Goal: Task Accomplishment & Management: Use online tool/utility

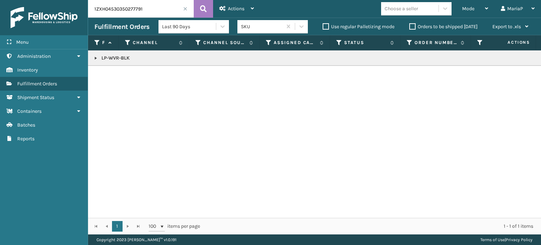
click at [221, 128] on div "LP-WVR-BLK" at bounding box center [314, 133] width 453 height 167
drag, startPoint x: 0, startPoint y: 0, endPoint x: 477, endPoint y: 7, distance: 477.3
click at [477, 6] on div "Mode" at bounding box center [475, 9] width 26 height 18
click at [477, 11] on div "Mode" at bounding box center [475, 9] width 26 height 18
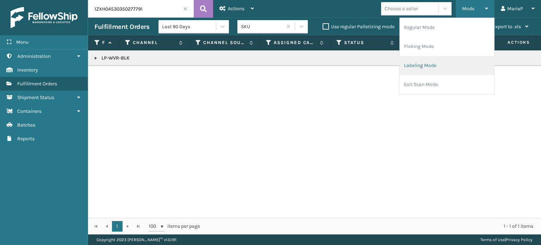
click at [439, 62] on li "Labeling Mode" at bounding box center [447, 65] width 94 height 19
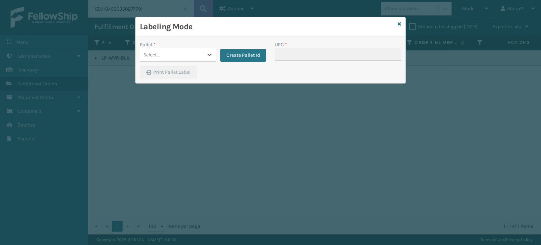
drag, startPoint x: 210, startPoint y: 50, endPoint x: 206, endPoint y: 63, distance: 13.1
click at [210, 50] on div at bounding box center [209, 54] width 13 height 13
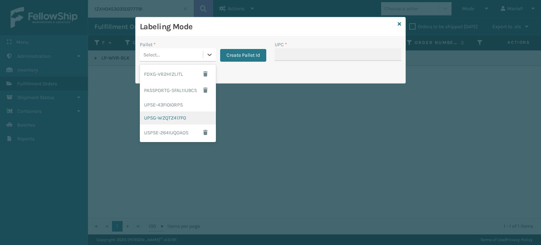
click at [184, 117] on div "UPSG-WZQTZ417F0" at bounding box center [178, 117] width 76 height 13
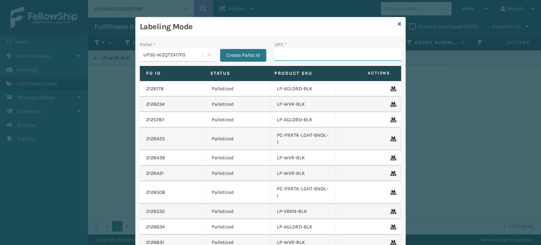
click at [302, 52] on input "UPC *" at bounding box center [338, 54] width 126 height 13
type input "."
type input "LP-MSGGUNEXT-BLK"
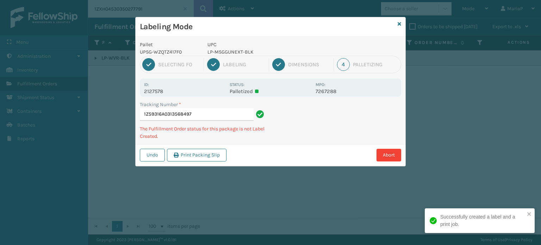
click at [215, 51] on p "LP-MSGGUNEXT-BLK" at bounding box center [259, 51] width 104 height 7
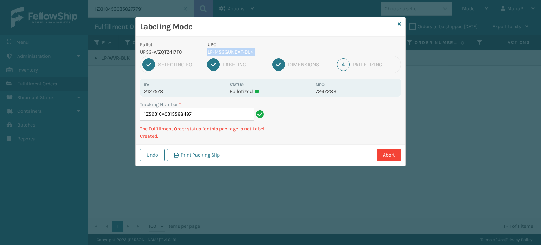
copy p "LP-MSGGUNEXT-BLK"
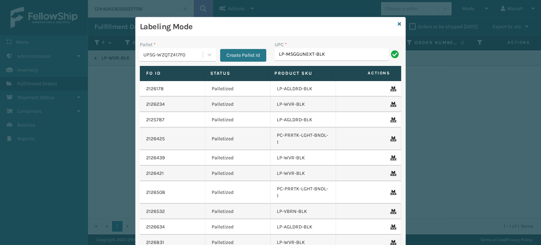
type input "LP-MSGGUNEXT-BLK"
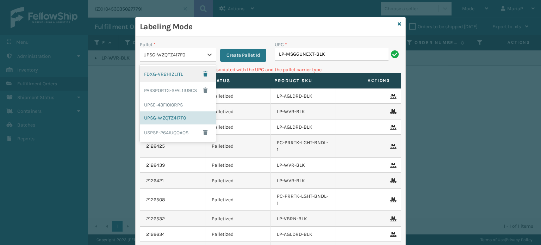
click at [179, 54] on div "UPSG-WZQTZ417F0" at bounding box center [173, 54] width 60 height 7
click at [176, 105] on div "UPSE-43FI0I0RPS" at bounding box center [178, 104] width 76 height 13
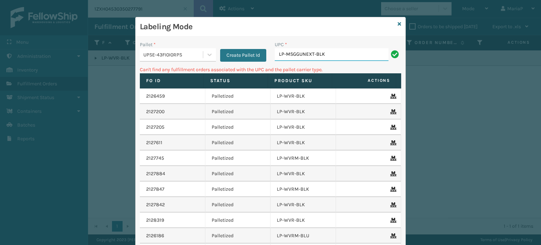
click at [332, 60] on input "LP-MSGGUNEXT-BLK" at bounding box center [332, 54] width 114 height 13
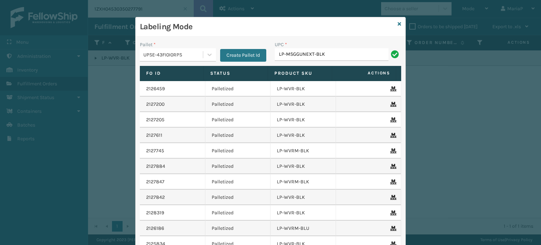
type input "LP-MSGGUNEXT-BLK"
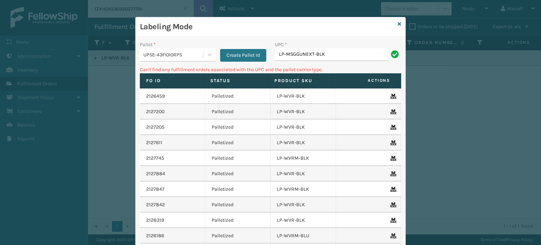
click at [357, 50] on input "LP-MSGGUNEXT-BLK" at bounding box center [332, 54] width 114 height 13
click at [355, 52] on input "LP-MSGGUNEXT-BLK" at bounding box center [332, 54] width 114 height 13
click at [342, 49] on input "LP-MSGGUNEXT-BLK" at bounding box center [332, 54] width 114 height 13
click at [368, 63] on div "UPC * LP-MSGGUNEXT-810090931609" at bounding box center [337, 53] width 135 height 25
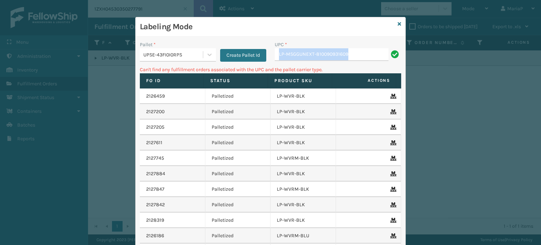
click at [368, 63] on div "UPC * LP-MSGGUNEXT-810090931609" at bounding box center [337, 53] width 135 height 25
click at [369, 62] on div "UPC * LP-MSGGUNEXT-810090931609" at bounding box center [337, 53] width 135 height 25
click at [378, 46] on div "UPC *" at bounding box center [338, 44] width 126 height 7
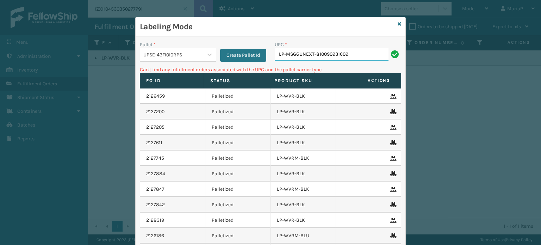
drag, startPoint x: 376, startPoint y: 51, endPoint x: 371, endPoint y: 57, distance: 7.5
click at [376, 53] on input "LP-MSGGUNEXT-810090931609" at bounding box center [332, 54] width 114 height 13
click at [376, 54] on input "LP-MSGGUNEXT-810090931609" at bounding box center [332, 54] width 114 height 13
click at [370, 57] on input "LP-MSGGUNEXT-810090931609" at bounding box center [332, 54] width 114 height 13
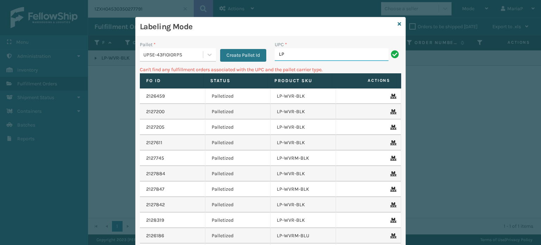
type input "L"
click at [348, 55] on input "810090931609" at bounding box center [332, 54] width 114 height 13
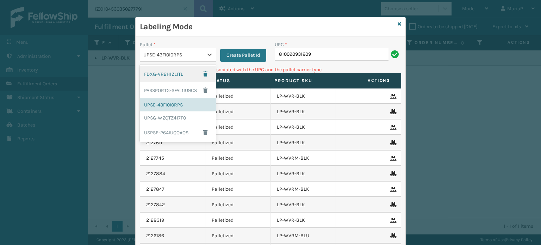
click at [154, 58] on div "UPSE-43FI0I0RPS" at bounding box center [171, 55] width 63 height 12
click at [161, 117] on div "UPSG-WZQTZ417F0" at bounding box center [178, 117] width 76 height 13
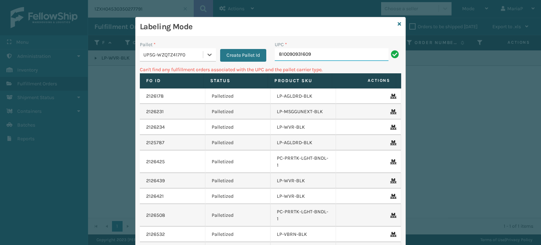
click at [298, 52] on input "810090931609" at bounding box center [332, 54] width 114 height 13
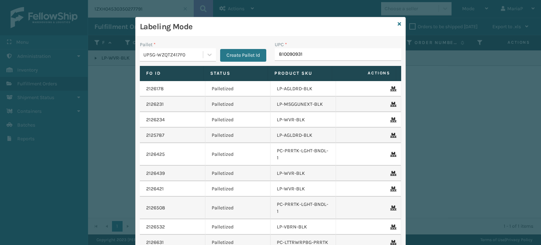
type input "8100909316"
type input "8100909"
type input "810161332274"
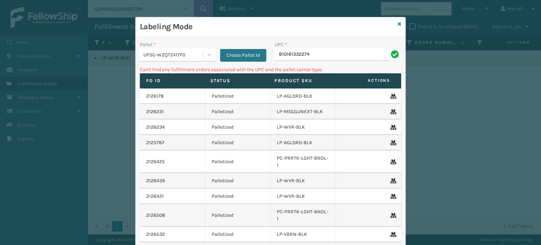
click at [172, 57] on div "UPSG-WZQTZ417F0" at bounding box center [173, 54] width 60 height 7
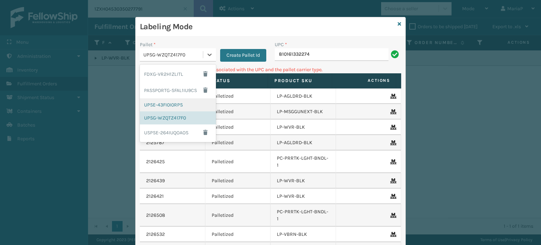
click at [175, 107] on div "UPSE-43FI0I0RPS" at bounding box center [178, 104] width 76 height 13
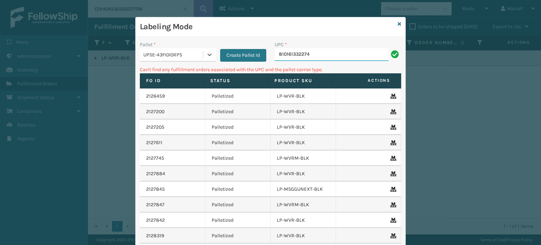
click at [319, 59] on input "810161332274" at bounding box center [332, 54] width 114 height 13
click at [323, 55] on input "810161332274" at bounding box center [332, 54] width 114 height 13
click at [296, 73] on div "Labeling Mode Pallet * UPSE-43FI0I0RPS Create Pallet Id UPC * 810161332274 Can'…" at bounding box center [270, 122] width 541 height 245
click at [317, 50] on input "810161332274" at bounding box center [332, 54] width 114 height 13
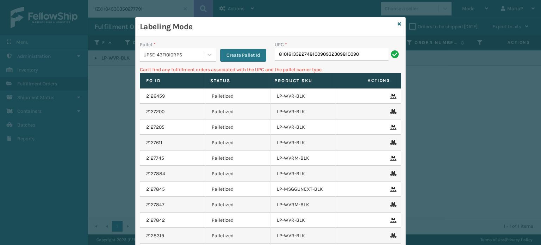
type input "8101613322748100909323098100909"
type input "8"
drag, startPoint x: 159, startPoint y: 56, endPoint x: 161, endPoint y: 62, distance: 5.5
click at [159, 56] on div "UPSE-43FI0I0RPS" at bounding box center [173, 54] width 60 height 7
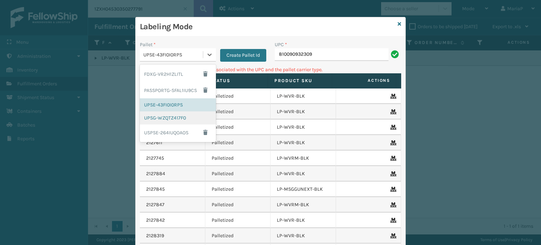
click at [171, 118] on div "UPSG-WZQTZ417F0" at bounding box center [178, 117] width 76 height 13
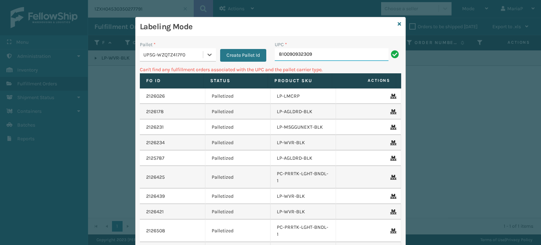
click at [321, 57] on input "810090932309" at bounding box center [332, 54] width 114 height 13
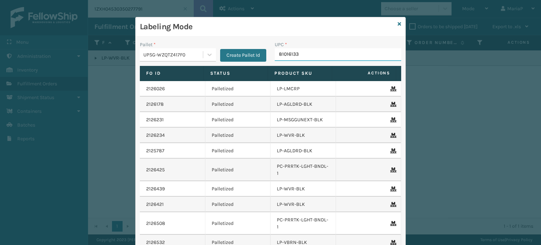
type input "810161332"
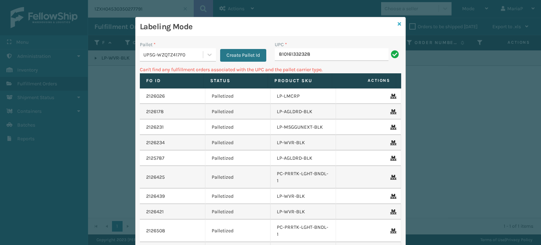
click at [397, 26] on link at bounding box center [399, 23] width 4 height 7
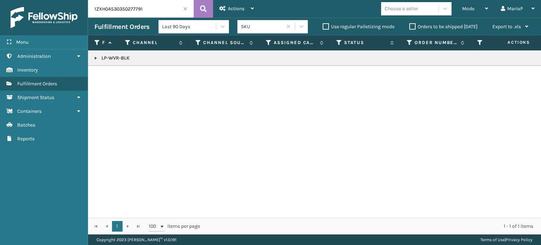
click at [187, 12] on input "1ZXH04530350277791" at bounding box center [141, 9] width 106 height 18
click at [187, 7] on input "1ZXH04530350277791" at bounding box center [141, 9] width 106 height 18
click at [186, 8] on span at bounding box center [185, 9] width 4 height 4
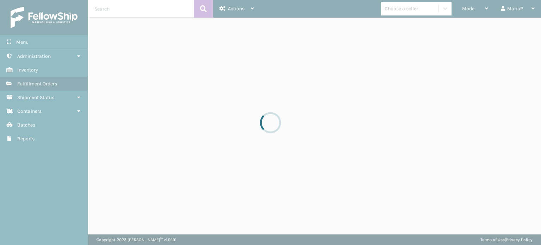
click at [348, 130] on div at bounding box center [270, 122] width 541 height 245
click at [364, 124] on div at bounding box center [270, 122] width 541 height 245
click at [366, 123] on div at bounding box center [270, 122] width 541 height 245
click at [367, 124] on div at bounding box center [270, 122] width 541 height 245
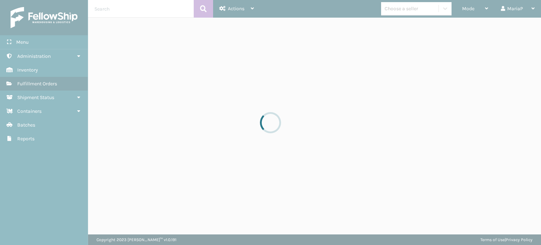
click at [367, 124] on div at bounding box center [270, 122] width 541 height 245
click at [369, 124] on div at bounding box center [270, 122] width 541 height 245
click at [369, 123] on div at bounding box center [270, 122] width 541 height 245
click at [369, 122] on div at bounding box center [270, 122] width 541 height 245
click at [370, 121] on div at bounding box center [270, 122] width 541 height 245
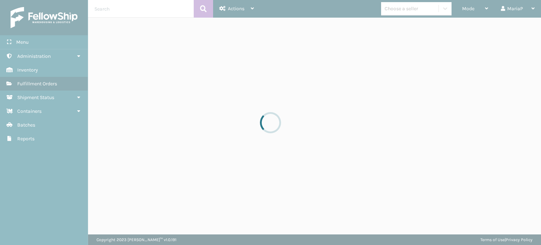
click at [375, 118] on div at bounding box center [270, 122] width 541 height 245
click at [376, 118] on div at bounding box center [270, 122] width 541 height 245
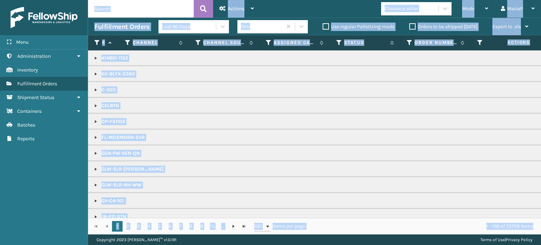
click at [338, 44] on icon at bounding box center [339, 42] width 6 height 6
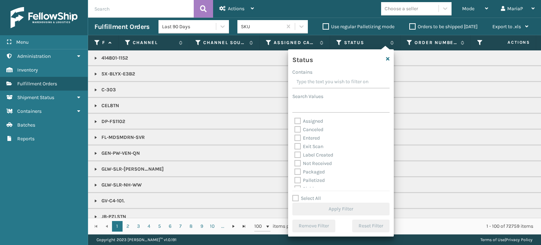
scroll to position [39, 0]
click at [298, 149] on label "Picking" at bounding box center [306, 149] width 25 height 6
click at [295, 149] on input "Picking" at bounding box center [294, 147] width 0 height 5
checkbox input "true"
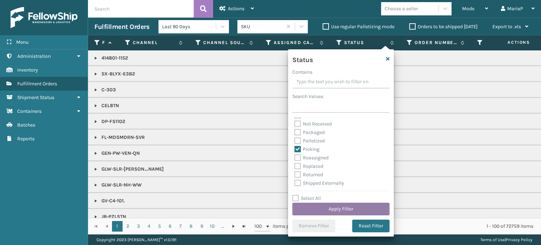
click at [340, 209] on button "Apply Filter" at bounding box center [340, 208] width 97 height 13
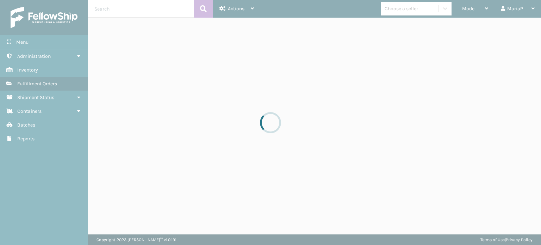
click at [417, 8] on div at bounding box center [270, 122] width 541 height 245
click at [417, 8] on div "Choose a seller" at bounding box center [400, 8] width 33 height 7
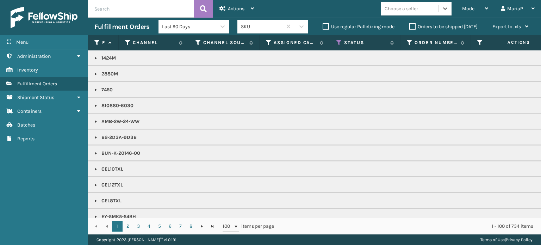
click at [417, 8] on div "Choose a seller" at bounding box center [400, 8] width 33 height 7
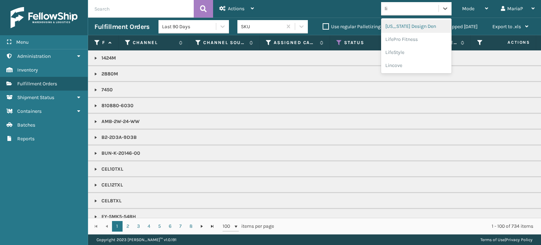
type input "lif"
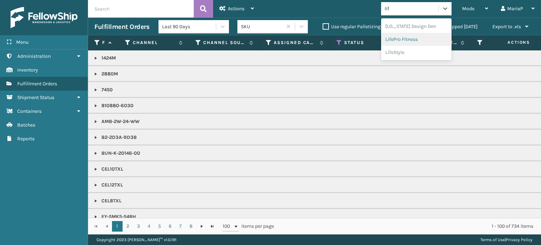
click at [401, 39] on div "LifePro Fitness" at bounding box center [416, 39] width 70 height 13
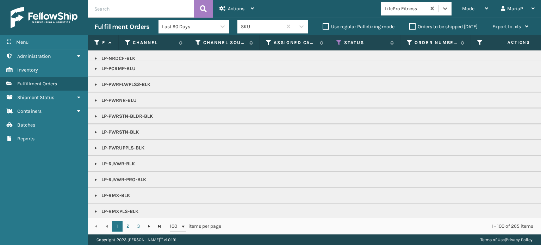
scroll to position [176, 0]
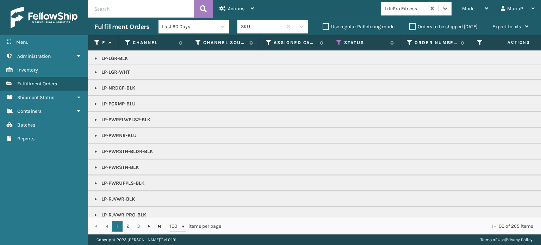
drag, startPoint x: 96, startPoint y: 102, endPoint x: 100, endPoint y: 103, distance: 3.9
click at [96, 102] on link at bounding box center [96, 104] width 6 height 6
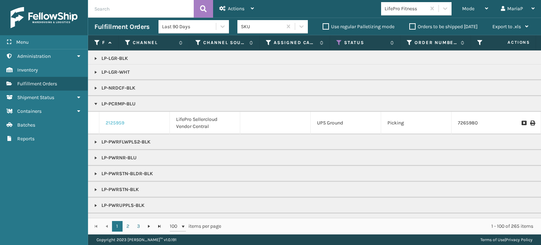
click at [121, 121] on link "2125959" at bounding box center [115, 122] width 19 height 7
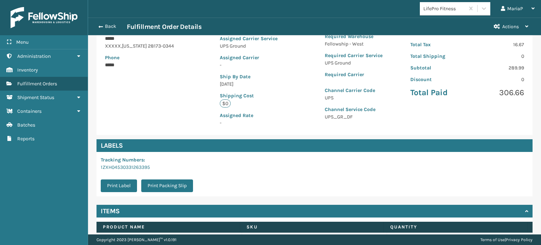
scroll to position [158, 0]
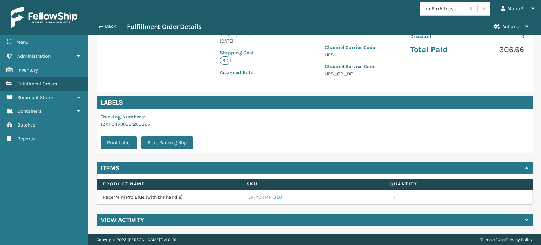
click at [265, 195] on link "LP-PCRMP-BLU" at bounding box center [265, 197] width 34 height 7
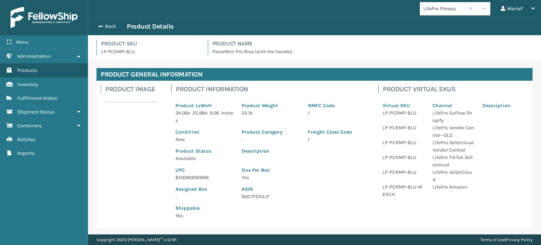
click at [195, 176] on p "810090932866" at bounding box center [204, 177] width 58 height 7
copy p "810090932866"
click at [106, 25] on button "Back" at bounding box center [110, 26] width 32 height 6
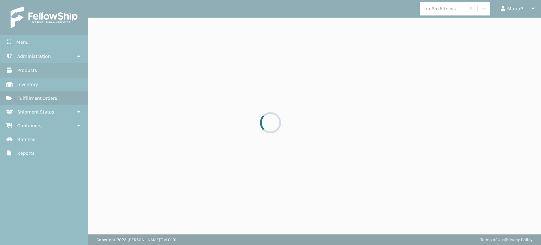
click at [106, 25] on div at bounding box center [270, 122] width 541 height 245
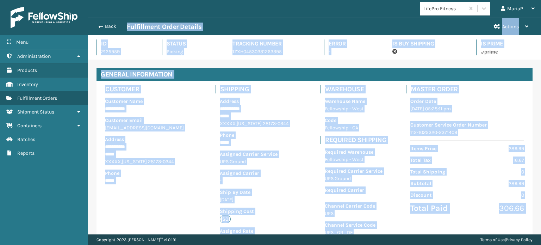
scroll to position [17, 452]
click at [103, 29] on button "Back" at bounding box center [110, 26] width 32 height 6
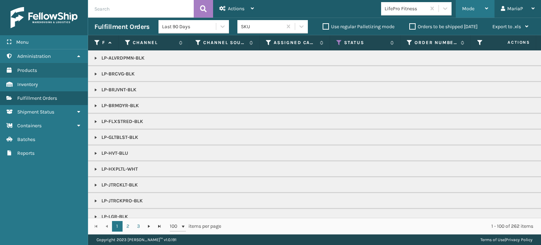
click at [468, 7] on span "Mode" at bounding box center [468, 9] width 12 height 6
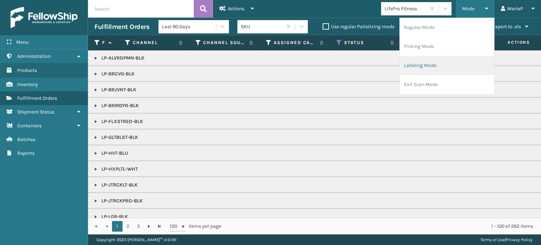
click at [448, 61] on li "Labeling Mode" at bounding box center [447, 65] width 94 height 19
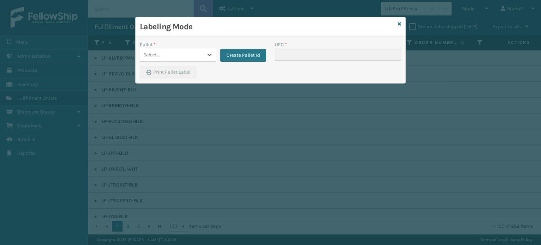
click at [191, 55] on div "Labeling Mode Pallet * 0 results available. Select is focused ,type to refine l…" at bounding box center [270, 122] width 541 height 245
click at [193, 51] on div "Select..." at bounding box center [171, 55] width 63 height 12
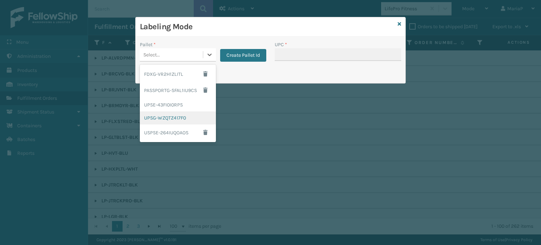
click at [190, 116] on div "UPSG-WZQTZ417F0" at bounding box center [178, 117] width 76 height 13
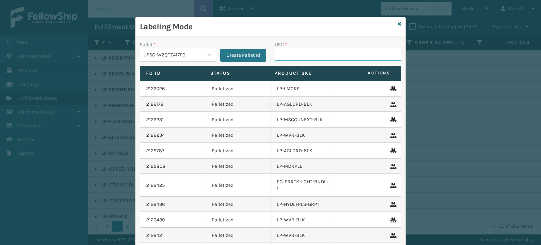
click at [289, 51] on input "UPC *" at bounding box center [338, 54] width 126 height 13
paste input "810090932866"
type input "810090932866"
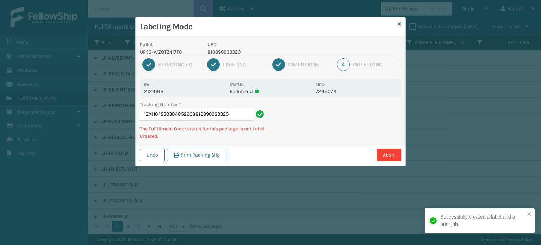
type input "1ZXH04530384852908810090933320"
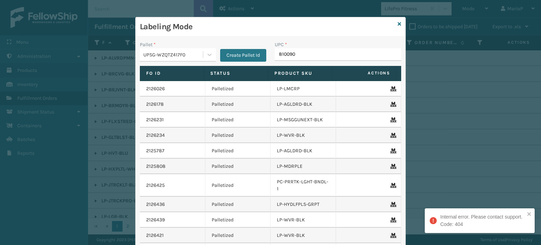
type input "8100909"
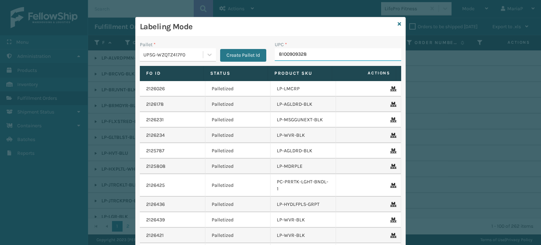
type input "81009093288"
type input "8100909"
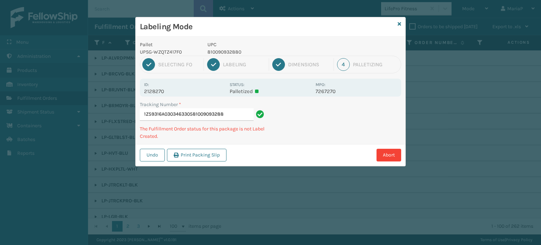
type input "1Z59316A0303463305810090932880"
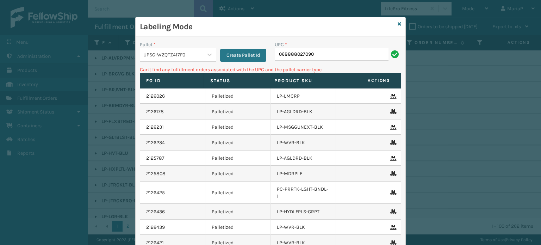
click at [280, 57] on input "068888027090" at bounding box center [332, 54] width 114 height 13
click at [279, 59] on input "068888027090" at bounding box center [332, 54] width 114 height 13
type input "68888027090"
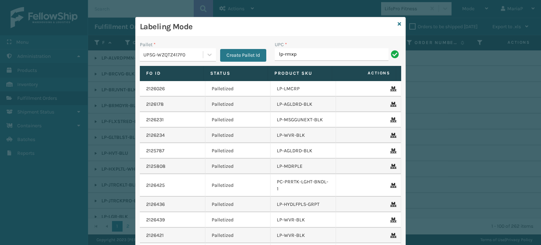
type input "LP-RMXPRO-BLU"
type input "LP-RMXPLS-BLk"
type input "LP-RMXPRO-BLU"
type input "LP-RMXPLS-BLk"
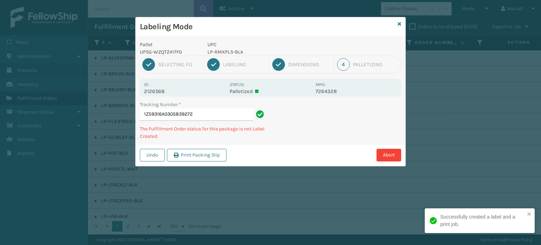
click at [220, 52] on p "LP-RMXPLS-BLk" at bounding box center [259, 51] width 104 height 7
copy p "LP-RMXPLS-BLk"
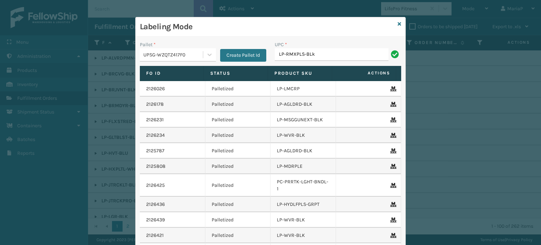
type input "LP-RMXPLS-BLk"
type input "LP-RMXPRO-BLU"
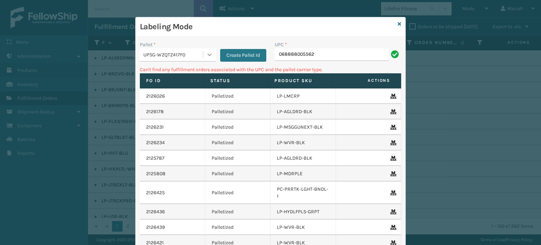
click at [203, 55] on div at bounding box center [209, 54] width 13 height 13
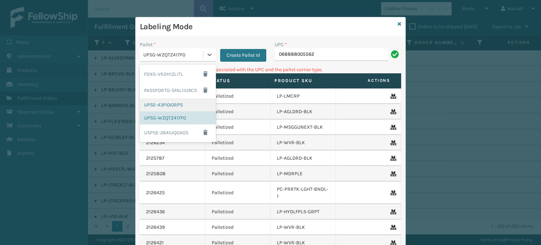
click at [173, 107] on div "UPSE-43FI0I0RPS" at bounding box center [178, 104] width 76 height 13
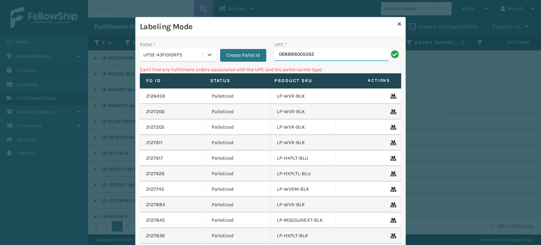
click at [335, 56] on input "068888005562" at bounding box center [332, 54] width 114 height 13
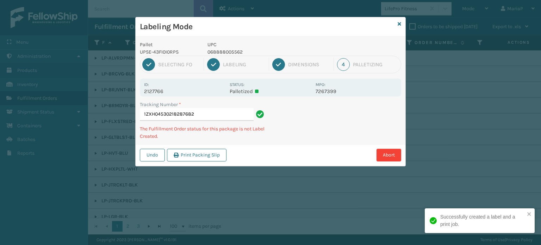
click at [241, 51] on p "068888005562" at bounding box center [259, 51] width 104 height 7
click at [240, 51] on p "068888005562" at bounding box center [259, 51] width 104 height 7
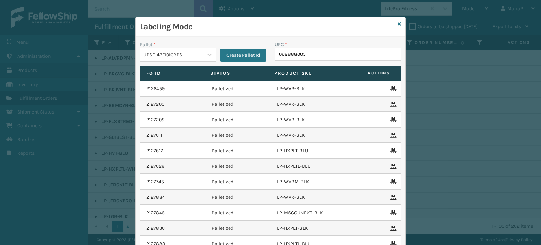
type input "0688880055"
type input "8100909"
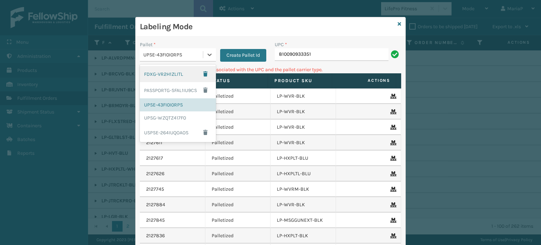
click at [161, 52] on div "UPSE-43FI0I0RPS" at bounding box center [173, 54] width 60 height 7
click at [179, 118] on div "UPSG-WZQTZ417F0" at bounding box center [178, 117] width 76 height 13
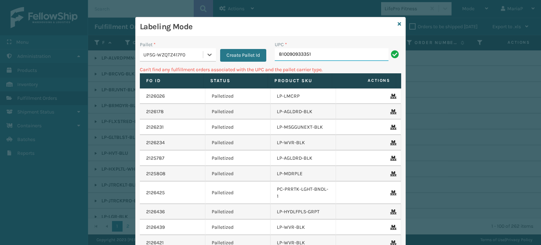
click at [315, 52] on input "810090933351" at bounding box center [332, 54] width 114 height 13
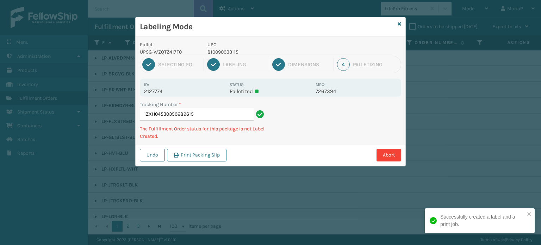
click at [219, 53] on p "810090933115" at bounding box center [259, 51] width 104 height 7
copy p "810090933115"
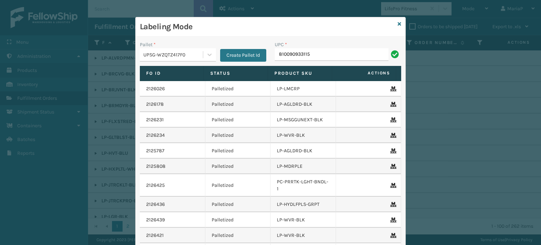
type input "810090933115"
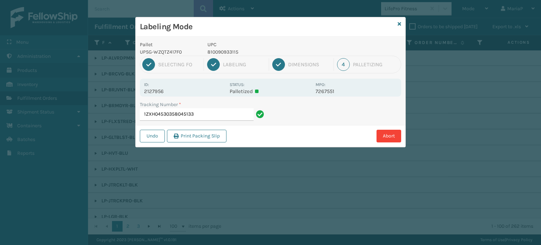
type input "1ZXH04530358045133810090933115"
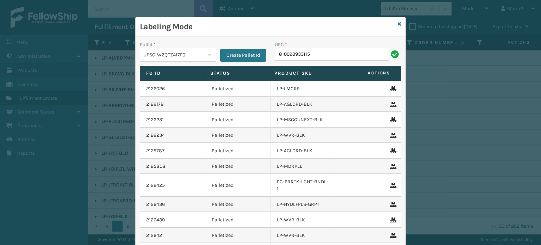
type input "810090933115"
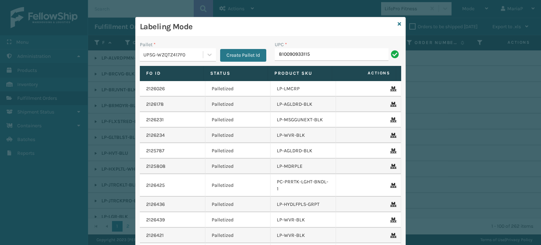
type input "810090933115"
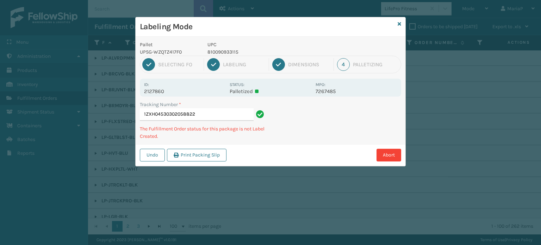
type input "1ZXH04530302058822810090933115"
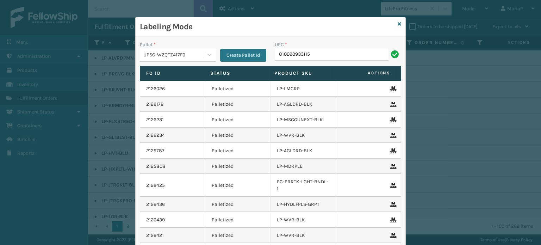
type input "810090933115"
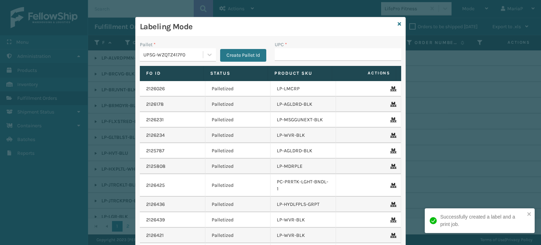
type input "810090933115"
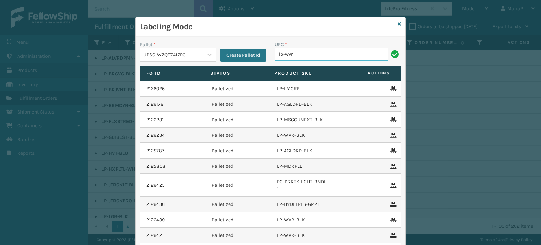
type input "LP-WVR-RED"
click at [318, 52] on input "LP-WVR-RED" at bounding box center [332, 54] width 114 height 13
click at [319, 52] on input "LP-WVR-RED" at bounding box center [332, 54] width 114 height 13
type input "LP-WVR-RED"
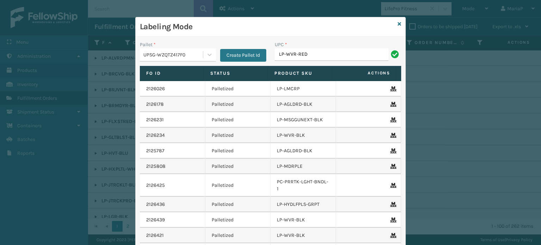
type input "LP-WVR-RED"
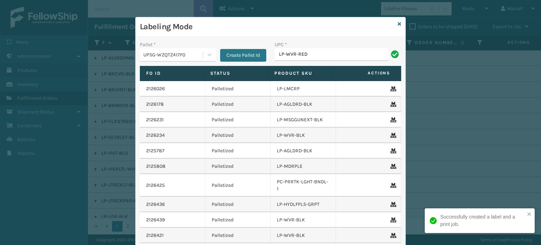
type input "LP-WVR-RED"
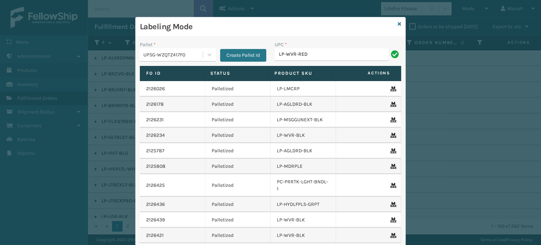
type input "LP-WVR-RED"
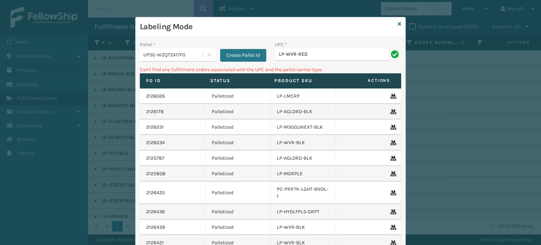
click at [152, 55] on div "UPSG-WZQTZ417F0" at bounding box center [173, 54] width 60 height 7
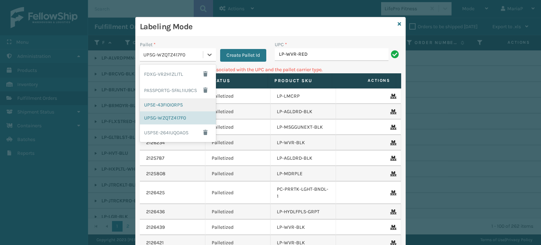
click at [163, 104] on div "UPSE-43FI0I0RPS" at bounding box center [178, 104] width 76 height 13
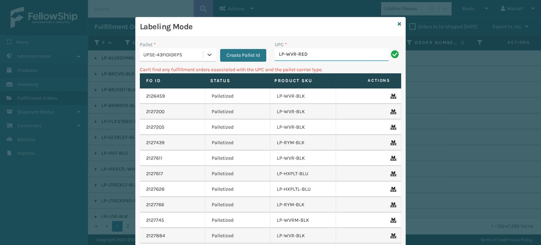
click at [312, 57] on input "LP-WVR-RED" at bounding box center [332, 54] width 114 height 13
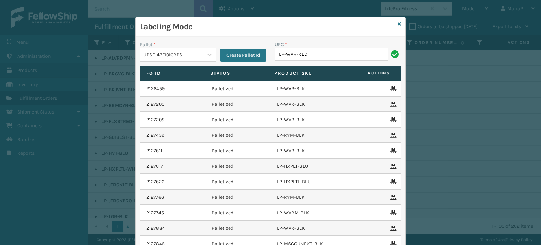
type input "LP-WVR-RED"
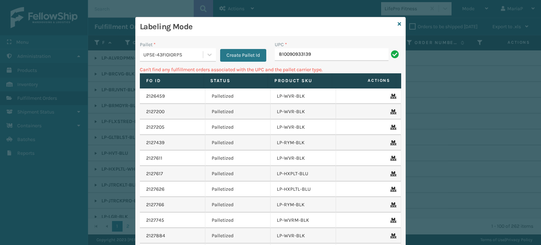
click at [154, 59] on div "UPSE-43FI0I0RPS" at bounding box center [171, 55] width 63 height 12
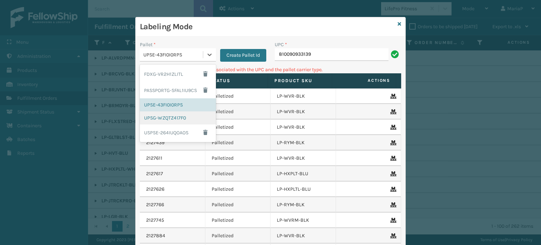
click at [168, 120] on div "UPSG-WZQTZ417F0" at bounding box center [178, 117] width 76 height 13
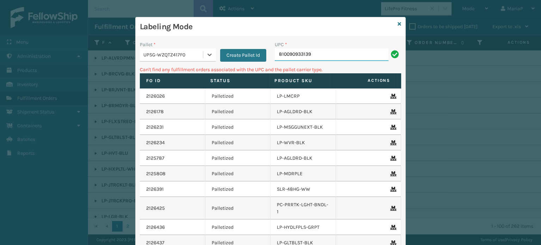
click at [301, 55] on input "810090933139" at bounding box center [332, 54] width 114 height 13
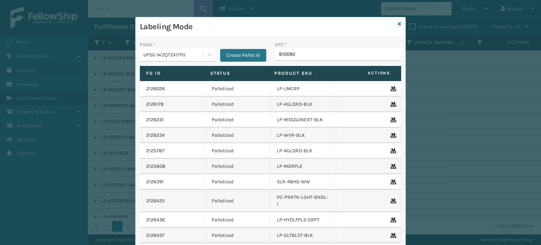
type input "8100909"
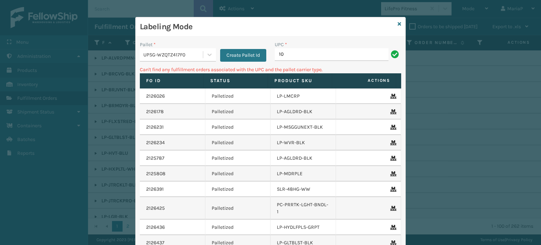
type input "1"
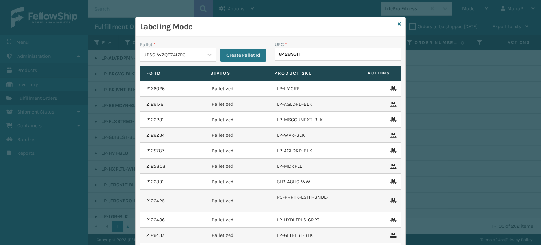
type input "842893110"
type input "068888"
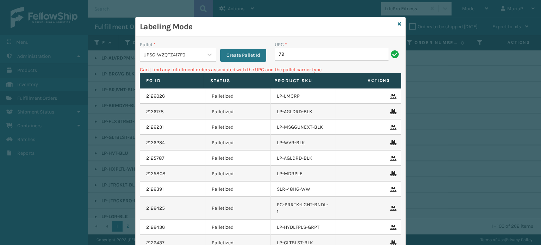
type input "7"
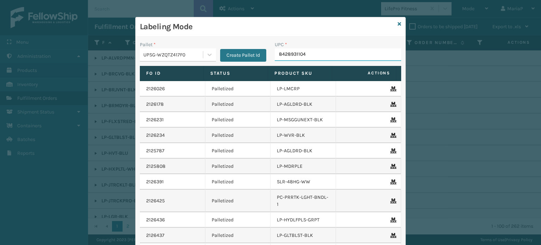
type input "84289311049"
type input "8428931104"
type input "8428931"
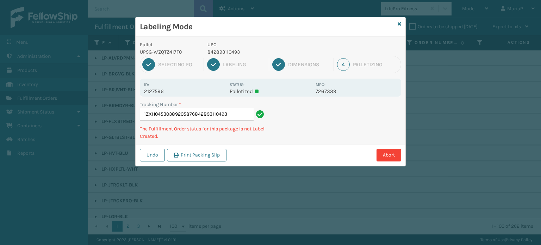
type input "1ZXH04530389205876842893110493"
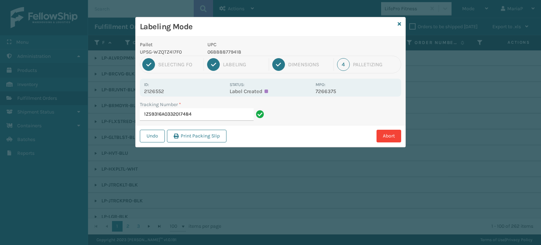
click at [228, 50] on p "068888779418" at bounding box center [259, 51] width 104 height 7
copy p "068888779418"
click at [219, 118] on input "1Z59316A0332017484" at bounding box center [197, 114] width 114 height 13
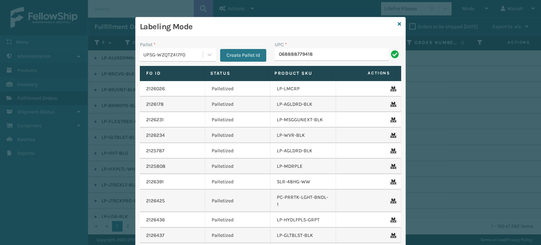
type input "068888779418"
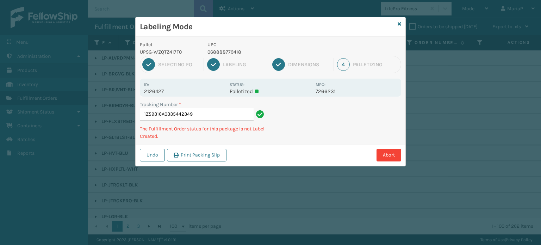
type input "1Z59316A0335442349068888779418"
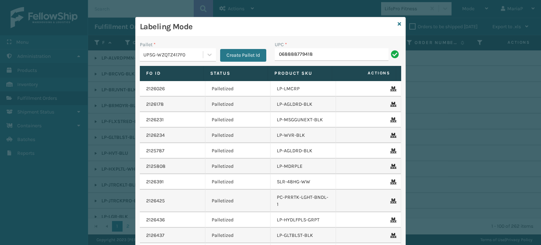
type input "068888779418"
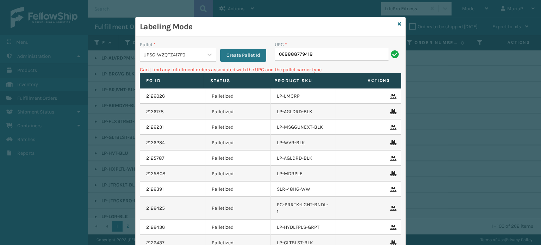
click at [170, 47] on div "Pallet *" at bounding box center [178, 44] width 76 height 7
drag, startPoint x: 180, startPoint y: 58, endPoint x: 188, endPoint y: 61, distance: 8.5
click at [181, 58] on div "UPSG-WZQTZ417F0" at bounding box center [171, 55] width 63 height 12
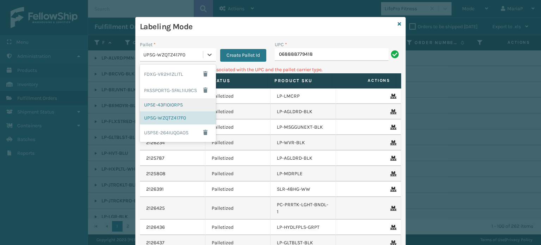
click at [165, 104] on div "UPSE-43FI0I0RPS" at bounding box center [178, 104] width 76 height 13
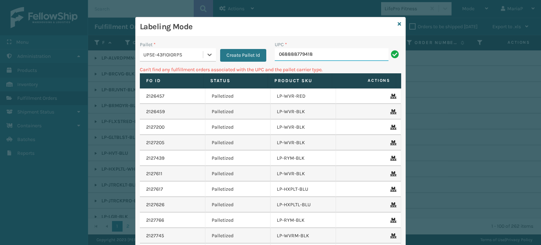
click at [312, 57] on input "068888779418" at bounding box center [332, 54] width 114 height 13
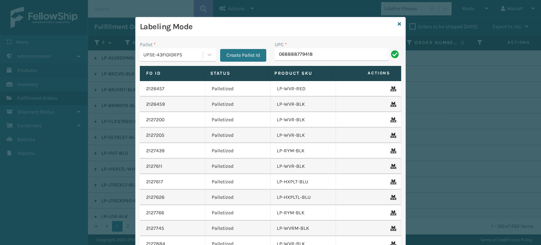
type input "068888779418"
click at [179, 59] on div "UPSE-43FI0I0RPS" at bounding box center [171, 55] width 63 height 12
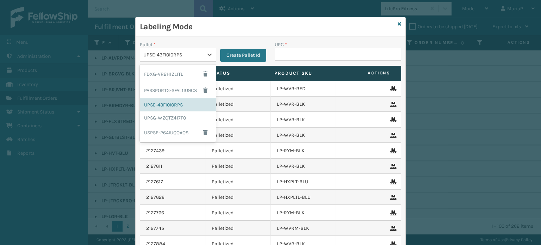
drag, startPoint x: 175, startPoint y: 102, endPoint x: 247, endPoint y: 82, distance: 75.6
click at [177, 102] on div "UPSE-43FI0I0RPS" at bounding box center [178, 104] width 76 height 13
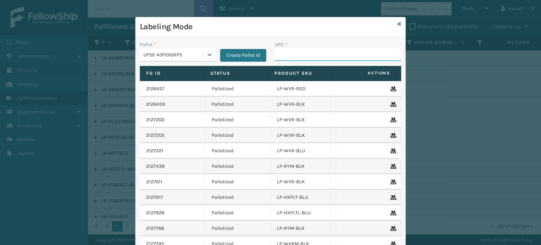
click at [300, 58] on input "UPC *" at bounding box center [338, 54] width 126 height 13
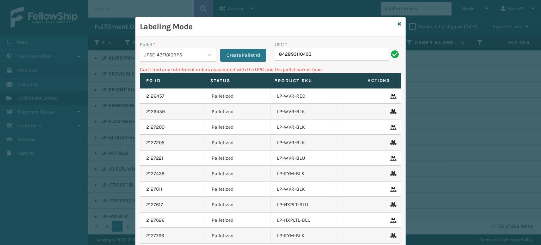
click at [314, 57] on input "842893110493" at bounding box center [332, 54] width 114 height 13
click at [319, 56] on input "842893110493" at bounding box center [332, 54] width 114 height 13
type input "10080313021098"
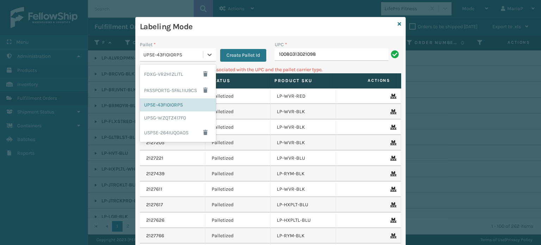
click at [178, 57] on div "UPSE-43FI0I0RPS" at bounding box center [173, 54] width 60 height 7
drag, startPoint x: 181, startPoint y: 118, endPoint x: 229, endPoint y: 106, distance: 50.5
click at [181, 118] on div "UPSG-WZQTZ417F0" at bounding box center [178, 117] width 76 height 13
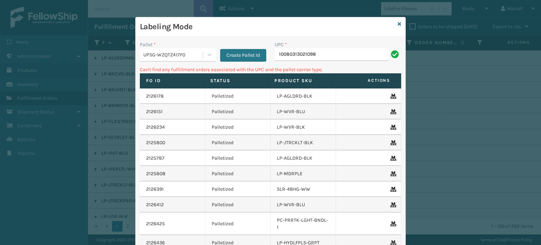
click at [321, 61] on div "UPC * 10080313021098" at bounding box center [337, 53] width 135 height 25
click at [329, 55] on input "10080313021098" at bounding box center [332, 54] width 114 height 13
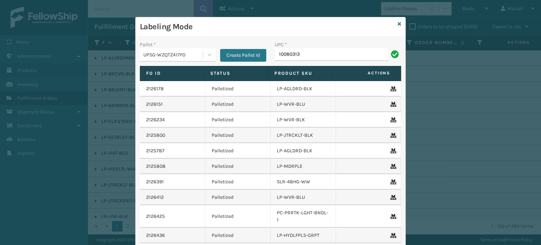
type input "10080313021098"
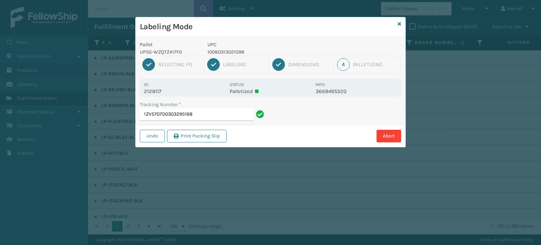
click at [315, 122] on div "Tracking Number * 1ZV5707D0303295168" at bounding box center [271, 113] width 270 height 24
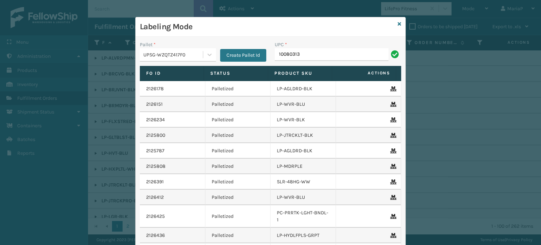
type input "10080313029841"
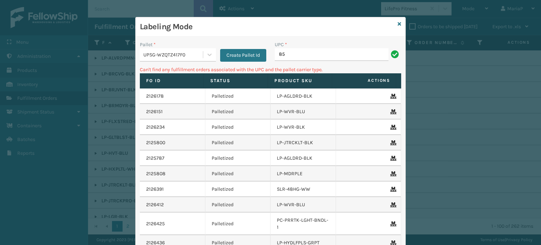
type input "8"
type input "OT-SLPD-BGE-TSP"
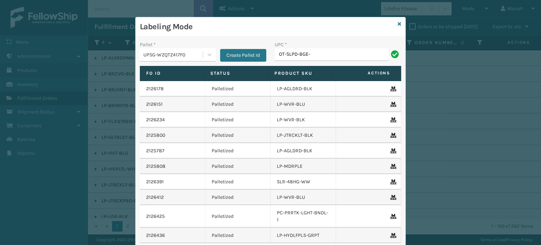
type input "OT-SLPD-BGE-QS"
type input "8101613324"
type input "OT-SLPD-BGE-QS"
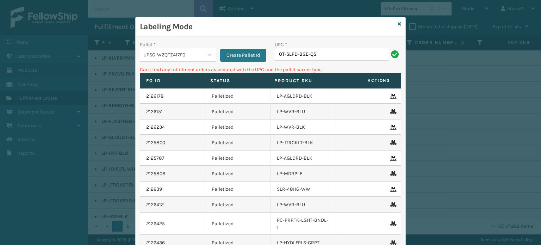
click at [191, 52] on div "UPSG-WZQTZ417F0" at bounding box center [173, 54] width 60 height 7
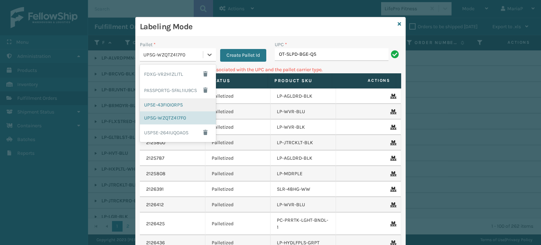
click at [163, 102] on div "UPSE-43FI0I0RPS" at bounding box center [178, 104] width 76 height 13
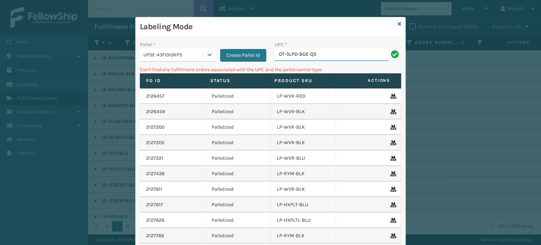
click at [331, 53] on input "OT-SLPD-BGE-QS" at bounding box center [332, 54] width 114 height 13
drag, startPoint x: 193, startPoint y: 59, endPoint x: 190, endPoint y: 63, distance: 4.7
click at [192, 59] on div "UPSE-43FI0I0RPS" at bounding box center [171, 55] width 63 height 12
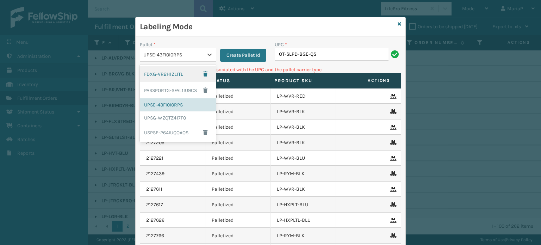
click at [174, 73] on div "FDXG-VR2H1ZLITL" at bounding box center [178, 74] width 76 height 16
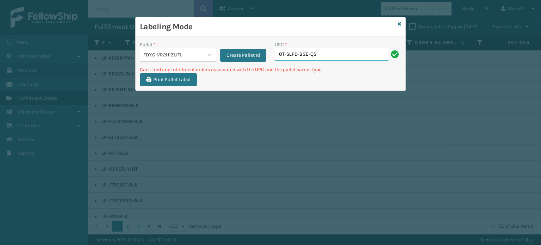
click at [342, 53] on input "OT-SLPD-BGE-QS" at bounding box center [332, 54] width 114 height 13
click at [396, 24] on div "Labeling Mode" at bounding box center [271, 26] width 270 height 19
click at [398, 22] on icon at bounding box center [399, 23] width 4 height 5
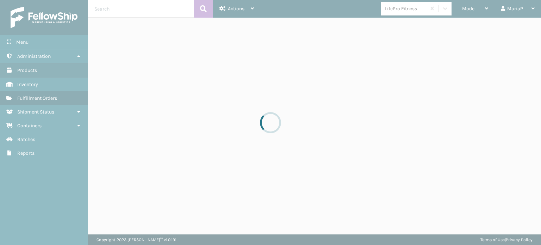
click at [399, 11] on div at bounding box center [270, 122] width 541 height 245
click at [400, 11] on div at bounding box center [270, 122] width 541 height 245
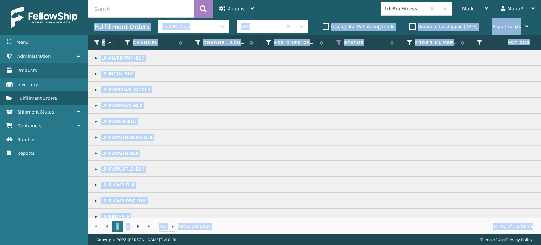
click at [400, 11] on div "LifePro Fitness" at bounding box center [405, 8] width 42 height 7
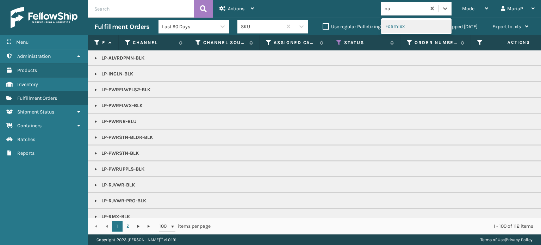
type input "oak"
click at [402, 28] on div "Oaktiv" at bounding box center [416, 26] width 70 height 13
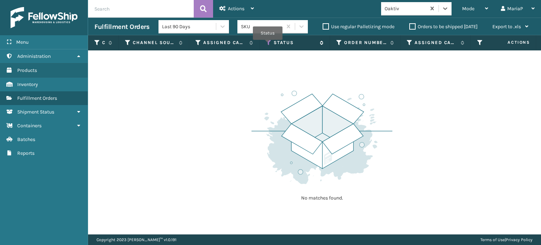
click at [268, 45] on icon at bounding box center [269, 42] width 6 height 6
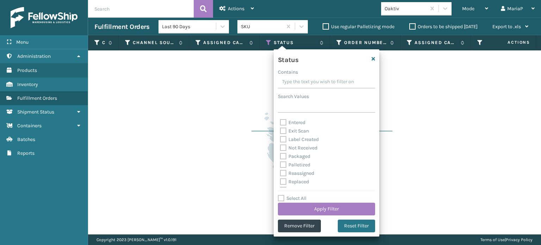
scroll to position [35, 0]
click at [283, 155] on label "Palletized" at bounding box center [295, 153] width 30 height 6
click at [280, 154] on input "Palletized" at bounding box center [280, 151] width 0 height 5
checkbox input "true"
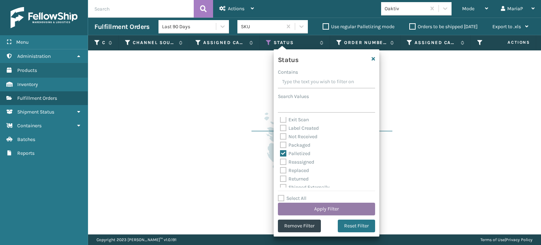
click at [351, 207] on button "Apply Filter" at bounding box center [326, 208] width 97 height 13
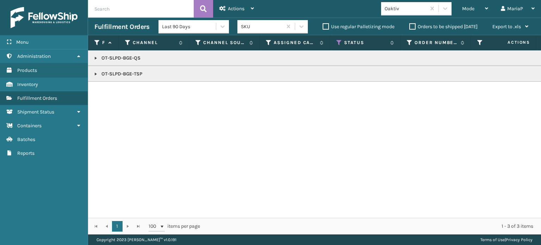
click at [96, 57] on link at bounding box center [96, 58] width 6 height 6
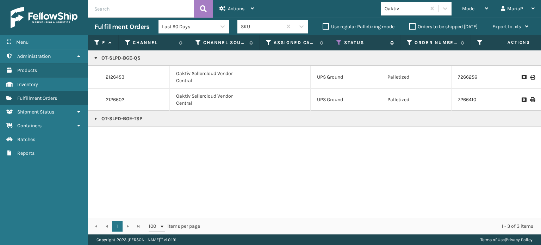
click at [340, 42] on icon at bounding box center [339, 42] width 6 height 6
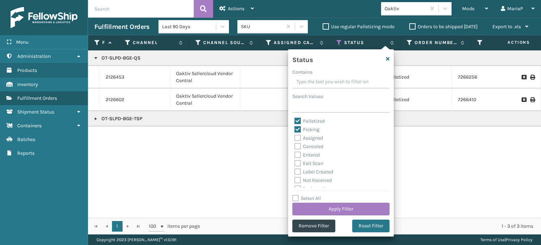
click at [295, 121] on label "Palletized" at bounding box center [309, 121] width 30 height 6
click at [295, 121] on input "Palletized" at bounding box center [294, 119] width 0 height 5
checkbox input "false"
click at [368, 212] on button "Apply Filter" at bounding box center [340, 208] width 97 height 13
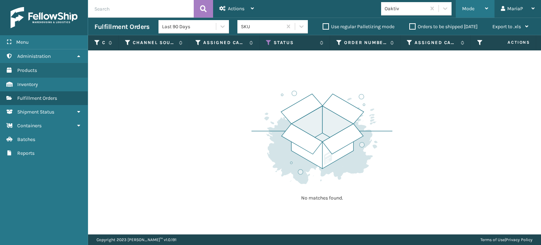
click at [469, 9] on span "Mode" at bounding box center [468, 9] width 12 height 6
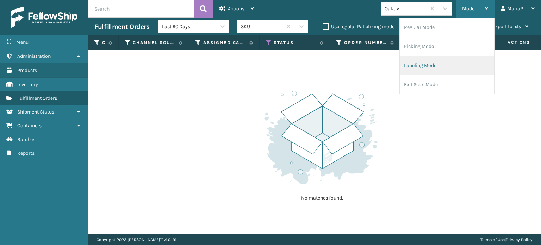
click at [437, 63] on li "Labeling Mode" at bounding box center [447, 65] width 94 height 19
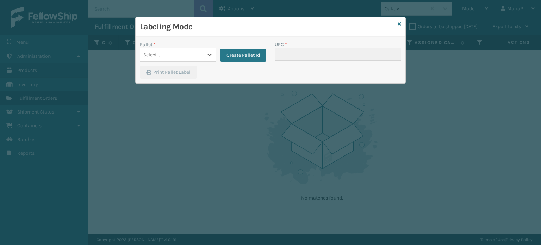
click at [158, 53] on div "Select..." at bounding box center [151, 54] width 17 height 7
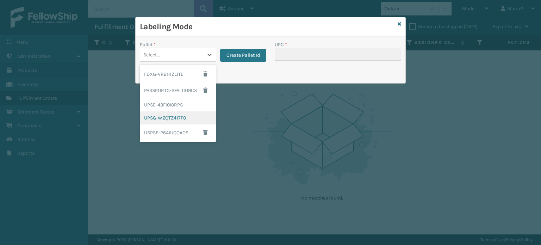
click at [184, 114] on div "UPSG-WZQTZ417F0" at bounding box center [178, 117] width 76 height 13
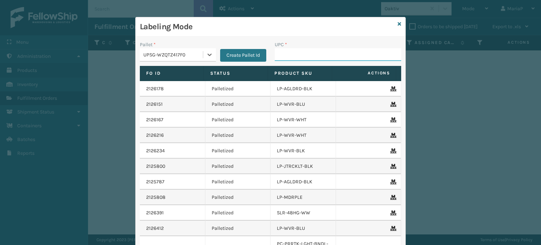
click at [299, 57] on input "UPC *" at bounding box center [338, 54] width 126 height 13
click at [398, 24] on icon at bounding box center [399, 23] width 4 height 5
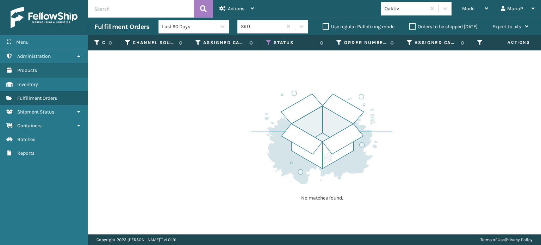
click at [404, 8] on div "Oaktiv" at bounding box center [405, 8] width 42 height 7
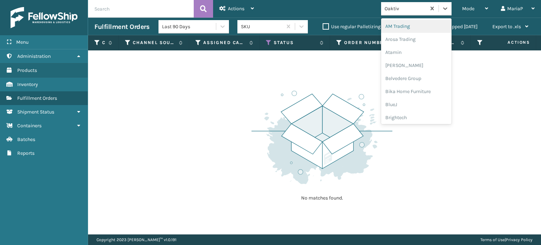
type input "de"
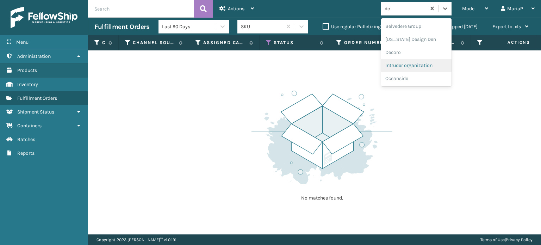
click at [397, 68] on div "Intruder organization" at bounding box center [416, 65] width 70 height 13
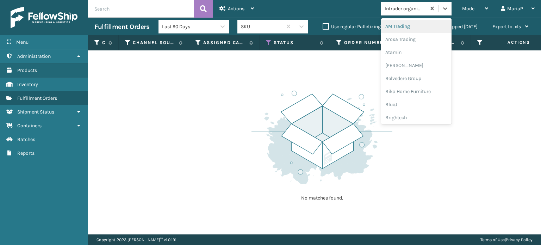
click at [391, 14] on div "Intruder organization" at bounding box center [416, 8] width 70 height 13
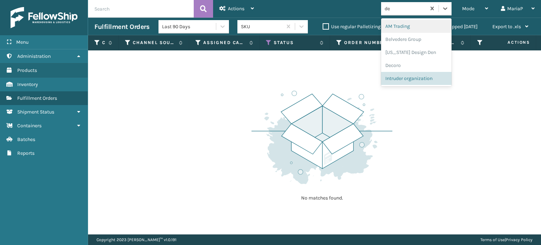
type input "dec"
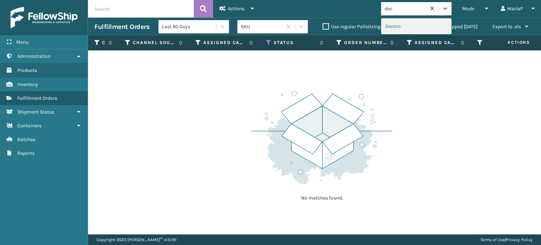
click at [413, 24] on div "Decoro" at bounding box center [416, 26] width 70 height 13
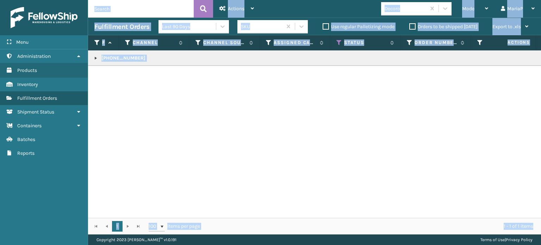
click at [96, 57] on link at bounding box center [96, 58] width 6 height 6
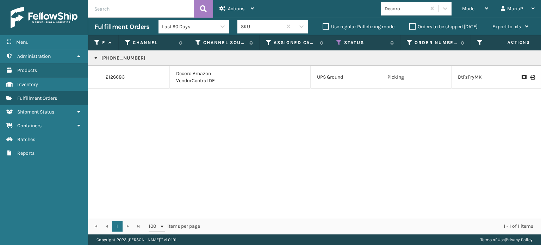
copy p "[PHONE_NUMBER]"
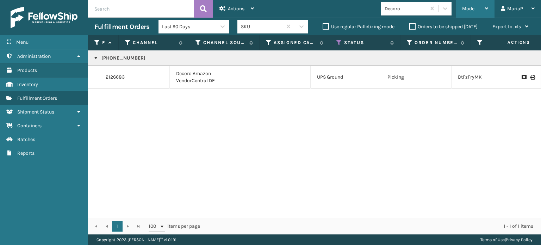
click at [468, 11] on span "Mode" at bounding box center [468, 9] width 12 height 6
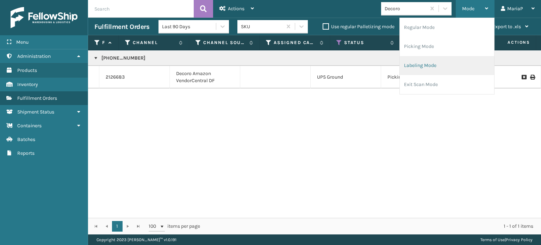
click at [426, 65] on li "Labeling Mode" at bounding box center [447, 65] width 94 height 19
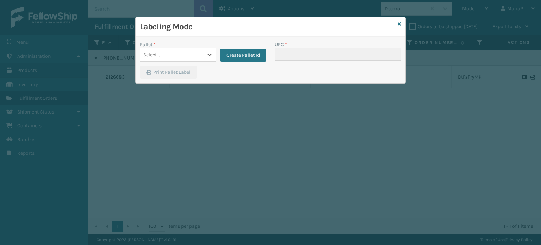
click at [182, 54] on div "Select..." at bounding box center [171, 55] width 63 height 12
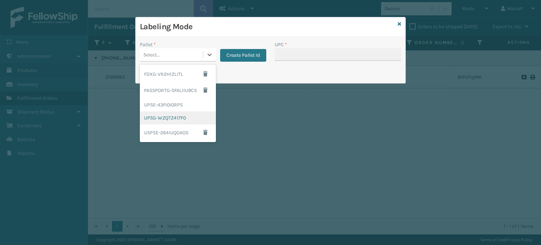
click at [170, 122] on div "UPSG-WZQTZ417F0" at bounding box center [178, 117] width 76 height 13
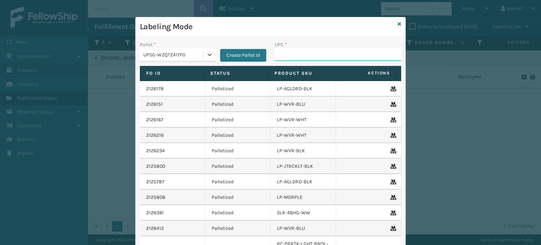
click at [287, 56] on input "UPC *" at bounding box center [338, 54] width 126 height 13
paste input "[PHONE_NUMBER]"
type input "[PHONE_NUMBER]"
type input "8100909"
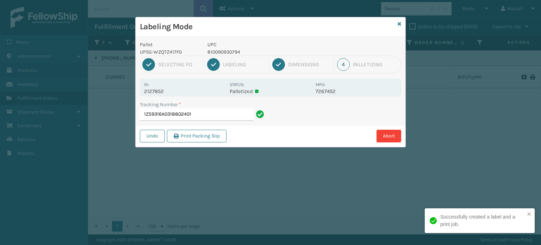
click at [221, 50] on p "810090930794" at bounding box center [259, 51] width 104 height 7
copy p "810090930794"
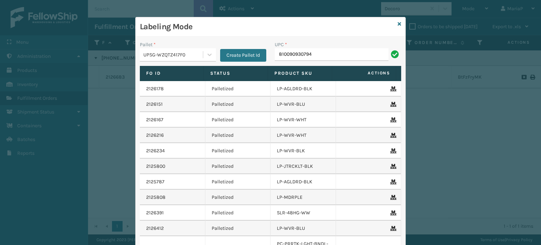
type input "810090930794"
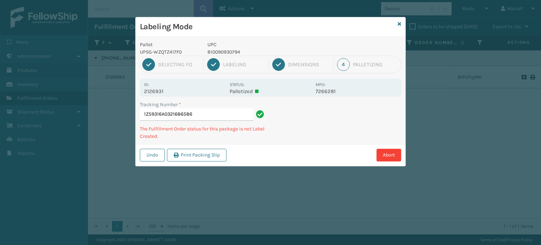
type input "1Z59316A0321686586810090930794"
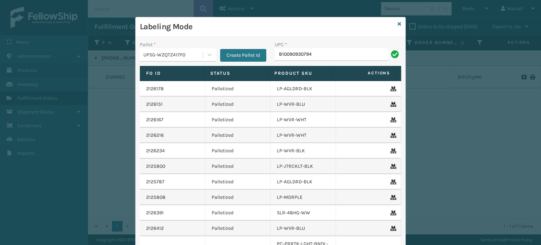
type input "810090930794"
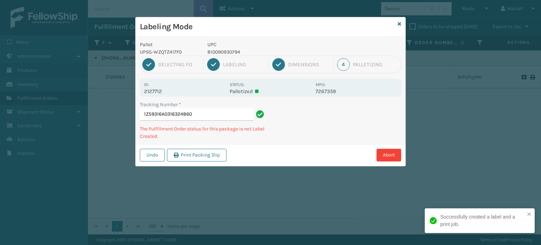
type input "1Z59316A0316324860810090930794"
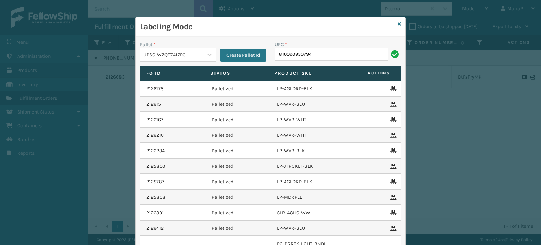
type input "810090930794"
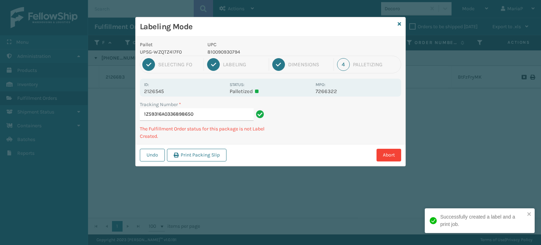
type input "1Z59316A0336898650810090930794"
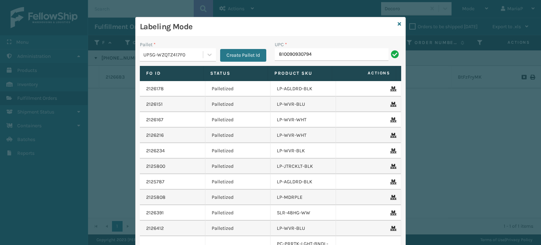
type input "810090930794"
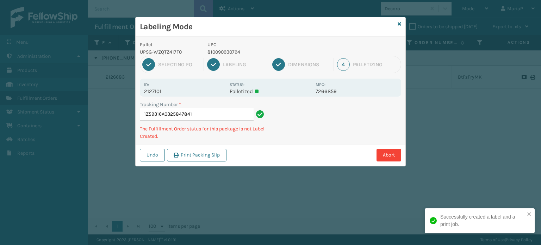
type input "1Z59316A0325847841810090930794"
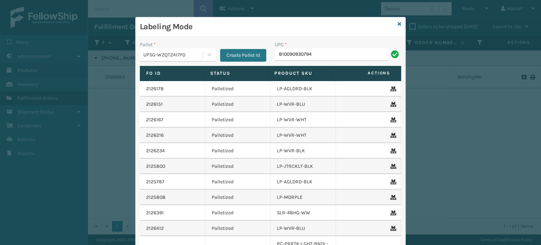
type input "810090930794"
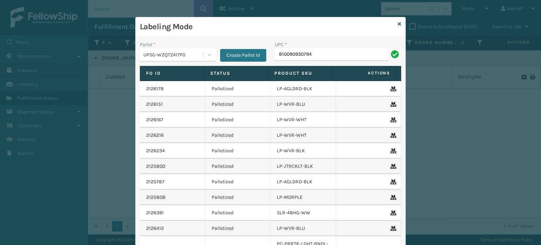
type input "810090930794"
paste input "810090930794"
type input "810090930794"
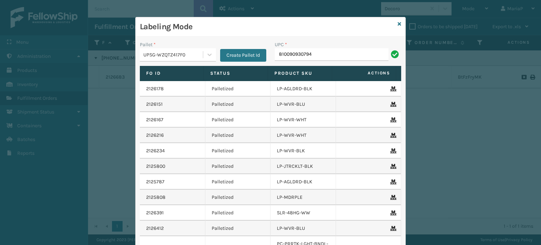
type input "810090930794"
paste input "810090930794"
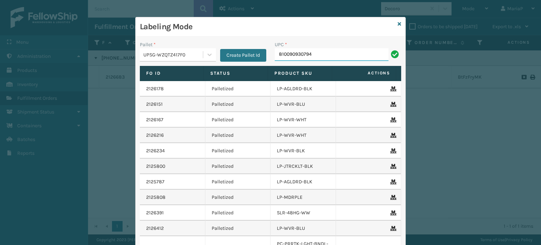
type input "810090930794"
paste input "810090930794"
type input "810090930794"
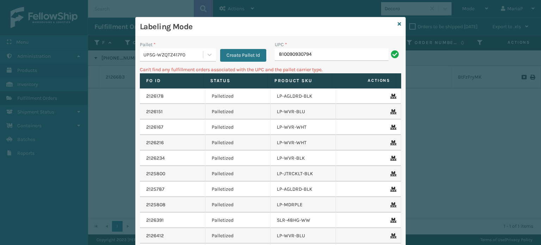
click at [178, 45] on div "Pallet *" at bounding box center [178, 44] width 76 height 7
click at [191, 61] on div "UPSG-WZQTZ417F0" at bounding box center [178, 54] width 76 height 13
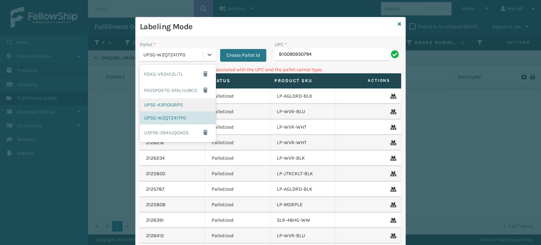
drag, startPoint x: 171, startPoint y: 103, endPoint x: 265, endPoint y: 76, distance: 97.3
click at [171, 102] on div "UPSE-43FI0I0RPS" at bounding box center [178, 104] width 76 height 13
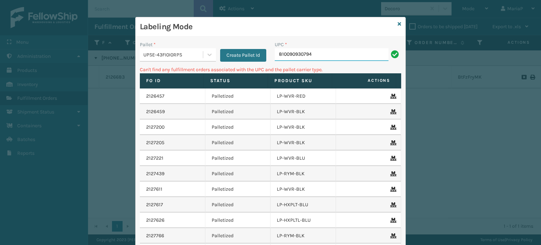
click at [326, 55] on input "810090930794" at bounding box center [332, 54] width 114 height 13
click at [328, 55] on input "810090930794" at bounding box center [332, 54] width 114 height 13
type input "85810000077906"
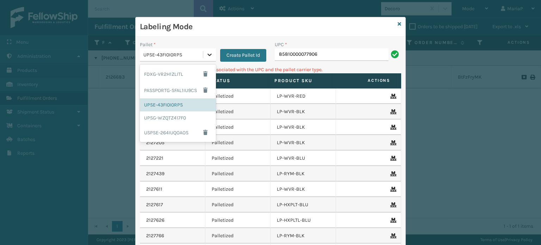
click at [203, 58] on div at bounding box center [209, 54] width 13 height 13
click at [182, 118] on div "UPSG-WZQTZ417F0" at bounding box center [178, 117] width 76 height 13
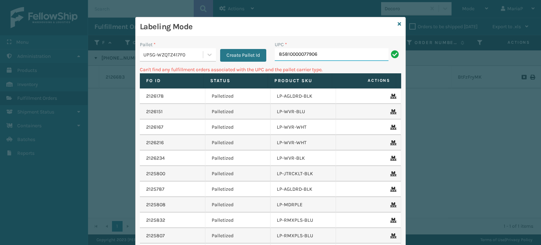
click at [294, 50] on input "85810000077906" at bounding box center [332, 54] width 114 height 13
click at [306, 56] on input "85810000077906" at bounding box center [332, 54] width 114 height 13
click at [333, 52] on input "85810000077906" at bounding box center [332, 54] width 114 height 13
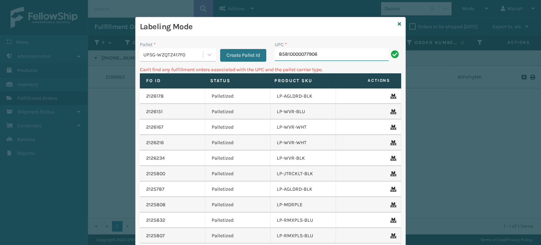
click at [304, 54] on input "85810000077906" at bounding box center [332, 54] width 114 height 13
type input "8581000007906"
click at [292, 58] on input "8581000007906" at bounding box center [332, 54] width 114 height 13
type input "858100007906"
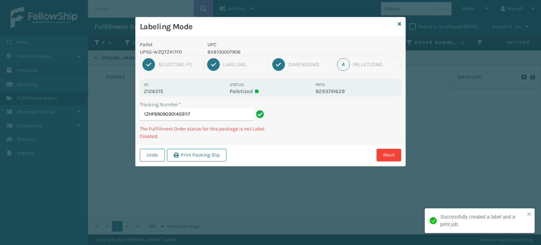
click at [235, 51] on p "858100007906" at bounding box center [259, 51] width 104 height 7
copy p "858100007906"
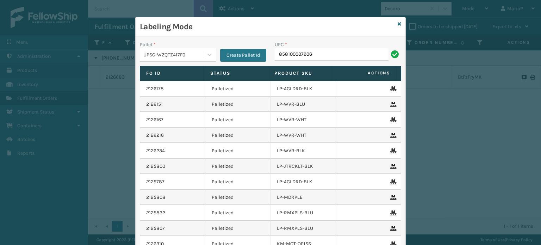
type input "858100007906"
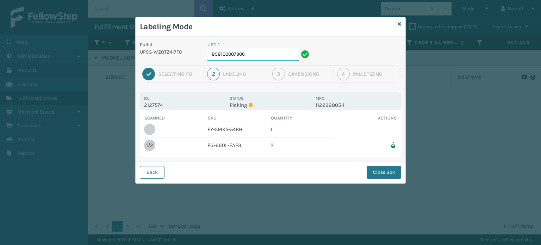
click at [268, 50] on input "858100007906" at bounding box center [252, 54] width 91 height 13
click at [376, 168] on button "Close Box" at bounding box center [383, 172] width 34 height 13
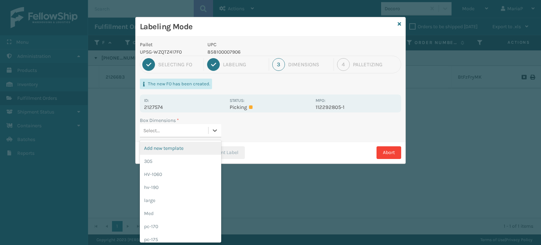
click at [179, 133] on div "Select..." at bounding box center [174, 131] width 68 height 12
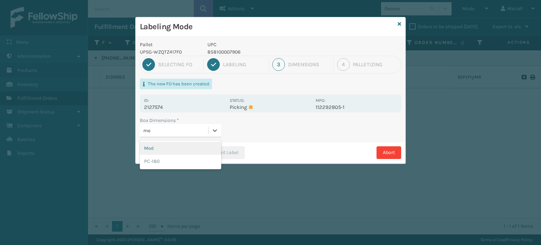
type input "med"
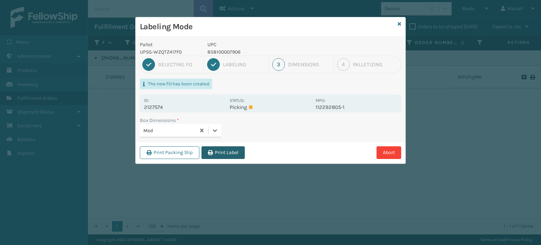
click at [215, 148] on button "Print Label" at bounding box center [222, 152] width 43 height 13
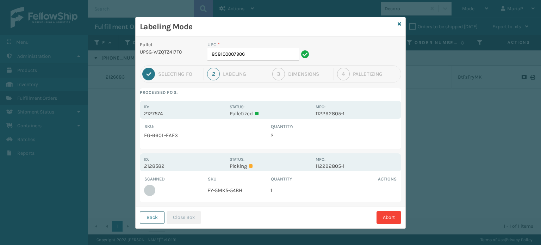
click at [149, 219] on button "Back" at bounding box center [152, 217] width 25 height 13
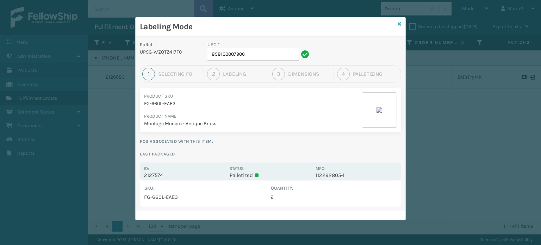
click at [400, 24] on icon at bounding box center [399, 23] width 4 height 5
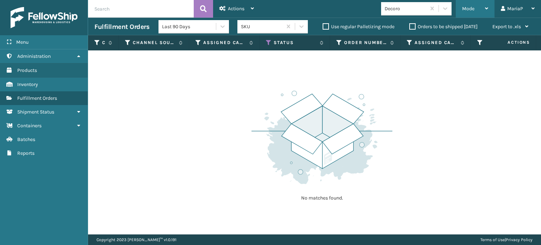
click at [470, 7] on span "Mode" at bounding box center [468, 9] width 12 height 6
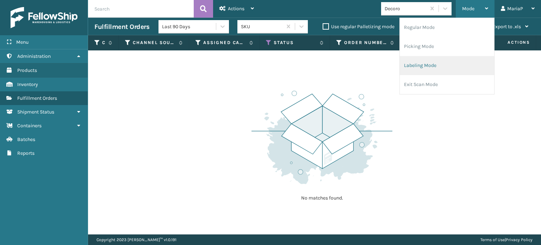
click at [438, 66] on li "Labeling Mode" at bounding box center [447, 65] width 94 height 19
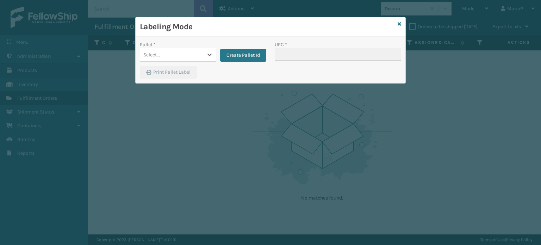
click at [185, 51] on div "Select..." at bounding box center [171, 55] width 63 height 12
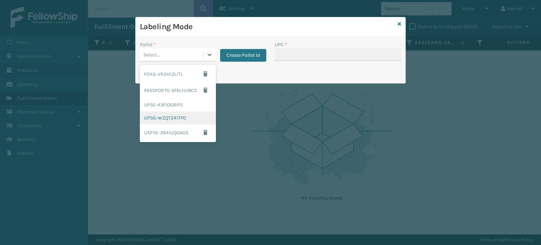
click at [194, 119] on div "UPSG-WZQTZ417F0" at bounding box center [178, 117] width 76 height 13
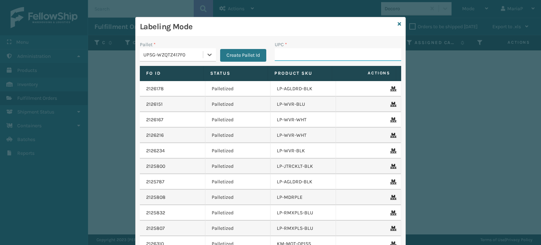
click at [294, 52] on input "UPC *" at bounding box center [338, 54] width 126 height 13
type input "8581000"
click at [306, 51] on input "UPC *" at bounding box center [338, 54] width 126 height 13
type input "8537990"
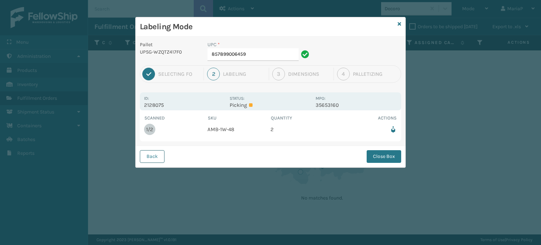
click at [145, 158] on button "Back" at bounding box center [152, 156] width 25 height 13
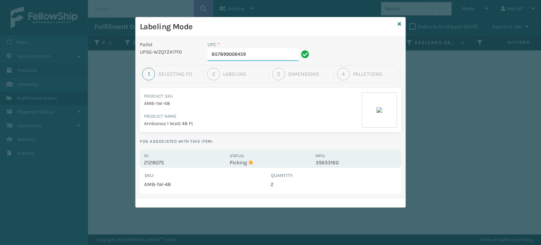
click at [262, 56] on input "857899006459" at bounding box center [252, 54] width 91 height 13
type input "FL-OLVA-CRM"
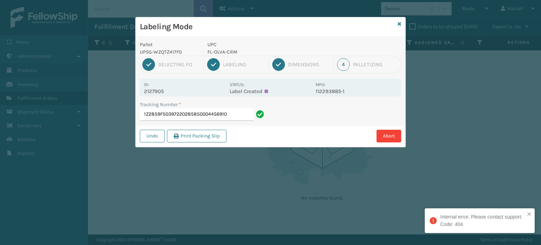
click at [244, 116] on input "1Z2859F50397220285850004456910" at bounding box center [197, 114] width 114 height 13
click at [245, 115] on input "1Z2859F50397220285850004456910" at bounding box center [197, 114] width 114 height 13
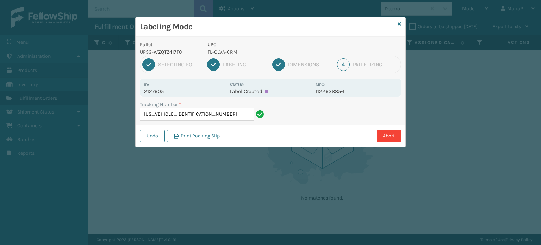
type input "1Z2859F50397220285"
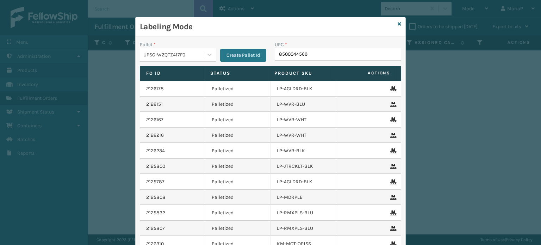
type input "85000445691"
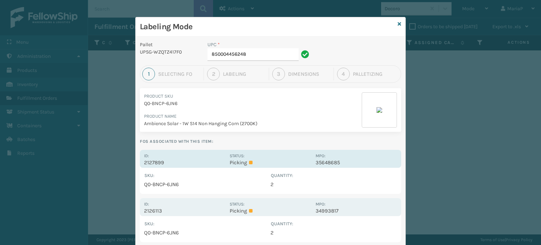
click at [147, 161] on p "2127899" at bounding box center [184, 162] width 81 height 6
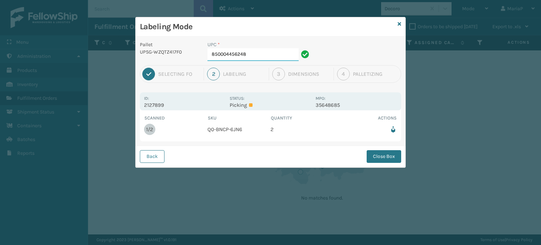
click at [239, 57] on input "850004456248" at bounding box center [252, 54] width 91 height 13
click at [376, 156] on button "Close Box" at bounding box center [383, 156] width 34 height 13
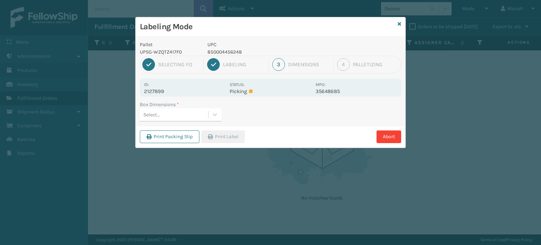
click at [183, 114] on div "Select..." at bounding box center [174, 115] width 68 height 12
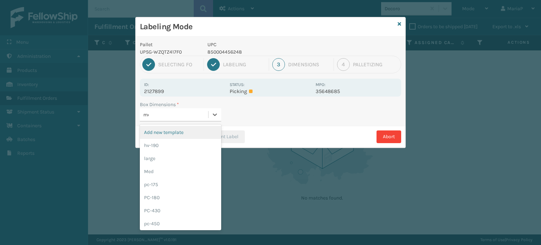
type input "med"
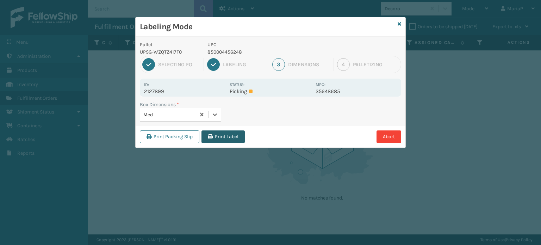
click at [222, 136] on button "Print Label" at bounding box center [222, 136] width 43 height 13
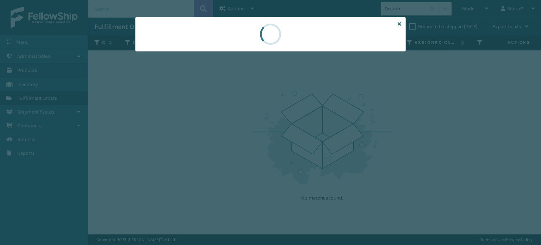
click at [222, 136] on div at bounding box center [270, 122] width 541 height 245
click at [222, 134] on div at bounding box center [270, 122] width 541 height 245
drag, startPoint x: 222, startPoint y: 134, endPoint x: 222, endPoint y: 126, distance: 8.1
click at [222, 134] on div at bounding box center [270, 122] width 541 height 245
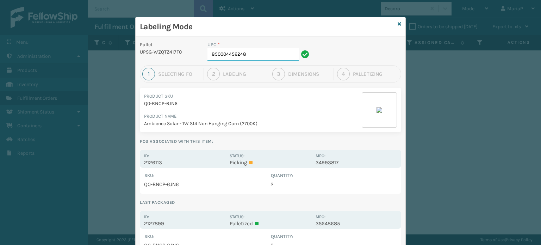
click at [276, 58] on input "850004456248" at bounding box center [252, 54] width 91 height 13
type input "8539130"
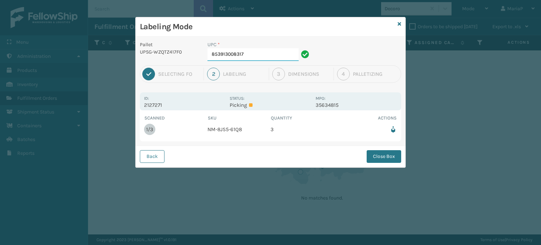
click at [259, 51] on input "853913008317" at bounding box center [252, 54] width 91 height 13
click at [379, 148] on div "Back Close Box" at bounding box center [271, 155] width 270 height 21
click at [382, 153] on button "Close Box" at bounding box center [383, 156] width 34 height 13
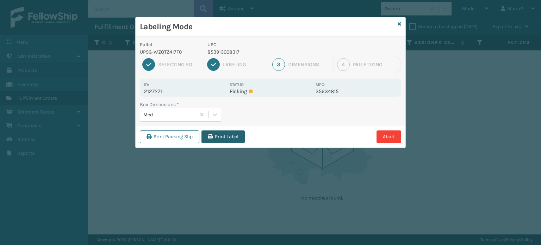
click at [232, 131] on button "Print Label" at bounding box center [222, 136] width 43 height 13
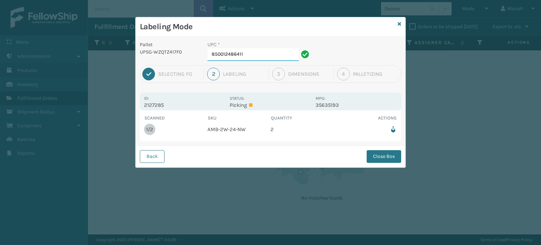
click at [239, 55] on input "850012486411" at bounding box center [252, 54] width 91 height 13
click at [386, 153] on button "Close Box" at bounding box center [383, 156] width 34 height 13
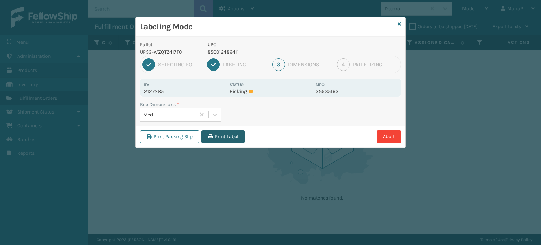
click at [219, 137] on button "Print Label" at bounding box center [222, 136] width 43 height 13
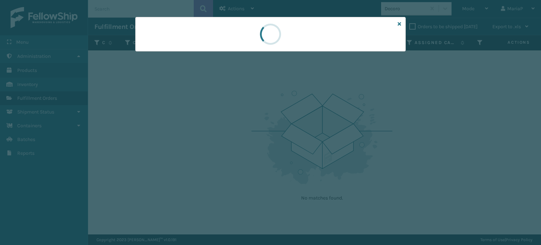
click at [219, 137] on div at bounding box center [270, 122] width 541 height 245
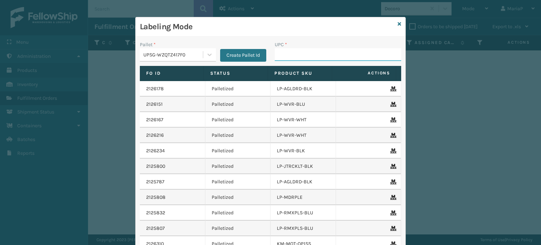
click at [325, 52] on input "UPC *" at bounding box center [338, 54] width 126 height 13
type input "857899006879"
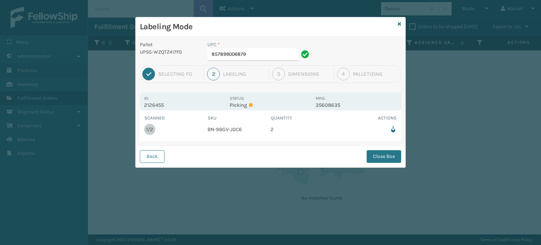
click at [268, 45] on div "UPC *" at bounding box center [259, 44] width 104 height 7
click at [268, 63] on div "UPC * 857899006879" at bounding box center [259, 53] width 112 height 24
click at [266, 56] on input "857899006879" at bounding box center [252, 54] width 91 height 13
click at [387, 159] on button "Close Box" at bounding box center [383, 156] width 34 height 13
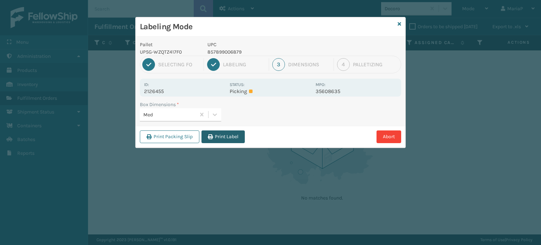
click at [231, 141] on button "Print Label" at bounding box center [222, 136] width 43 height 13
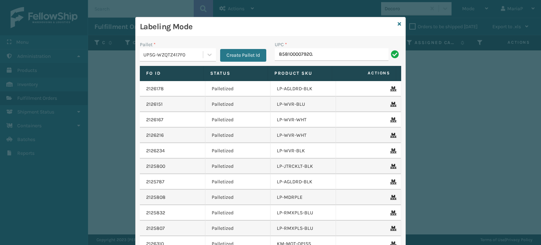
type input "858100007920."
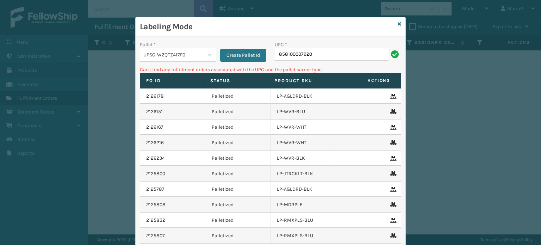
type input "858100007920"
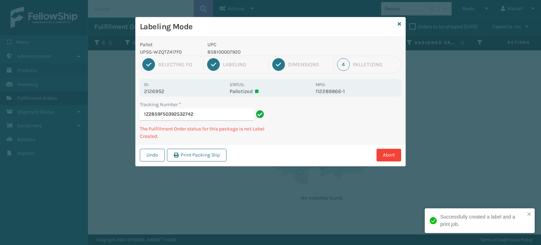
click at [222, 54] on p "858100007920" at bounding box center [259, 51] width 104 height 7
copy p "858100007920"
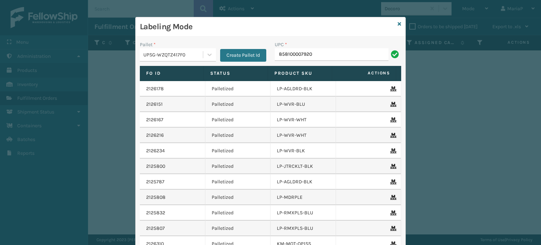
type input "858100007920"
type input "8578990"
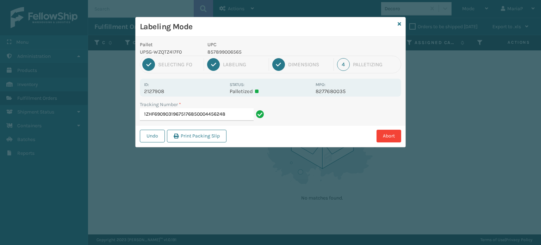
type input "1ZHF69090319675176850004456248"
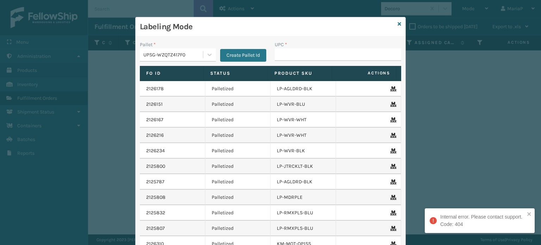
click at [369, 49] on input "UPC *" at bounding box center [338, 54] width 126 height 13
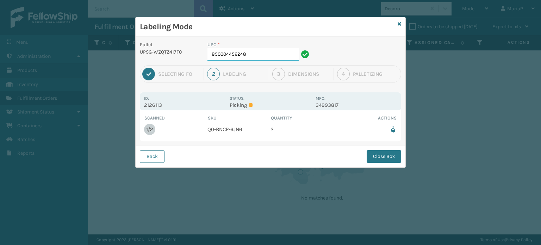
click at [261, 58] on input "850004456248" at bounding box center [252, 54] width 91 height 13
click at [384, 160] on button "Close Box" at bounding box center [383, 156] width 34 height 13
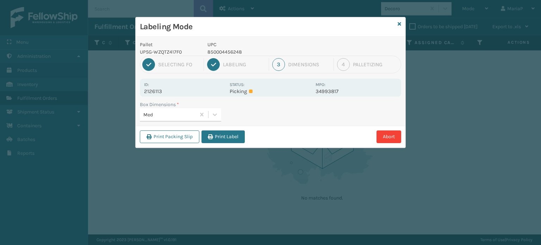
click at [217, 128] on div "Print Packing Slip Print Label Abort" at bounding box center [271, 136] width 270 height 21
drag, startPoint x: 221, startPoint y: 131, endPoint x: 222, endPoint y: 135, distance: 4.3
click at [222, 135] on button "Print Label" at bounding box center [222, 136] width 43 height 13
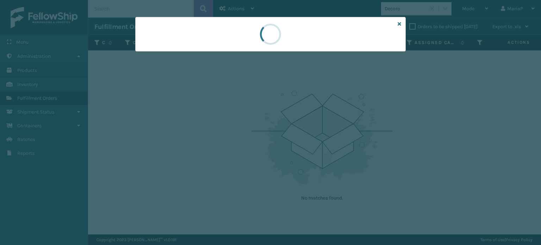
click at [222, 135] on div at bounding box center [270, 122] width 541 height 245
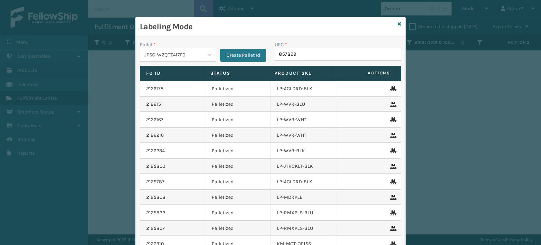
type input "8578990"
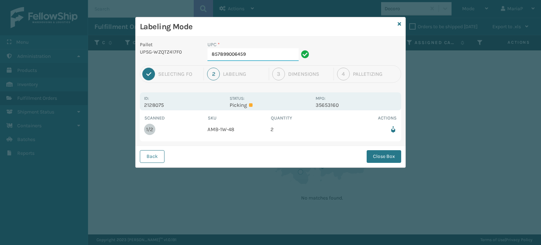
click at [265, 54] on input "857899006459" at bounding box center [252, 54] width 91 height 13
click at [369, 153] on button "Close Box" at bounding box center [383, 156] width 34 height 13
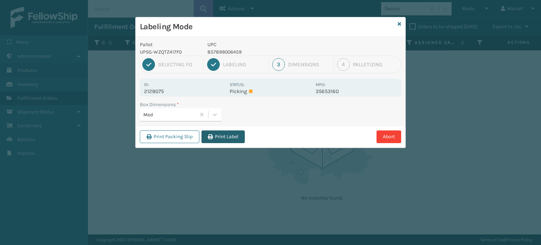
click at [233, 133] on button "Print Label" at bounding box center [222, 136] width 43 height 13
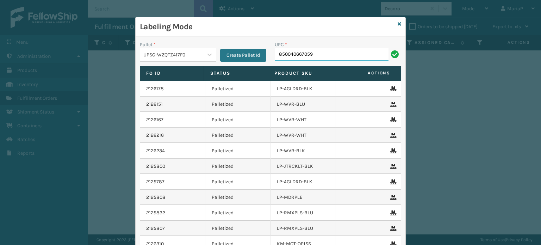
type input "850040667059"
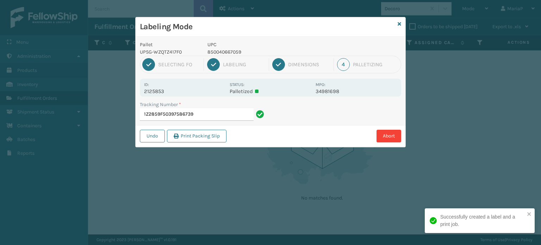
click at [238, 50] on p "850040667059" at bounding box center [259, 51] width 104 height 7
copy p "850040667059"
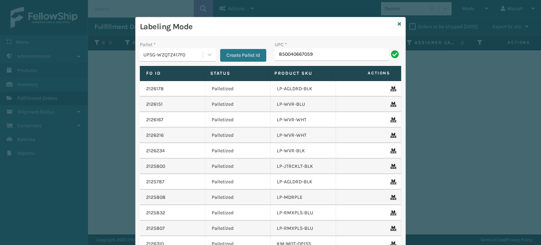
type input "850040667059"
type input "85004066711"
click at [297, 58] on input "UPC *" at bounding box center [338, 54] width 126 height 13
type input "8500124"
type input "853913008034"
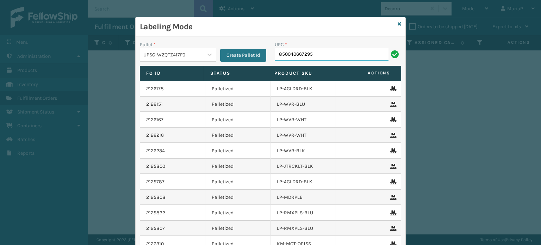
type input "850040667295"
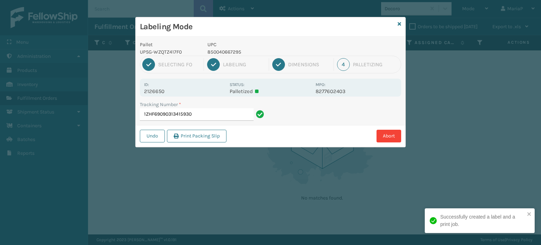
click at [229, 52] on p "850040667295" at bounding box center [259, 51] width 104 height 7
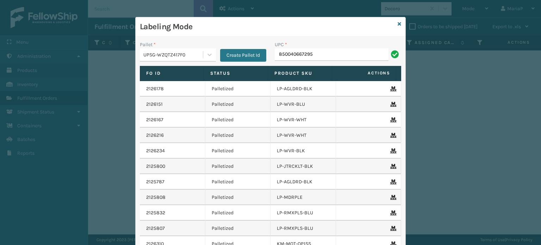
type input "850040667295"
type input "8500124866"
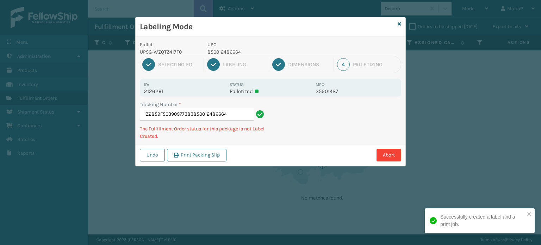
type input "1Z2859F50390977383850012486664"
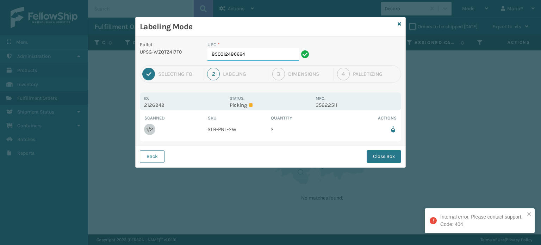
click at [265, 52] on input "850012486664" at bounding box center [252, 54] width 91 height 13
click at [392, 153] on button "Close Box" at bounding box center [383, 156] width 34 height 13
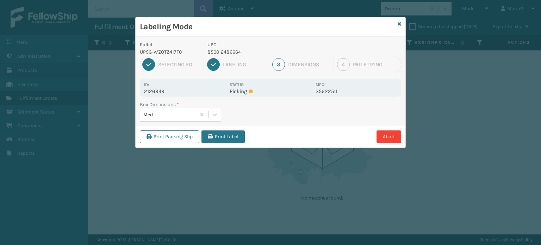
click at [228, 137] on button "Print Label" at bounding box center [222, 136] width 43 height 13
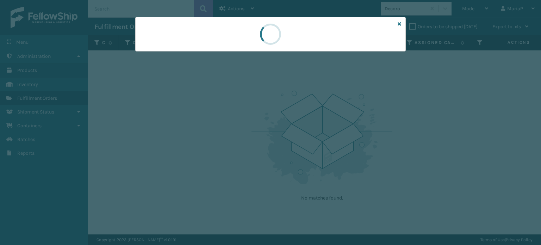
click at [228, 136] on div at bounding box center [270, 122] width 541 height 245
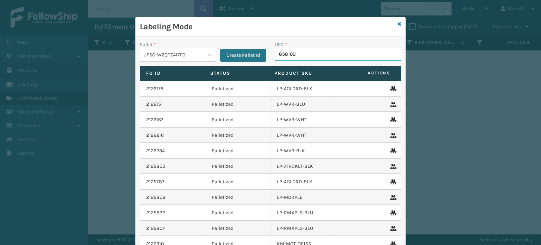
type input "8581000"
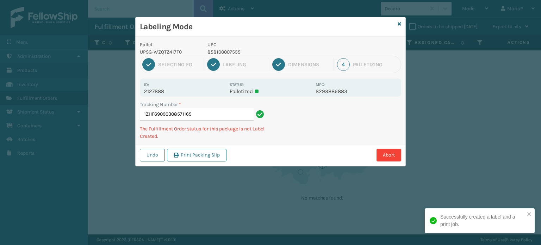
click at [223, 51] on p "858100007555" at bounding box center [259, 51] width 104 height 7
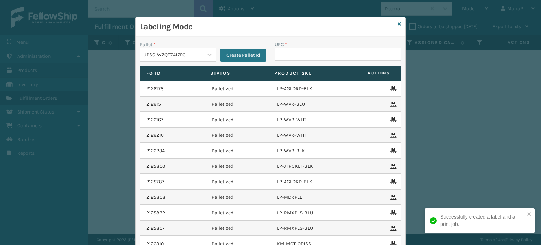
type input "858100007555"
click at [223, 51] on button "Create Pallet Id" at bounding box center [243, 55] width 46 height 13
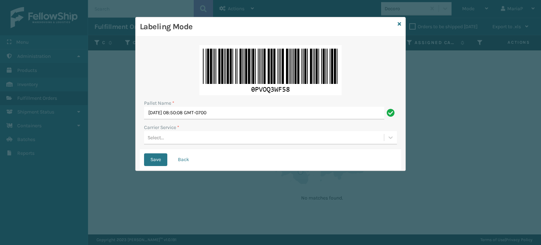
click at [175, 157] on button "Back" at bounding box center [183, 159] width 24 height 13
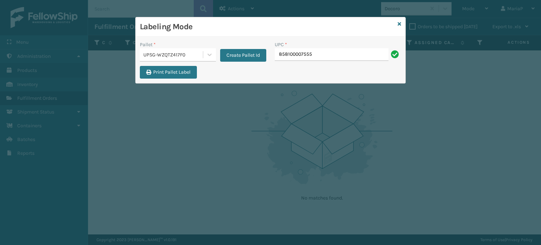
click at [177, 157] on div "Labeling Mode Pallet * UPSG-WZQTZ417F0 Create Pallet Id UPC * 858100007555 Prin…" at bounding box center [270, 122] width 541 height 245
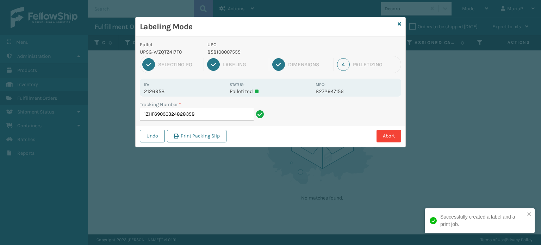
type input "1ZHF69090324828358858100007555"
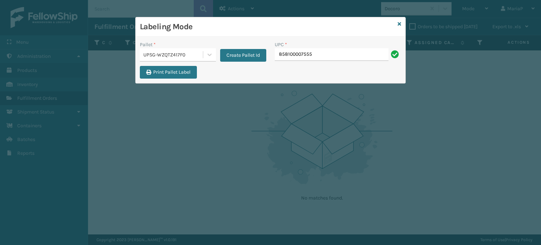
type input "858100007555"
paste input "858100007555"
type input "858100007555"
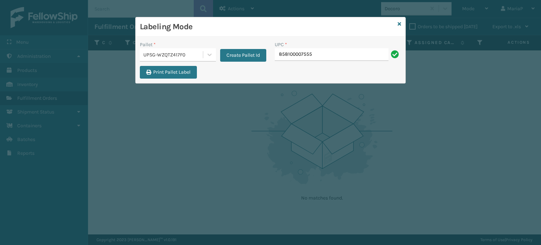
type input "858100007555"
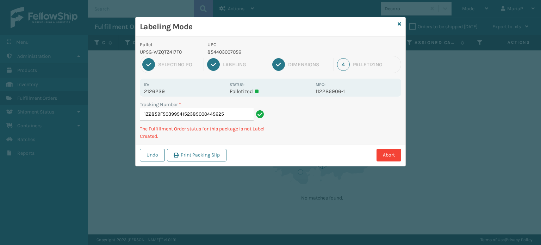
type input "1Z2859F50399541523850004456255"
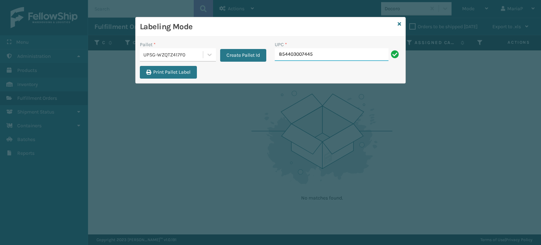
type input "854403007445"
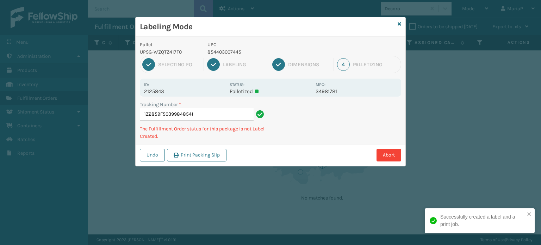
click at [224, 53] on p "854403007445" at bounding box center [259, 51] width 104 height 7
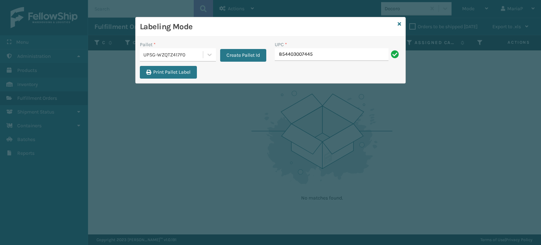
type input "854403007445"
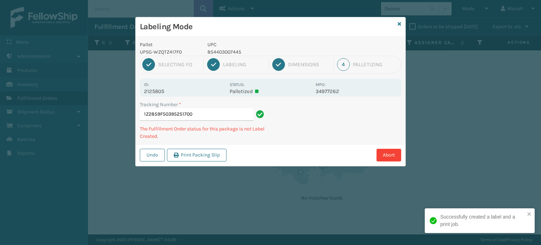
type input "1Z2859F50395251700854403007445"
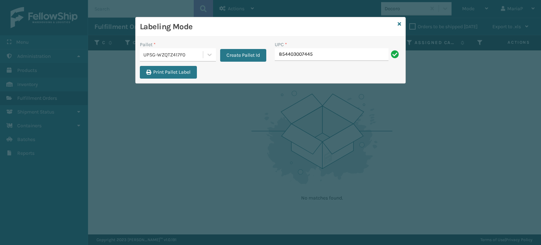
type input "854403007445"
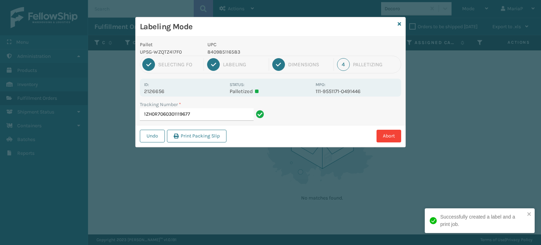
click at [231, 53] on p "840985116583" at bounding box center [259, 51] width 104 height 7
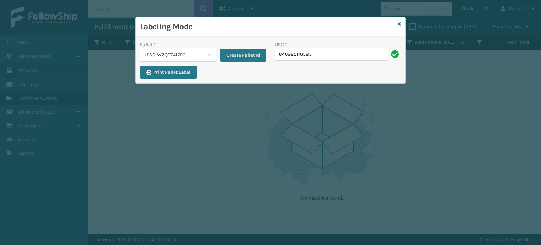
type input "840985116583"
type input "8409851143"
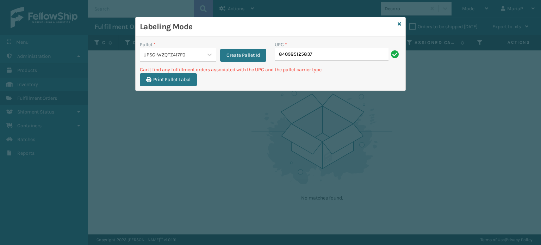
click at [267, 57] on div "Pallet * UPSG-WZQTZ417F0 Create Pallet Id" at bounding box center [203, 53] width 135 height 25
click at [279, 55] on input "840985125837" at bounding box center [332, 54] width 114 height 13
type input "00840985125837"
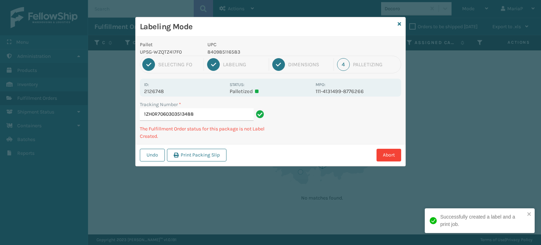
click at [233, 50] on p "840985116583" at bounding box center [259, 51] width 104 height 7
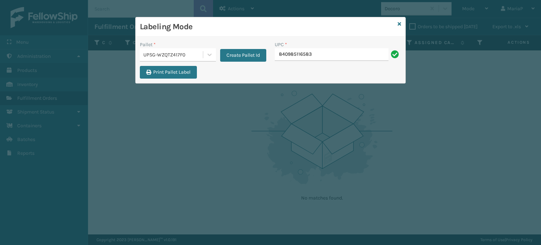
type input "840985116583"
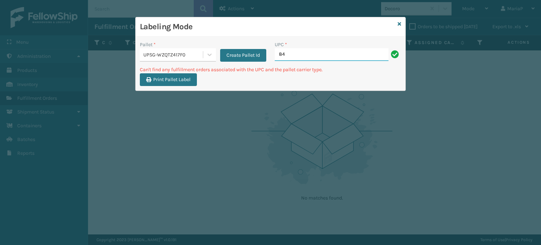
type input "8"
type input "858100007616"
click at [400, 22] on icon at bounding box center [399, 23] width 4 height 5
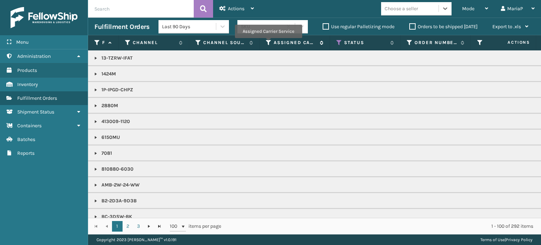
click at [268, 43] on icon at bounding box center [269, 42] width 6 height 6
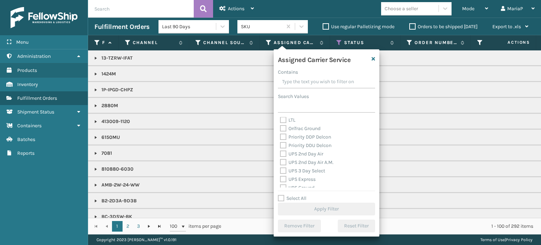
scroll to position [141, 0]
click at [280, 150] on label "UPS Ground" at bounding box center [297, 149] width 34 height 6
click at [280, 150] on input "UPS Ground" at bounding box center [280, 147] width 0 height 5
checkbox input "true"
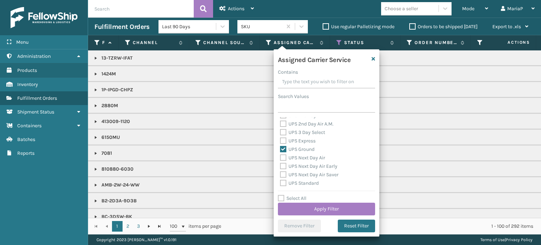
click at [280, 183] on label "UPS Standard" at bounding box center [299, 183] width 39 height 6
click at [280, 183] on input "UPS Standard" at bounding box center [280, 181] width 0 height 5
checkbox input "true"
click at [326, 207] on button "Apply Filter" at bounding box center [326, 208] width 97 height 13
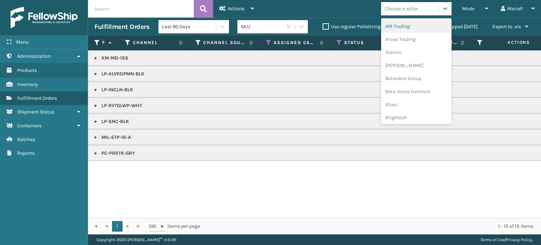
click at [417, 11] on div "Choose a seller" at bounding box center [400, 8] width 33 height 7
type input "br"
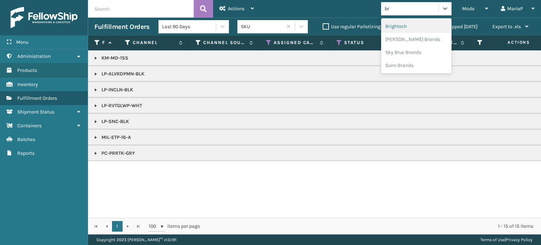
click at [413, 28] on div "Brightech" at bounding box center [416, 26] width 70 height 13
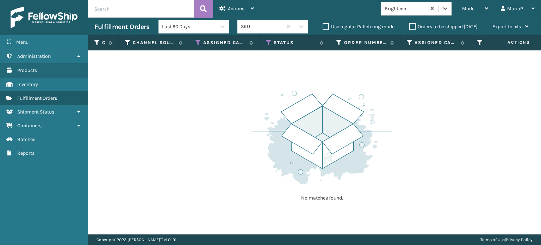
click at [410, 27] on label "Orders to be shipped [DATE]" at bounding box center [443, 27] width 68 height 6
click at [409, 27] on input "Orders to be shipped [DATE]" at bounding box center [409, 25] width 0 height 5
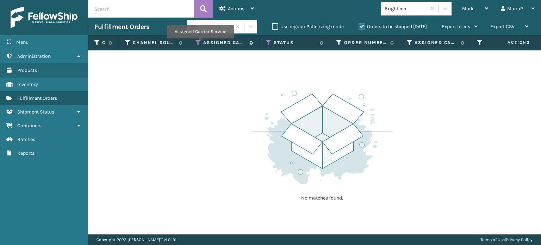
click at [200, 43] on icon at bounding box center [198, 42] width 6 height 6
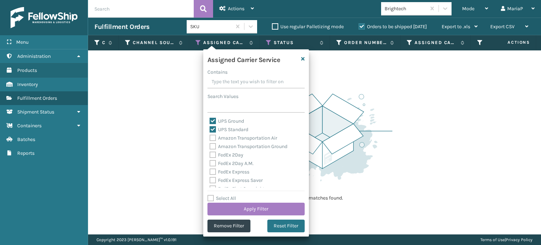
click at [209, 197] on label "Select All" at bounding box center [221, 198] width 29 height 6
click at [209, 195] on input "Select All" at bounding box center [260, 194] width 106 height 1
checkbox input "true"
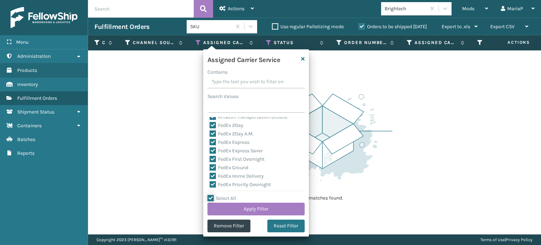
scroll to position [70, 0]
click at [214, 167] on label "LTL" at bounding box center [216, 169] width 15 height 6
click at [210, 167] on input "LTL" at bounding box center [209, 167] width 0 height 5
click at [214, 167] on label "LTL" at bounding box center [216, 169] width 15 height 6
click at [210, 167] on input "LTL" at bounding box center [209, 167] width 0 height 5
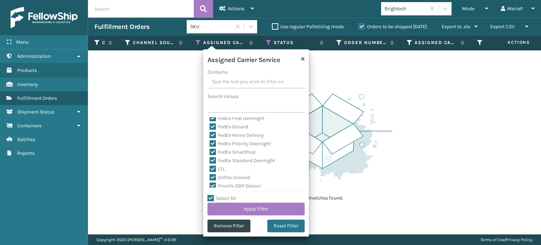
click at [213, 169] on label "LTL" at bounding box center [216, 169] width 15 height 6
click at [210, 169] on input "LTL" at bounding box center [209, 167] width 0 height 5
click at [277, 205] on button "Apply Filter" at bounding box center [255, 208] width 97 height 13
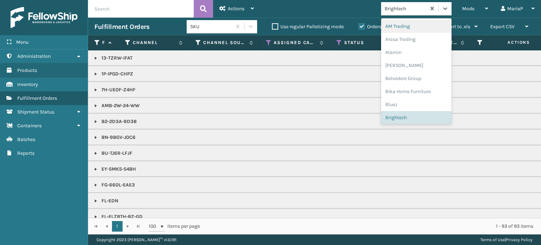
click at [417, 5] on div "Brightech" at bounding box center [405, 8] width 42 height 7
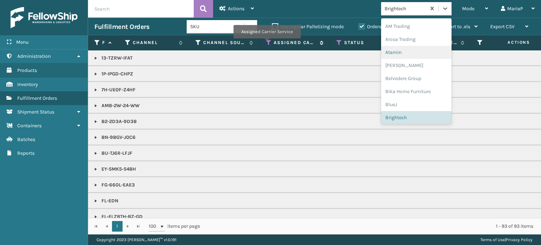
click at [266, 43] on icon at bounding box center [269, 42] width 6 height 6
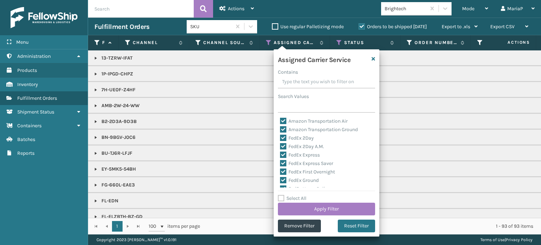
click at [294, 233] on div "Assigned Carrier Service Contains Search Values Amazon Transportation Air Amazo…" at bounding box center [326, 142] width 106 height 187
click at [294, 225] on button "Remove Filter" at bounding box center [299, 225] width 43 height 13
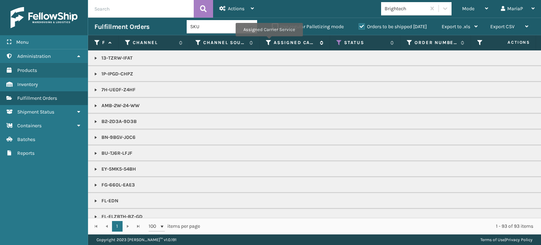
click at [269, 41] on icon at bounding box center [269, 42] width 6 height 6
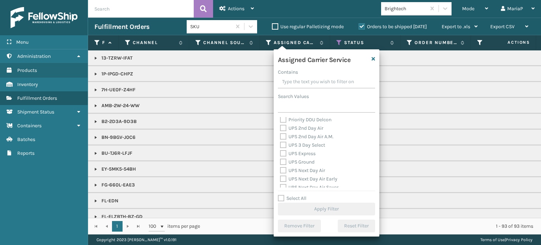
scroll to position [141, 0]
click at [282, 150] on label "UPS Ground" at bounding box center [297, 149] width 34 height 6
click at [280, 150] on input "UPS Ground" at bounding box center [280, 147] width 0 height 5
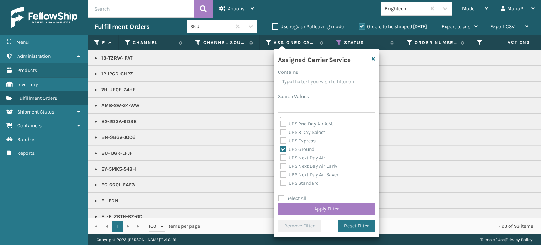
click at [282, 180] on div "UPS Standard" at bounding box center [326, 183] width 93 height 8
click at [284, 156] on label "UPS Next Day Air" at bounding box center [302, 158] width 45 height 6
click at [280, 156] on input "UPS Next Day Air" at bounding box center [280, 155] width 0 height 5
click at [282, 157] on label "UPS Next Day Air" at bounding box center [302, 158] width 45 height 6
click at [280, 157] on input "UPS Next Day Air" at bounding box center [280, 155] width 0 height 5
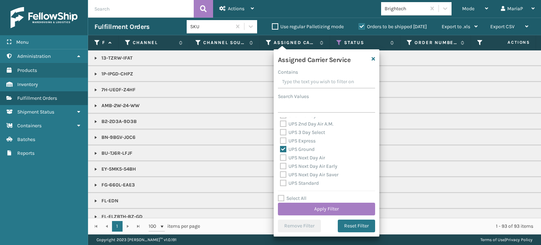
click at [281, 182] on label "UPS Standard" at bounding box center [299, 183] width 39 height 6
click at [280, 182] on input "UPS Standard" at bounding box center [280, 181] width 0 height 5
click at [350, 211] on button "Apply Filter" at bounding box center [326, 208] width 97 height 13
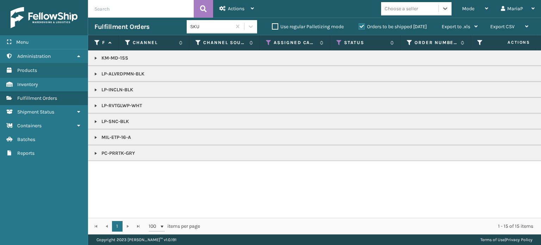
click at [95, 151] on link at bounding box center [96, 153] width 6 height 6
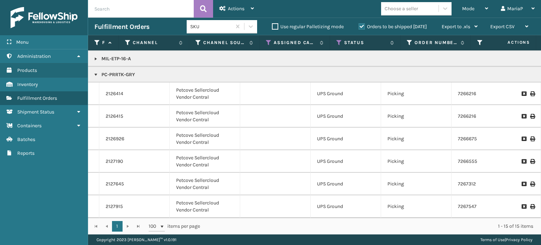
scroll to position [83, 0]
click at [96, 72] on link at bounding box center [96, 75] width 6 height 6
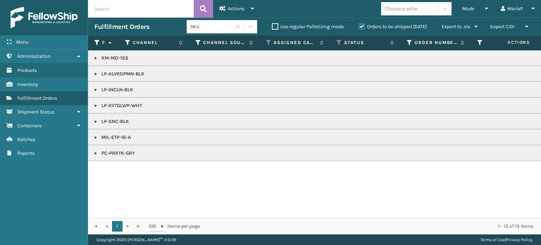
scroll to position [0, 0]
click at [96, 122] on link at bounding box center [96, 122] width 6 height 6
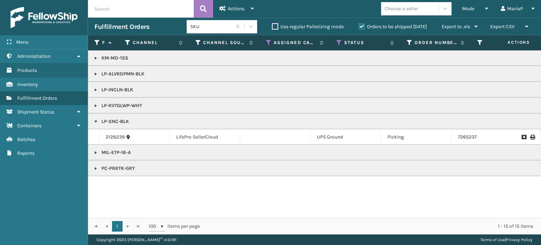
click at [96, 122] on link at bounding box center [96, 122] width 6 height 6
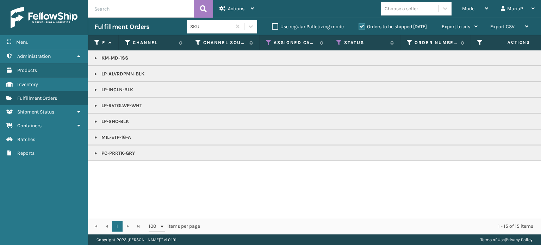
click at [94, 139] on link at bounding box center [96, 137] width 6 height 6
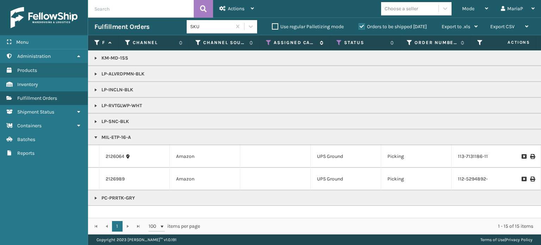
click at [269, 43] on icon at bounding box center [269, 42] width 6 height 6
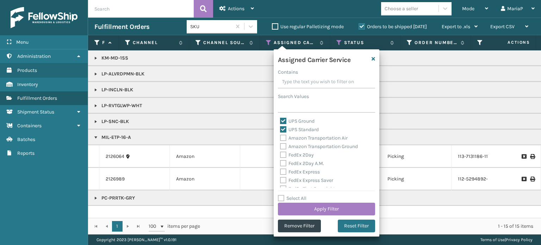
click at [280, 201] on label "Select All" at bounding box center [292, 198] width 29 height 6
click at [280, 195] on input "Select All" at bounding box center [331, 194] width 106 height 1
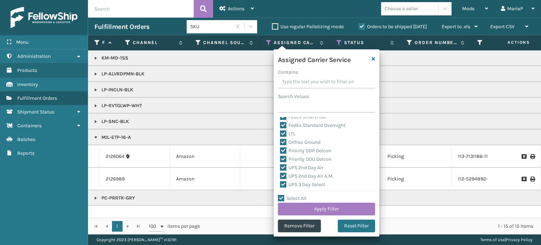
click at [284, 134] on label "LTL" at bounding box center [287, 134] width 15 height 6
click at [280, 134] on input "LTL" at bounding box center [280, 132] width 0 height 5
click at [348, 207] on button "Apply Filter" at bounding box center [326, 208] width 97 height 13
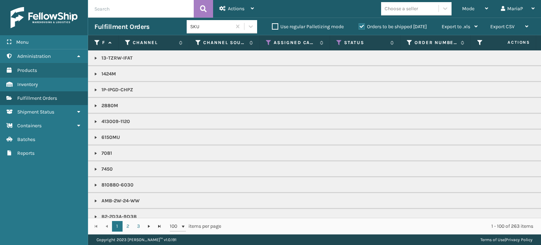
click at [408, 6] on div "Choose a seller" at bounding box center [400, 8] width 33 height 7
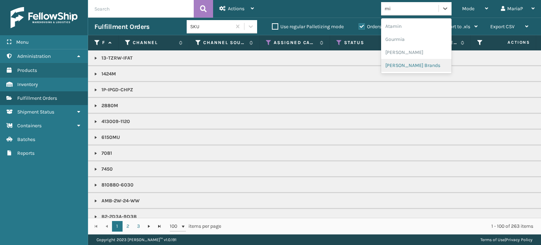
click at [417, 62] on div "[PERSON_NAME] Brands" at bounding box center [416, 65] width 70 height 13
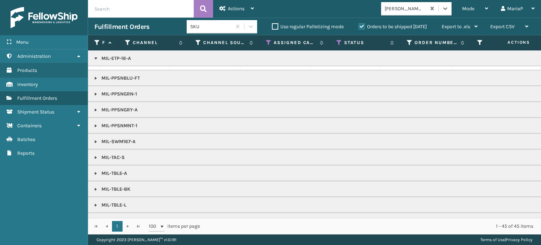
scroll to position [414, 0]
click at [477, 10] on div "Mode" at bounding box center [475, 9] width 26 height 18
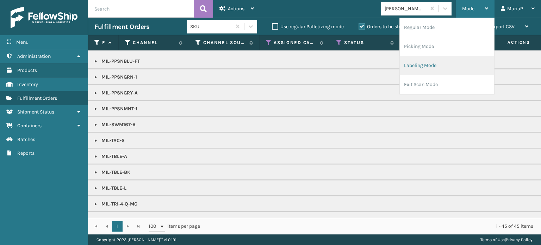
click at [441, 65] on li "Labeling Mode" at bounding box center [447, 65] width 94 height 19
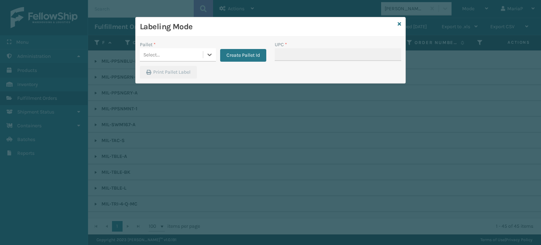
click at [175, 51] on div "Select..." at bounding box center [171, 55] width 63 height 12
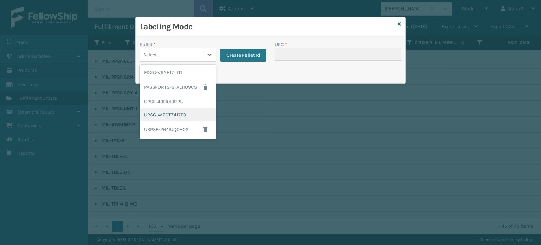
click at [166, 114] on div "UPSG-WZQTZ417F0" at bounding box center [178, 114] width 76 height 13
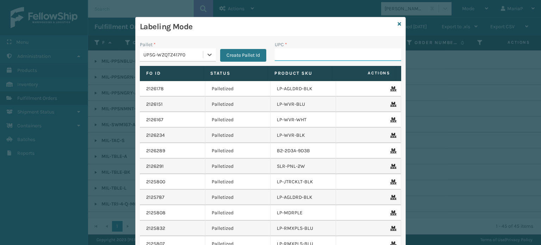
click at [303, 56] on input "UPC *" at bounding box center [338, 54] width 126 height 13
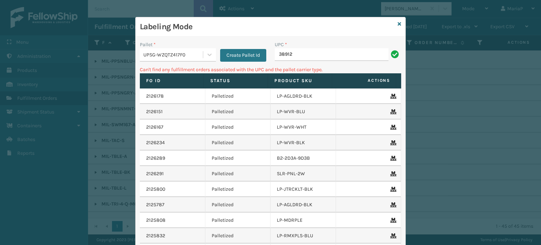
click at [298, 55] on input "38912" at bounding box center [332, 54] width 114 height 13
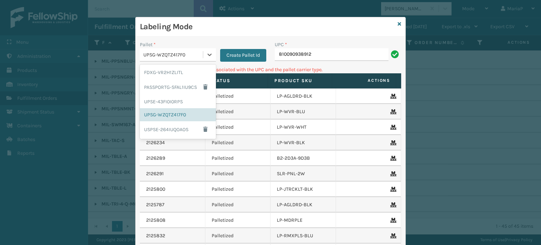
click at [180, 53] on div "UPSG-WZQTZ417F0" at bounding box center [173, 54] width 60 height 7
click at [175, 71] on div "FDXG-VR2H1ZLITL" at bounding box center [178, 72] width 76 height 13
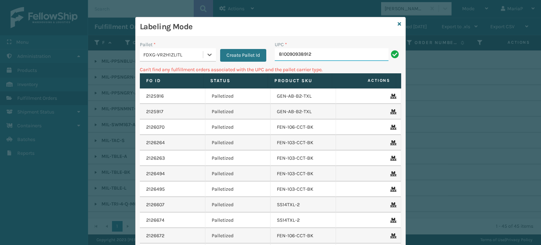
click at [323, 59] on input "810090938912" at bounding box center [332, 54] width 114 height 13
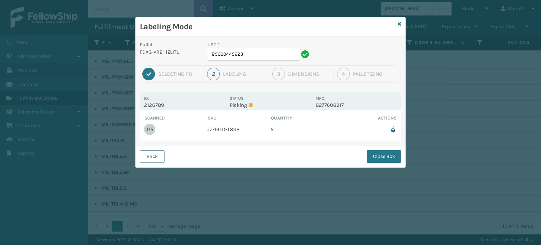
click at [141, 157] on button "Back" at bounding box center [152, 156] width 25 height 13
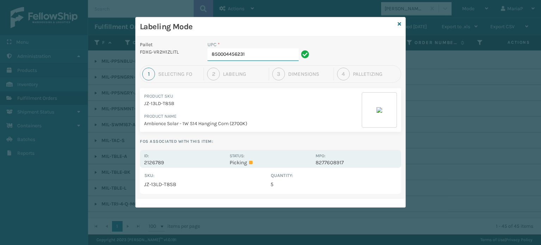
click at [253, 57] on input "850004456231" at bounding box center [252, 54] width 91 height 13
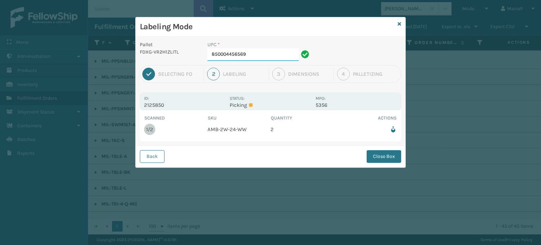
click at [256, 60] on input "850004456569" at bounding box center [252, 54] width 91 height 13
click at [392, 159] on button "Close Box" at bounding box center [383, 156] width 34 height 13
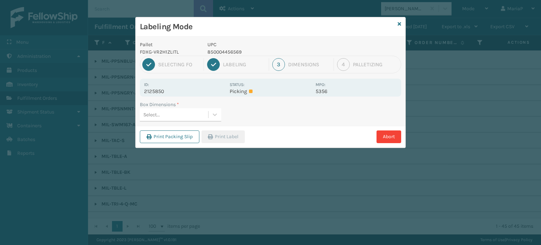
click at [201, 115] on div "Select..." at bounding box center [174, 115] width 68 height 12
click at [213, 135] on icon "button" at bounding box center [210, 136] width 5 height 5
click at [213, 135] on div "Labeling Mode Pallet FDXG-VR2H1ZLITL UPC 850004456569 1 Selecting FO 2 Labeling…" at bounding box center [270, 122] width 541 height 245
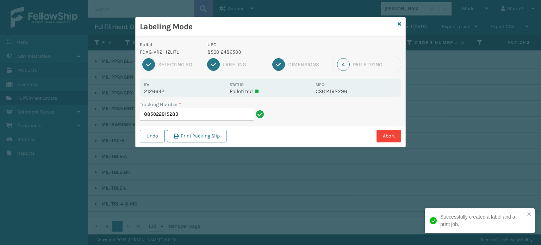
click at [226, 50] on p "850012486503" at bounding box center [259, 51] width 104 height 7
click at [232, 55] on p "850040667905" at bounding box center [259, 51] width 104 height 7
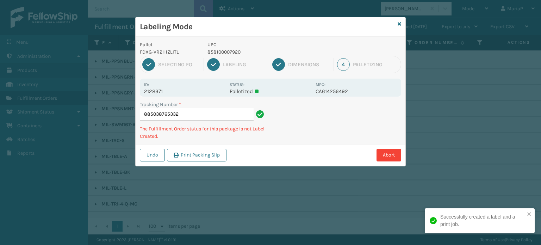
click at [224, 54] on p "858100007920" at bounding box center [259, 51] width 104 height 7
click at [238, 53] on p "858100007906" at bounding box center [259, 51] width 104 height 7
click at [239, 53] on p "858100007906" at bounding box center [259, 51] width 104 height 7
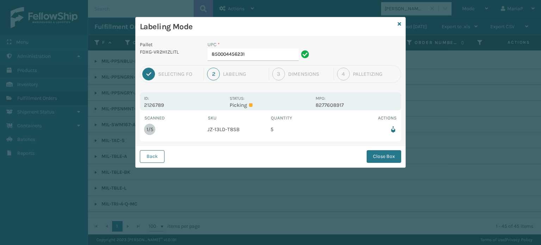
click at [142, 161] on button "Back" at bounding box center [152, 156] width 25 height 13
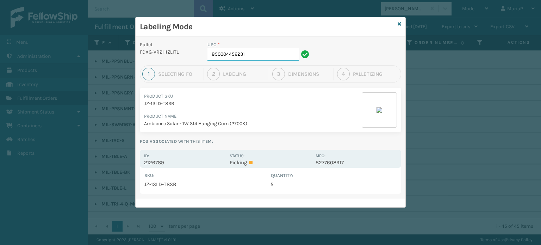
click at [258, 56] on input "850004456231" at bounding box center [252, 54] width 91 height 13
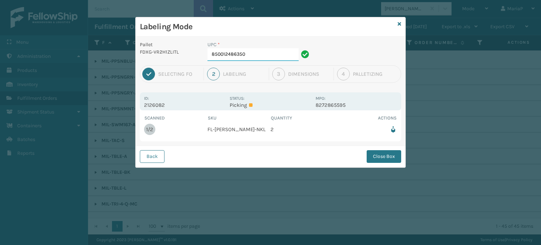
click at [287, 56] on input "850012486350" at bounding box center [252, 54] width 91 height 13
click at [377, 151] on button "Close Box" at bounding box center [383, 156] width 34 height 13
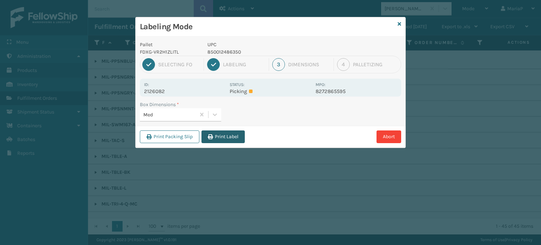
click at [222, 133] on button "Print Label" at bounding box center [222, 136] width 43 height 13
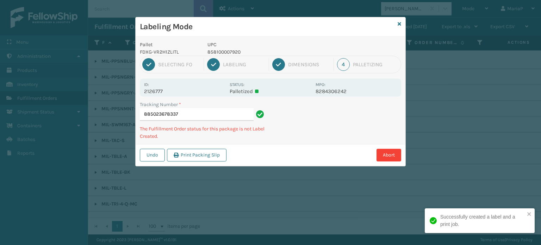
click at [218, 50] on p "858100007920" at bounding box center [259, 51] width 104 height 7
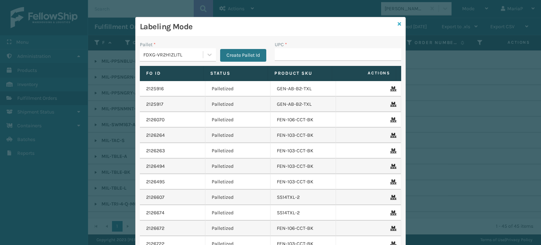
click at [397, 23] on icon at bounding box center [399, 23] width 4 height 5
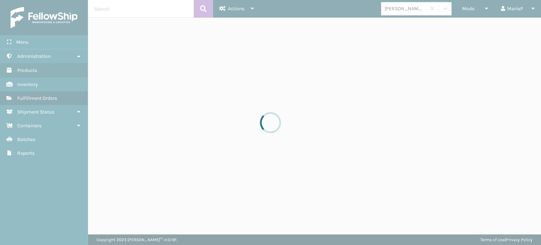
click at [400, 11] on div at bounding box center [270, 122] width 541 height 245
drag, startPoint x: 395, startPoint y: 23, endPoint x: 400, endPoint y: 11, distance: 13.3
click at [400, 11] on div "[PERSON_NAME] Brands" at bounding box center [405, 8] width 42 height 7
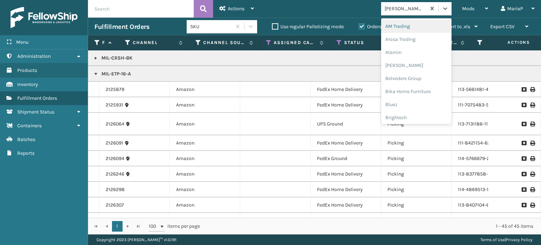
click at [400, 11] on div "[PERSON_NAME] Brands" at bounding box center [405, 8] width 42 height 7
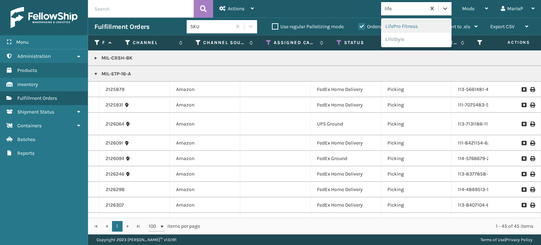
click at [420, 22] on div "LifePro Fitness" at bounding box center [416, 26] width 70 height 13
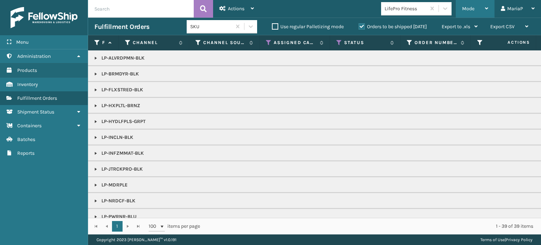
click at [483, 7] on div "Mode" at bounding box center [475, 9] width 26 height 18
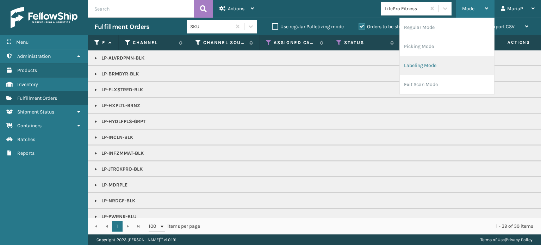
click at [442, 64] on li "Labeling Mode" at bounding box center [447, 65] width 94 height 19
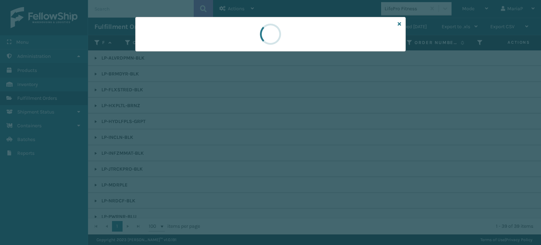
click at [198, 52] on div at bounding box center [270, 122] width 541 height 245
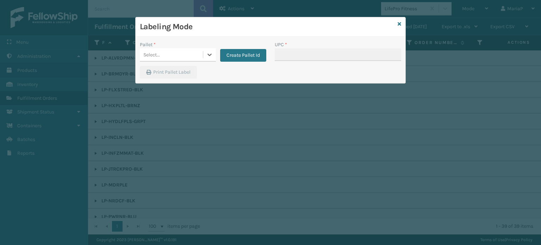
click at [199, 52] on div "Select..." at bounding box center [171, 55] width 63 height 12
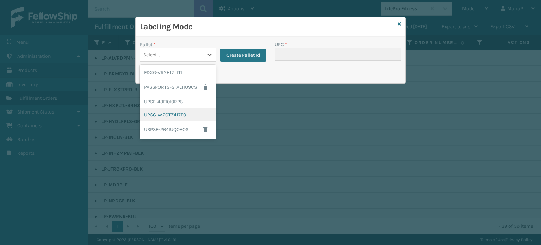
click at [172, 112] on div "UPSG-WZQTZ417F0" at bounding box center [178, 114] width 76 height 13
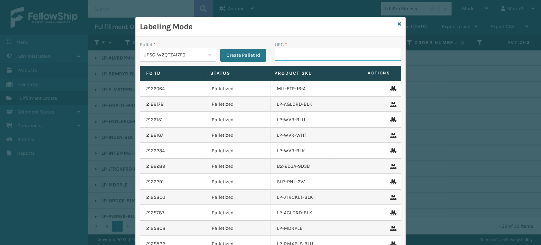
click at [293, 57] on input "UPC *" at bounding box center [338, 54] width 126 height 13
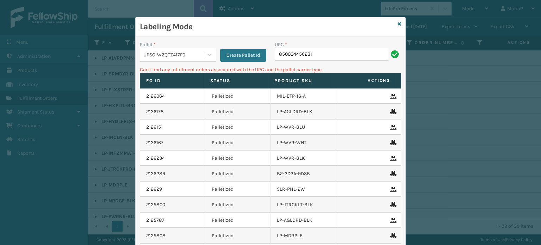
drag, startPoint x: 177, startPoint y: 54, endPoint x: 181, endPoint y: 57, distance: 4.6
click at [181, 56] on div "UPSG-WZQTZ417F0" at bounding box center [173, 54] width 60 height 7
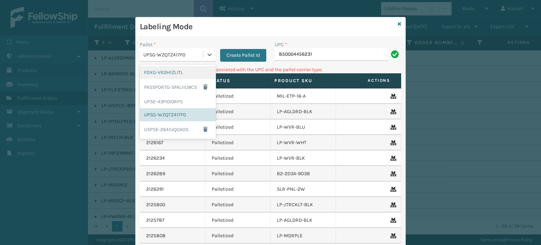
click at [174, 76] on div "FDXG-VR2H1ZLITL" at bounding box center [178, 72] width 76 height 13
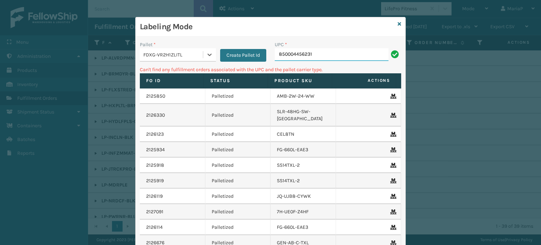
click at [334, 54] on input "850004456231" at bounding box center [332, 54] width 114 height 13
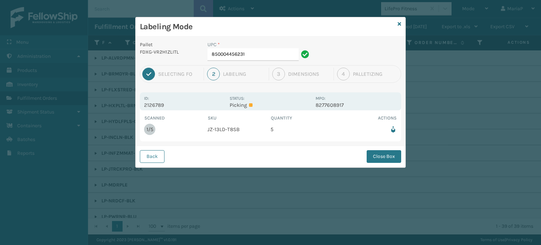
click at [263, 48] on div "UPC *" at bounding box center [259, 44] width 104 height 7
click at [260, 59] on input "850004456231" at bounding box center [252, 54] width 91 height 13
drag, startPoint x: 258, startPoint y: 59, endPoint x: 255, endPoint y: 60, distance: 3.8
drag, startPoint x: 255, startPoint y: 60, endPoint x: 383, endPoint y: 157, distance: 160.1
click at [383, 157] on button "Close Box" at bounding box center [383, 156] width 34 height 13
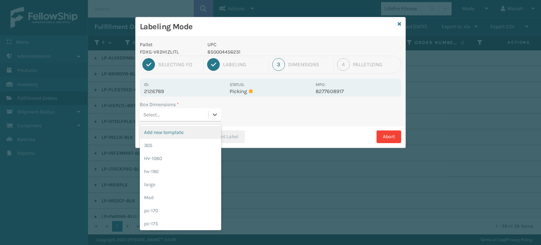
click at [182, 117] on div "Select..." at bounding box center [174, 115] width 68 height 12
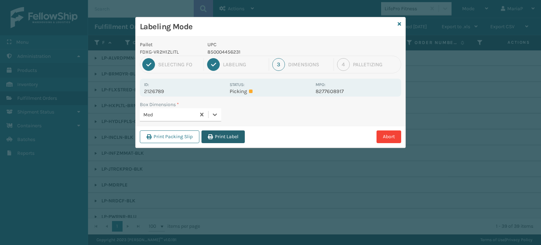
click at [216, 136] on button "Print Label" at bounding box center [222, 136] width 43 height 13
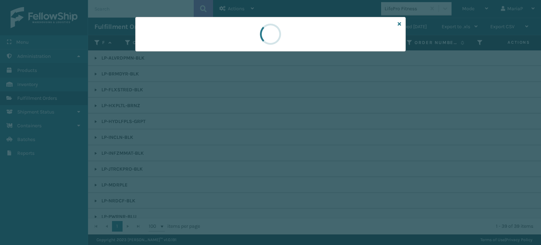
click at [216, 136] on div at bounding box center [270, 122] width 541 height 245
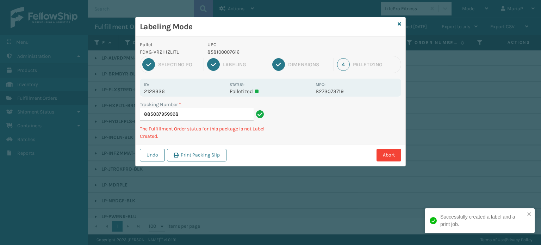
click at [237, 56] on div "1 Selecting FO 2 Labeling 3 Dimensions 4 Palletizing" at bounding box center [270, 65] width 261 height 18
click at [234, 53] on p "858100007616" at bounding box center [259, 51] width 104 height 7
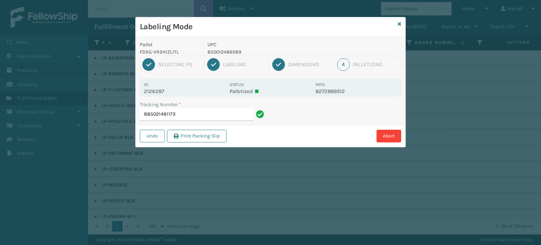
click at [222, 51] on p "850012486589" at bounding box center [259, 51] width 104 height 7
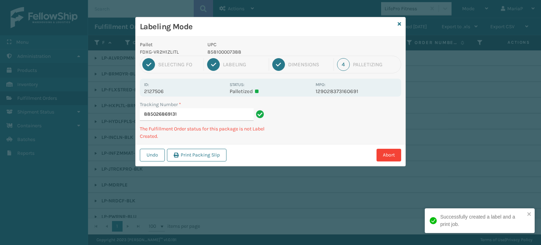
click at [233, 48] on p "UPC" at bounding box center [259, 44] width 104 height 7
click at [233, 51] on p "858100007388" at bounding box center [259, 51] width 104 height 7
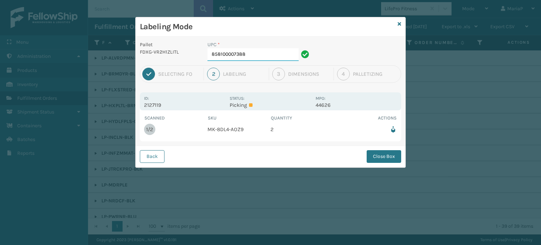
click at [254, 54] on input "858100007388" at bounding box center [252, 54] width 91 height 13
click at [376, 157] on button "Close Box" at bounding box center [383, 156] width 34 height 13
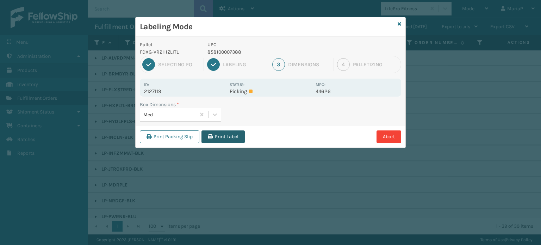
click at [229, 137] on button "Print Label" at bounding box center [222, 136] width 43 height 13
click at [229, 137] on div "Labeling Mode Pallet FDXG-VR2H1ZLITL UPC 858100007388 1 Selecting FO 2 Labeling…" at bounding box center [270, 122] width 541 height 245
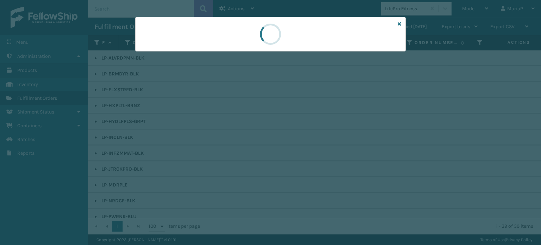
click at [229, 137] on div at bounding box center [270, 122] width 541 height 245
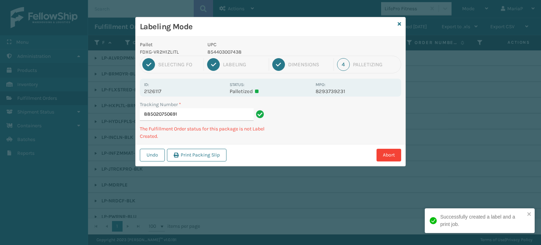
click at [233, 50] on p "854403007438" at bounding box center [259, 51] width 104 height 7
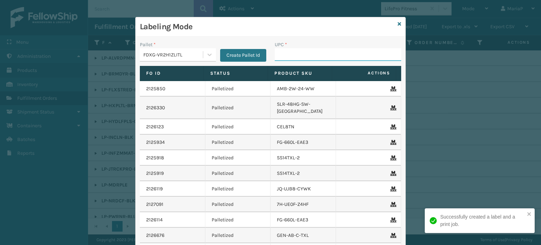
click at [297, 59] on input "UPC *" at bounding box center [338, 54] width 126 height 13
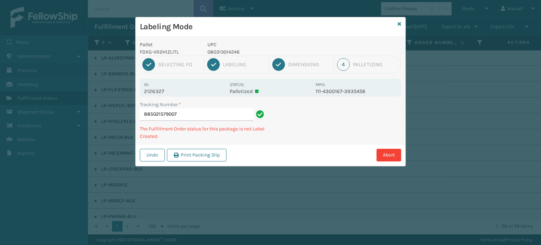
click at [226, 54] on p "080313014246" at bounding box center [259, 51] width 104 height 7
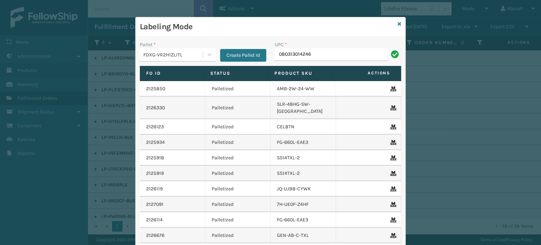
type input "080313014246"
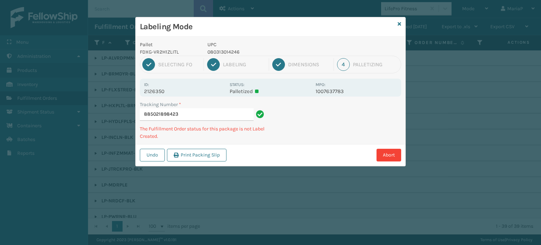
type input "885021898423080313014246"
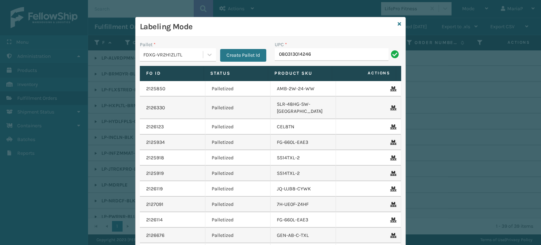
type input "080313014246"
paste input "080313014246"
type input "080313014246"
type input "850012486640"
click at [397, 22] on icon at bounding box center [399, 23] width 4 height 5
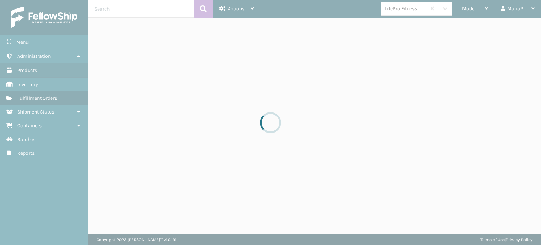
click at [397, 13] on div at bounding box center [270, 122] width 541 height 245
click at [396, 11] on div "LifePro Fitness" at bounding box center [405, 8] width 42 height 7
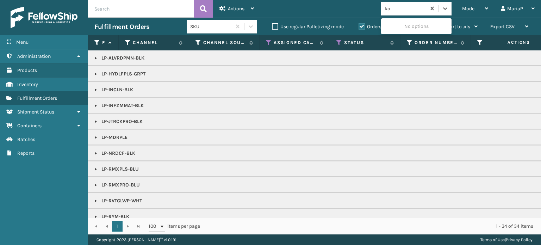
type input "koo"
click at [393, 29] on div "Koolmore" at bounding box center [416, 26] width 70 height 13
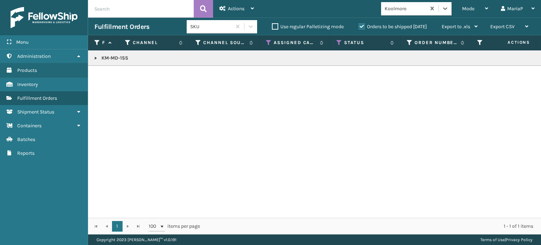
click at [95, 57] on link at bounding box center [96, 58] width 6 height 6
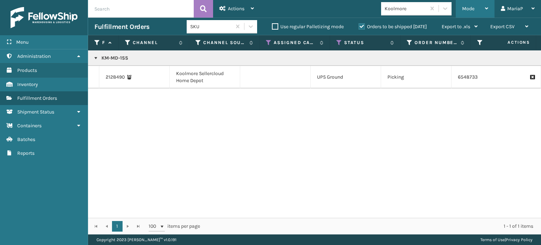
click at [469, 7] on span "Mode" at bounding box center [468, 9] width 12 height 6
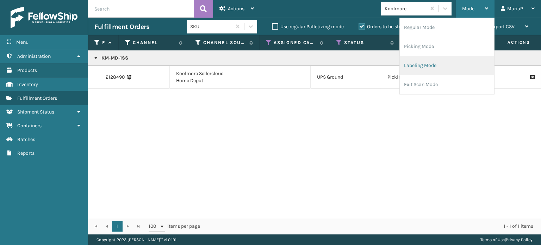
click at [419, 66] on li "Labeling Mode" at bounding box center [447, 65] width 94 height 19
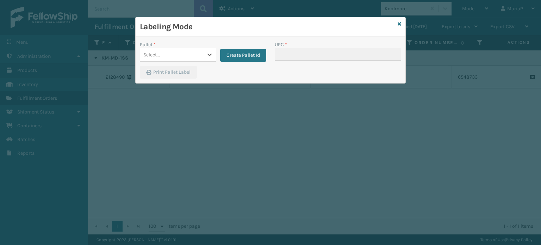
click at [193, 47] on div "Pallet *" at bounding box center [178, 44] width 76 height 7
click at [198, 56] on div "Select..." at bounding box center [171, 55] width 63 height 12
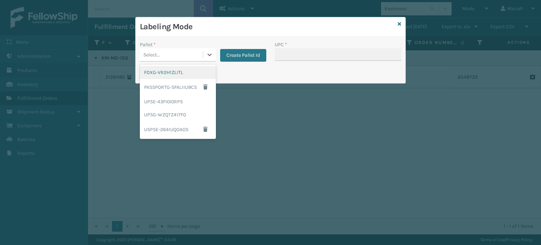
click at [170, 74] on div "FDXG-VR2H1ZLITL" at bounding box center [178, 72] width 76 height 13
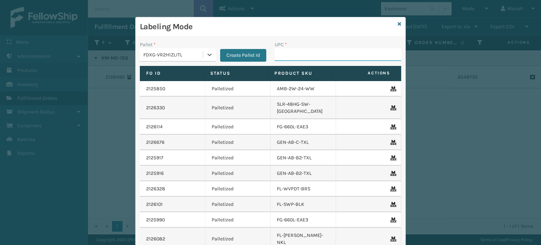
click at [289, 55] on input "UPC *" at bounding box center [338, 54] width 126 height 13
click at [276, 62] on div "UPC *" at bounding box center [337, 53] width 135 height 25
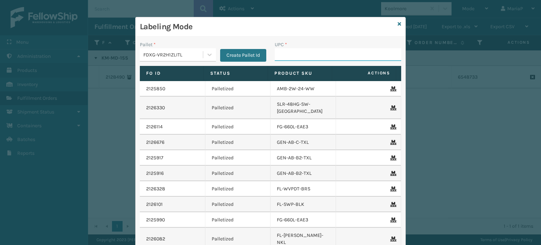
click at [307, 53] on input "UPC *" at bounding box center [338, 54] width 126 height 13
type input "858100007715"
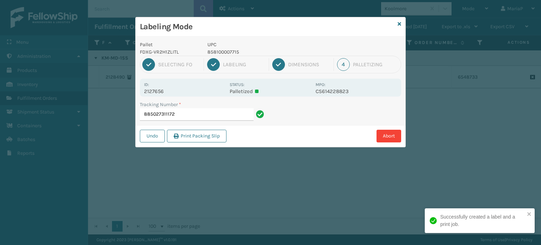
drag, startPoint x: 540, startPoint y: 97, endPoint x: 230, endPoint y: 51, distance: 313.1
click at [230, 51] on p "858100007715" at bounding box center [259, 51] width 104 height 7
copy p "858100007715"
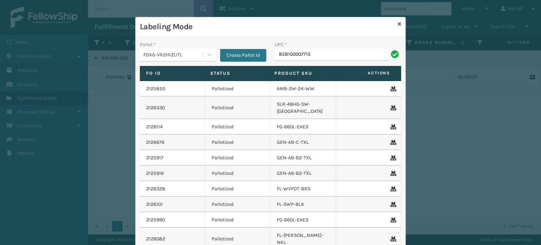
type input "858100007715"
type input "858100007609"
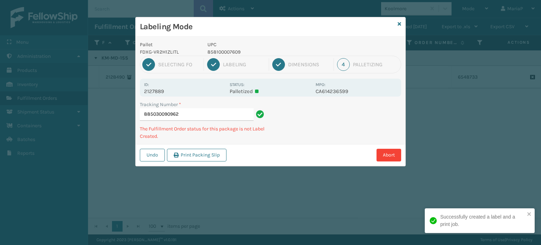
click at [215, 54] on p "858100007609" at bounding box center [259, 51] width 104 height 7
copy p "858100007609"
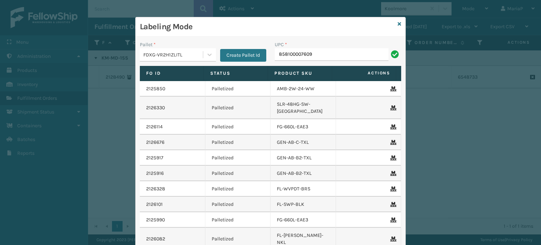
type input "858100007609"
paste input "858100007609"
type input "858100007609"
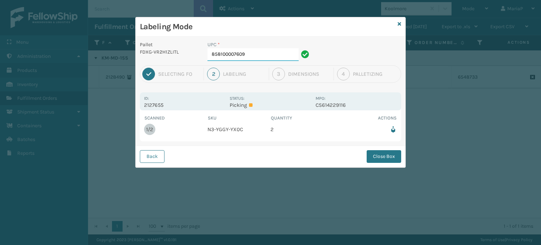
click at [268, 54] on input "858100007609" at bounding box center [252, 54] width 91 height 13
click at [397, 152] on button "Close Box" at bounding box center [383, 156] width 34 height 13
click at [397, 152] on div "Labeling Mode Pallet FDXG-VR2H1ZLITL UPC * 858100007609 1 Selecting FO 2 Labeli…" at bounding box center [270, 122] width 541 height 245
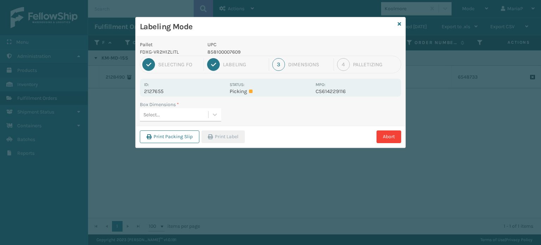
click at [183, 111] on div "Select..." at bounding box center [174, 115] width 68 height 12
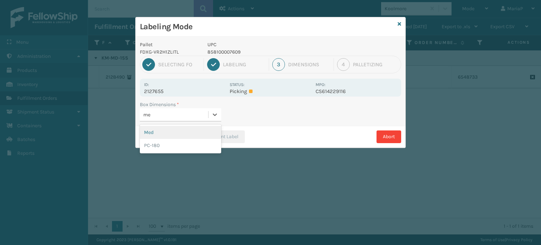
type input "med"
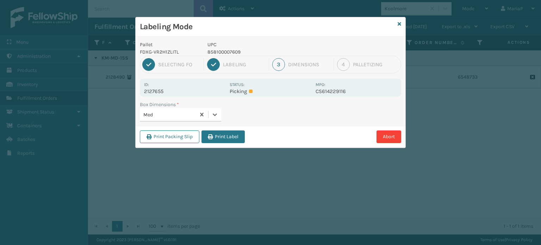
click at [233, 139] on button "Print Label" at bounding box center [222, 136] width 43 height 13
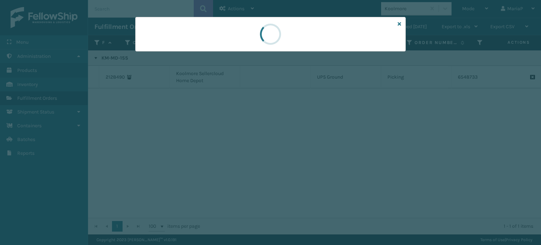
click at [233, 139] on div at bounding box center [270, 122] width 541 height 245
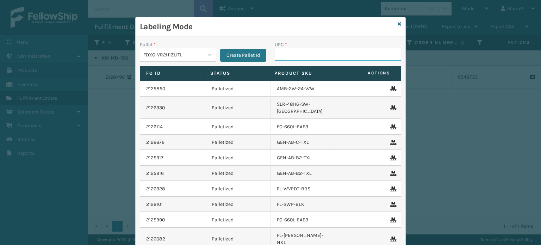
drag, startPoint x: 327, startPoint y: 55, endPoint x: 269, endPoint y: 55, distance: 57.4
click at [327, 55] on input "UPC *" at bounding box center [338, 54] width 126 height 13
drag, startPoint x: 207, startPoint y: 33, endPoint x: 302, endPoint y: 109, distance: 121.7
click at [302, 109] on div "Labeling Mode Pallet * FDXG-VR2H1ZLITL Create Pallet Id UPC * Fo Id Status Prod…" at bounding box center [271, 153] width 270 height 273
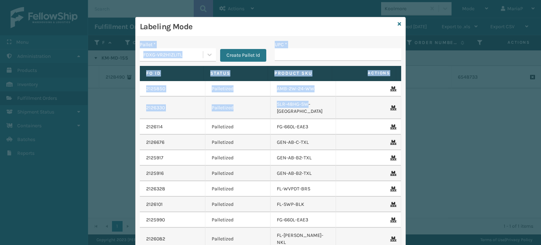
click at [328, 58] on input "UPC *" at bounding box center [338, 54] width 126 height 13
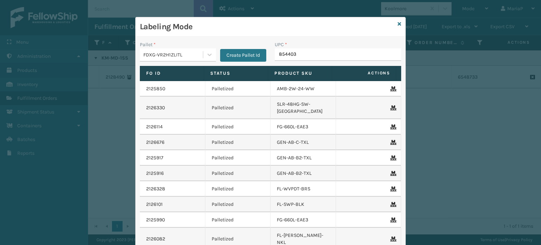
type input "8544030"
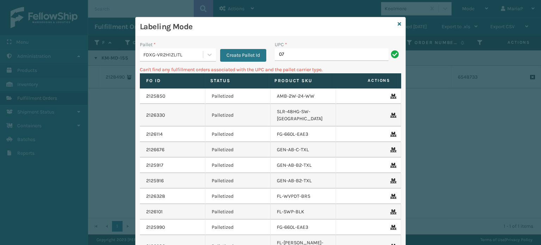
type input "0"
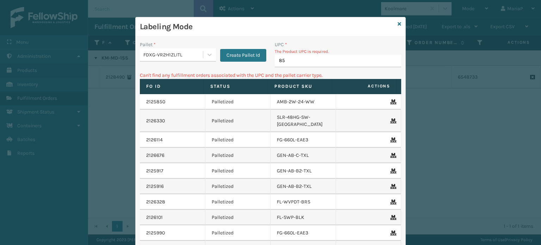
type input "854"
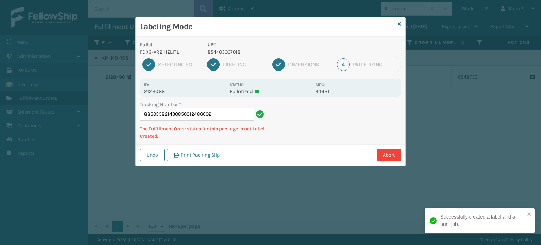
type input "885035821430850012486602"
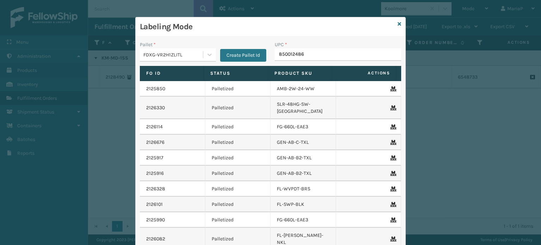
type input "8500124868"
type input "850040667912"
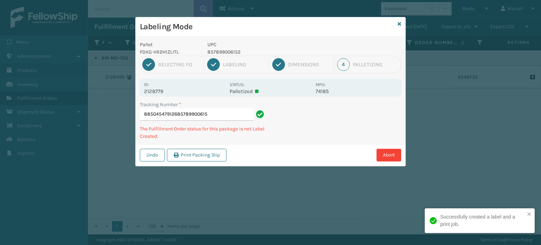
type input "885045479126857899006152"
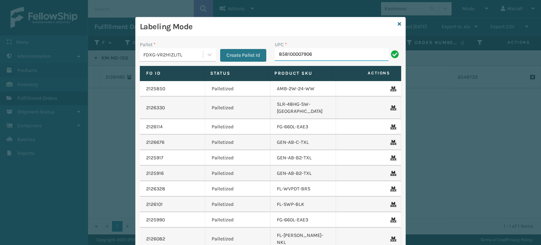
type input "858100007906"
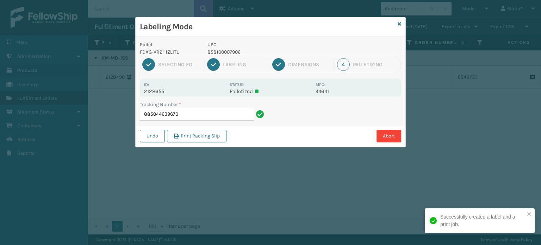
click at [229, 48] on p "UPC" at bounding box center [259, 44] width 104 height 7
click at [229, 50] on div "UPC 858100007906" at bounding box center [259, 48] width 112 height 15
click at [229, 51] on p "858100007906" at bounding box center [259, 51] width 104 height 7
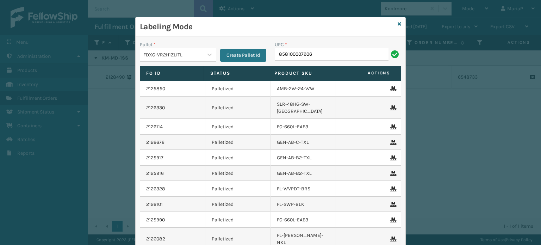
type input "858100007906"
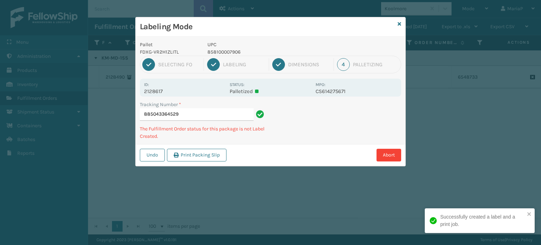
click at [221, 52] on p "858100007906" at bounding box center [259, 51] width 104 height 7
copy p "858100007906"
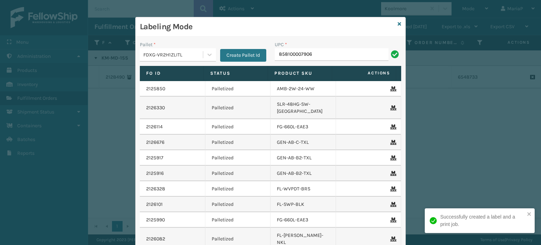
type input "858100007906858100007906"
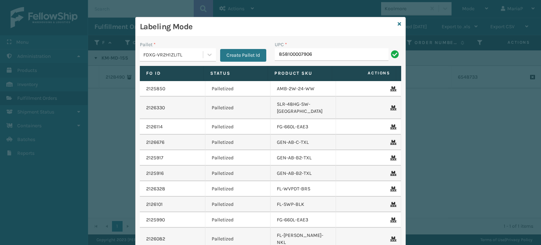
type input "858100007906"
type input "85001248669"
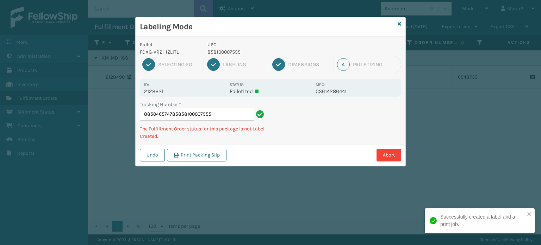
type input "885046574785858100007555"
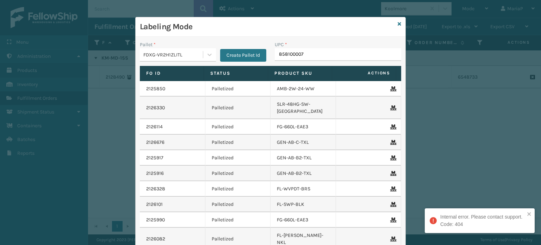
type input "8581000075"
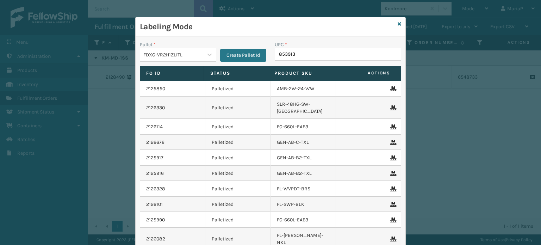
type input "8539130"
paste input "850040667639"
type input "850040667639"
type input "858100007920"
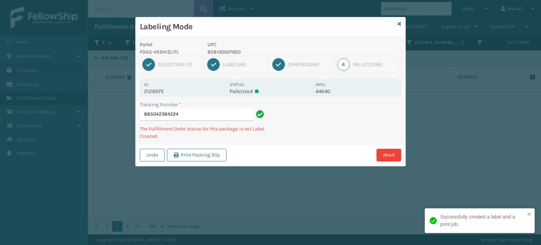
click at [216, 52] on p "858100007920" at bounding box center [259, 51] width 104 height 7
copy p "858100007920"
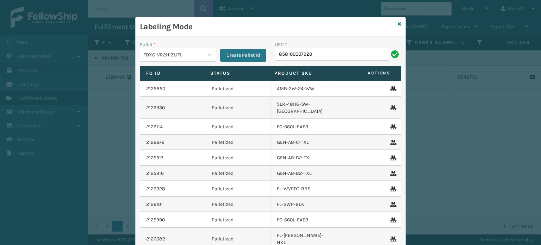
type input "858100007920"
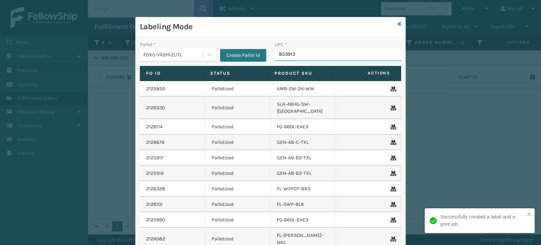
type input "8539130"
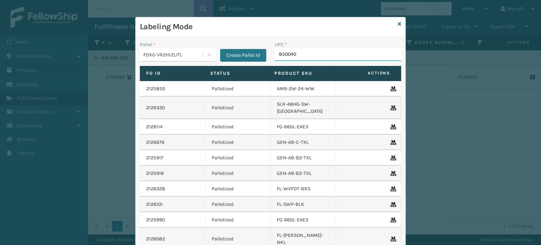
type input "8500406"
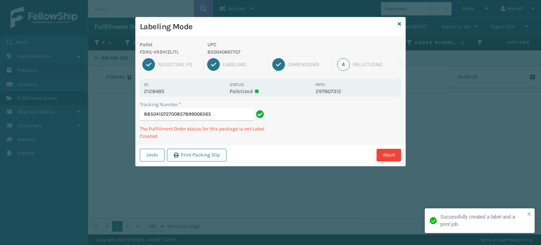
type input "885041072700857899006565"
type input "885042203995850004456101"
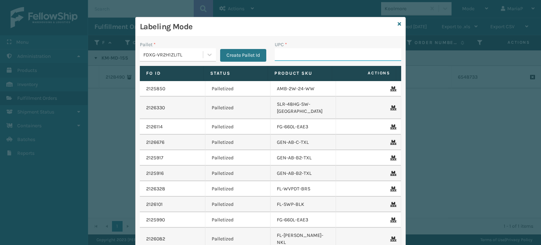
click at [297, 51] on input "UPC *" at bounding box center [338, 54] width 126 height 13
click at [298, 53] on input "UPC *" at bounding box center [338, 54] width 126 height 13
click at [299, 53] on input "UPC *" at bounding box center [338, 54] width 126 height 13
type input "850012486312"
type input "850004456927"
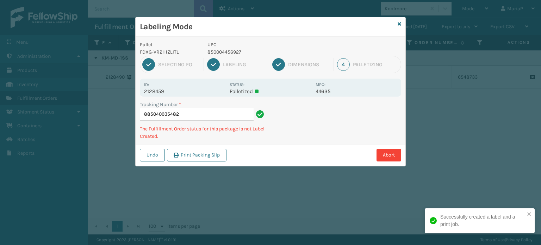
click at [239, 48] on p "UPC" at bounding box center [259, 44] width 104 height 7
click at [238, 50] on p "850004456927" at bounding box center [259, 51] width 104 height 7
copy p "850004456927"
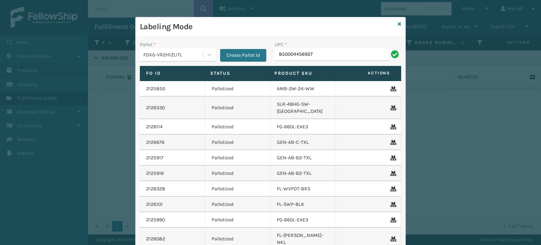
type input "850004456927"
drag, startPoint x: 293, startPoint y: 58, endPoint x: 298, endPoint y: 52, distance: 7.5
click at [297, 53] on input "UPC *" at bounding box center [338, 54] width 126 height 13
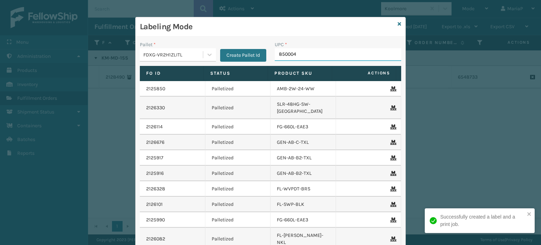
type input "8500044"
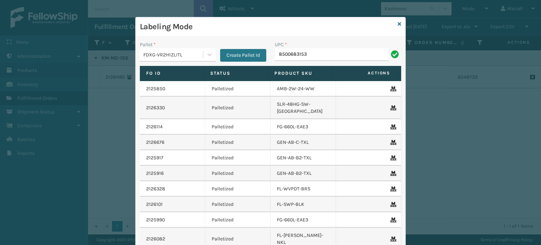
type input "85006831531"
type input "858100007906"
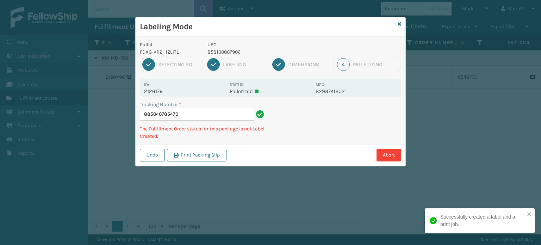
click at [219, 51] on p "858100007906" at bounding box center [259, 51] width 104 height 7
copy p "858100007906"
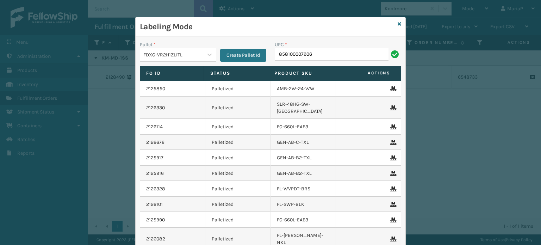
type input "858100007906"
type input "850040667585"
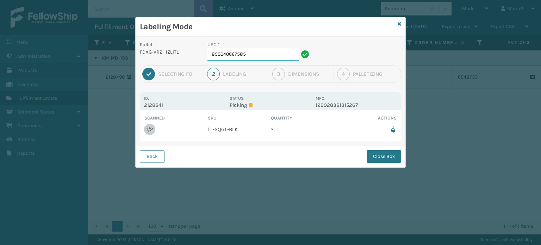
click at [245, 53] on input "850040667585" at bounding box center [252, 54] width 91 height 13
click at [383, 150] on button "Close Box" at bounding box center [383, 156] width 34 height 13
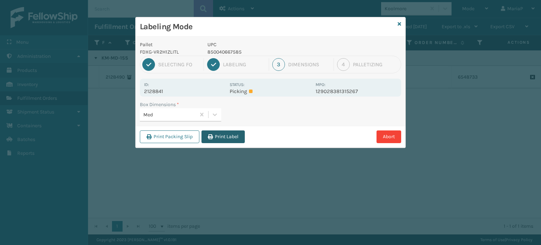
click at [221, 136] on button "Print Label" at bounding box center [222, 136] width 43 height 13
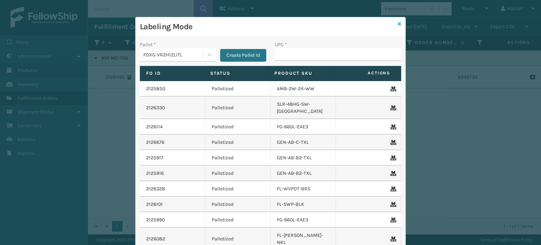
click at [398, 24] on icon at bounding box center [399, 23] width 4 height 5
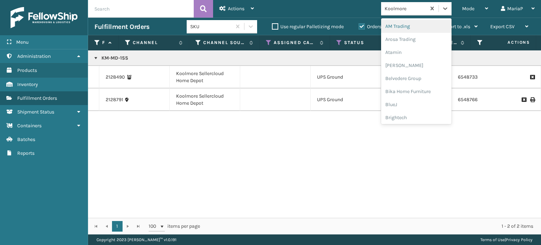
click at [411, 10] on div "Koolmore" at bounding box center [405, 8] width 42 height 7
type input "br"
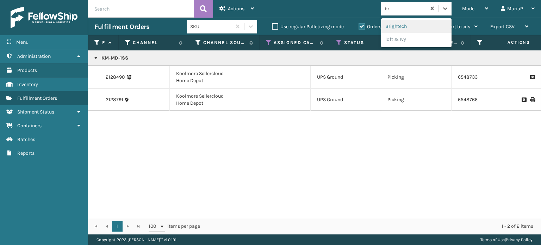
click at [407, 26] on div "Brightech" at bounding box center [416, 26] width 70 height 13
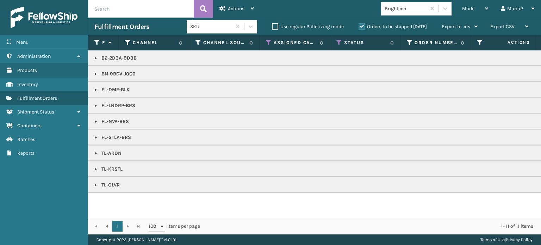
click at [110, 202] on div "B2-2D3A-9D3B BN-9BGV-J0C6 FL-DME-BLK FL-LNDRP-BRS FL-NVA-BRS FL-STLA-BRS TL-ARD…" at bounding box center [314, 133] width 453 height 167
click at [412, 13] on div "Brightech" at bounding box center [403, 9] width 45 height 12
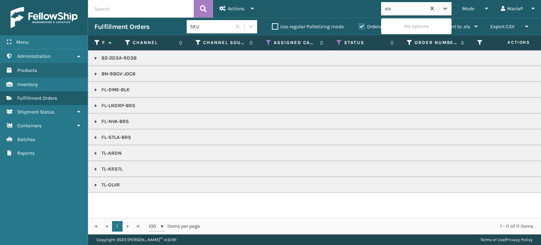
type input "slee"
click at [399, 27] on div "SleepGeekz" at bounding box center [416, 26] width 70 height 13
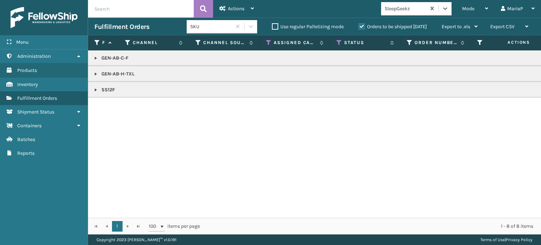
click at [97, 88] on link at bounding box center [96, 90] width 6 height 6
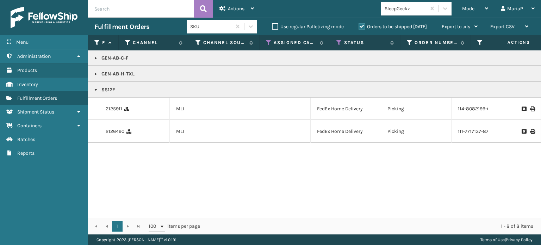
click at [96, 71] on link at bounding box center [96, 74] width 6 height 6
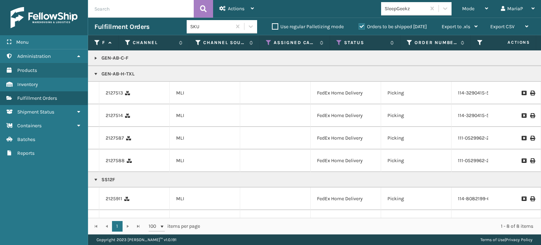
click at [93, 59] on link at bounding box center [96, 58] width 6 height 6
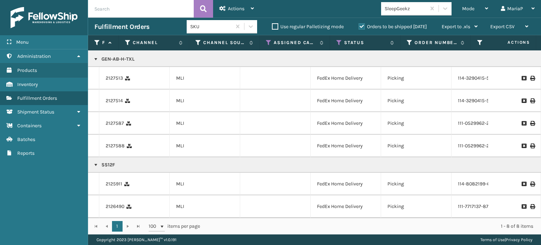
scroll to position [121, 0]
click at [406, 10] on div "SleepGeekz" at bounding box center [405, 8] width 42 height 7
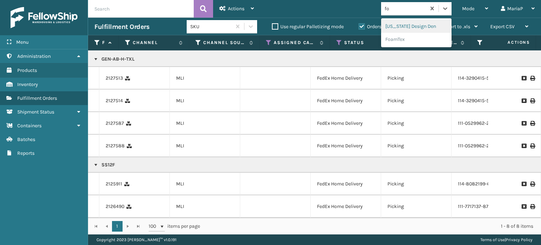
type input "foa"
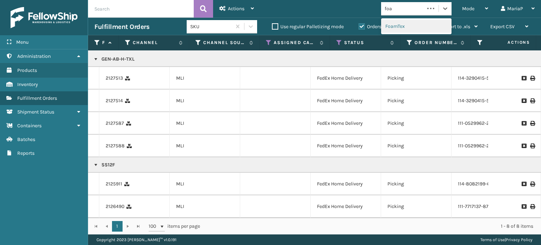
click at [401, 29] on div "FoamTex" at bounding box center [416, 26] width 70 height 13
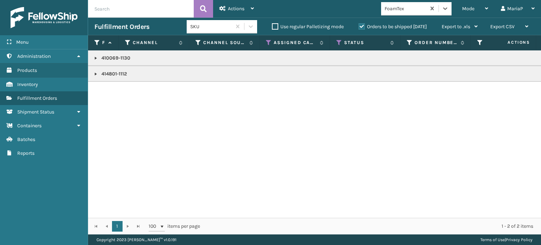
click at [93, 57] on link at bounding box center [96, 58] width 6 height 6
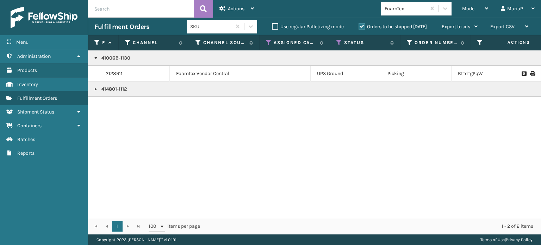
click at [97, 89] on link at bounding box center [96, 89] width 6 height 6
click at [418, 6] on div "FoamTex" at bounding box center [405, 8] width 42 height 7
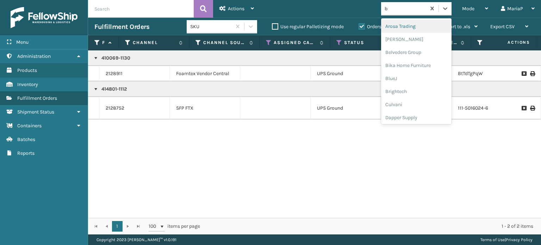
type input "br"
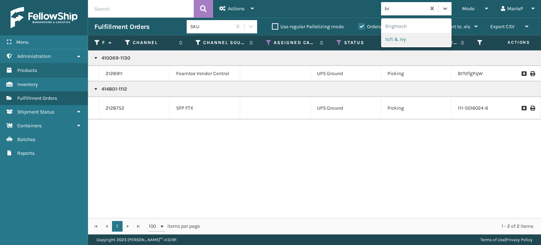
click at [410, 34] on div "loft & Ivy" at bounding box center [416, 39] width 70 height 13
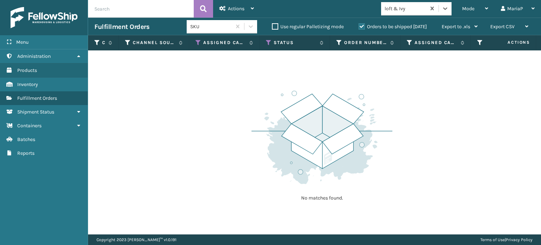
click at [411, 6] on div "loft & Ivy" at bounding box center [405, 8] width 42 height 7
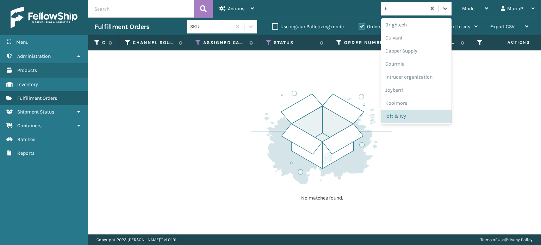
scroll to position [66, 0]
type input "br"
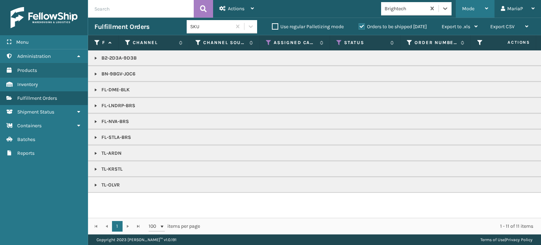
click at [463, 13] on div "Mode" at bounding box center [475, 9] width 26 height 18
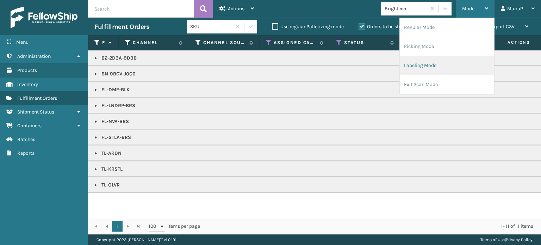
click at [442, 71] on li "Labeling Mode" at bounding box center [447, 65] width 94 height 19
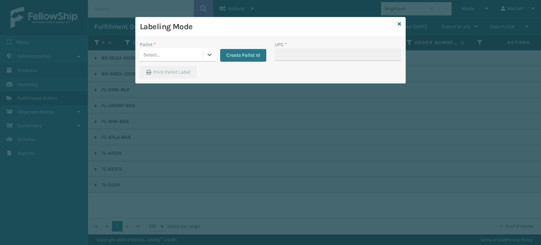
drag, startPoint x: 169, startPoint y: 57, endPoint x: 169, endPoint y: 61, distance: 3.9
click at [170, 57] on div "Select..." at bounding box center [171, 55] width 63 height 12
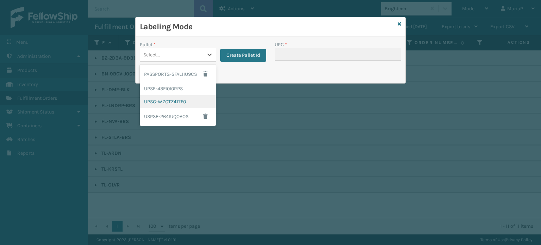
click at [179, 97] on div "UPSG-WZQTZ417F0" at bounding box center [178, 101] width 76 height 13
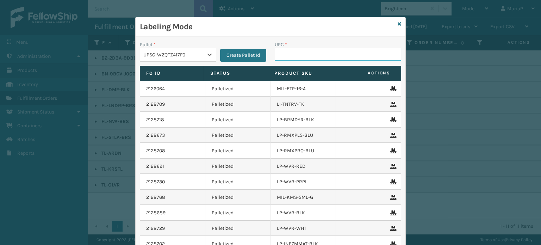
click at [287, 59] on input "UPC *" at bounding box center [338, 54] width 126 height 13
type input "KM-MD-1SS"
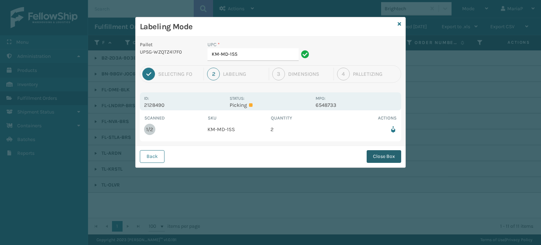
click at [377, 151] on button "Close Box" at bounding box center [383, 156] width 34 height 13
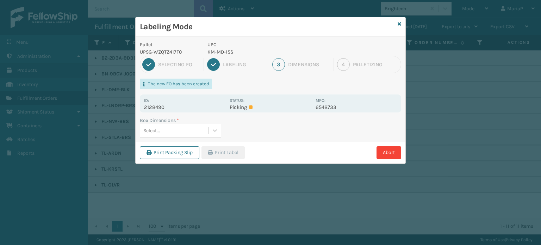
click at [181, 130] on div "Select..." at bounding box center [174, 131] width 68 height 12
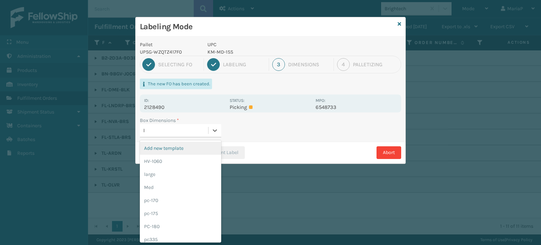
type input "la"
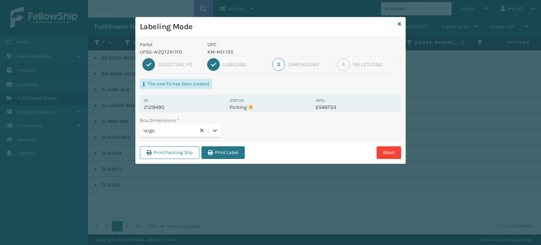
click at [245, 140] on div "Box Dimensions * option large, selected. 0 results available. Select is focused…" at bounding box center [271, 129] width 270 height 25
click at [238, 152] on button "Print Label" at bounding box center [222, 152] width 43 height 13
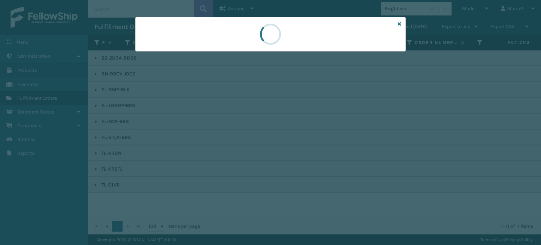
click at [238, 152] on div at bounding box center [270, 122] width 541 height 245
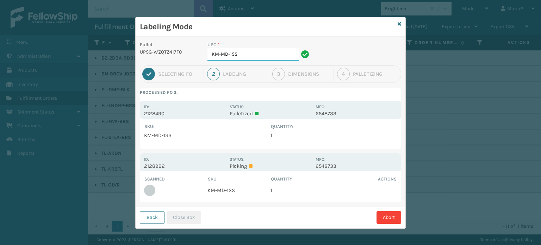
click at [250, 56] on input "KM-MD-1SS" at bounding box center [252, 54] width 91 height 13
click at [184, 219] on button "Close Box" at bounding box center [183, 217] width 34 height 13
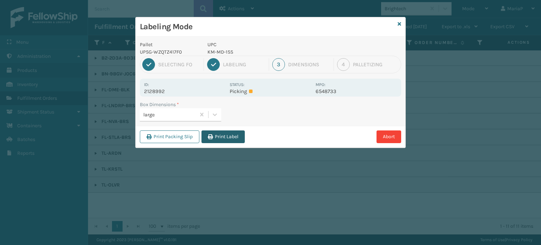
click at [230, 136] on button "Print Label" at bounding box center [222, 136] width 43 height 13
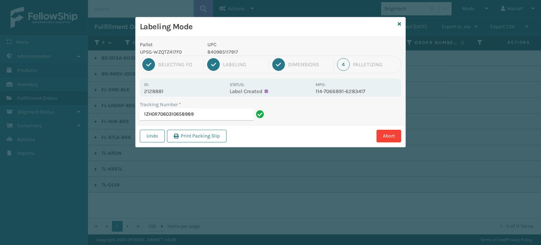
click at [211, 51] on p "840985117917" at bounding box center [259, 51] width 104 height 7
click at [211, 52] on p "840985117917" at bounding box center [259, 51] width 104 height 7
copy p "840985117917"
click at [219, 117] on input "1ZH0R7060310658989" at bounding box center [197, 114] width 114 height 13
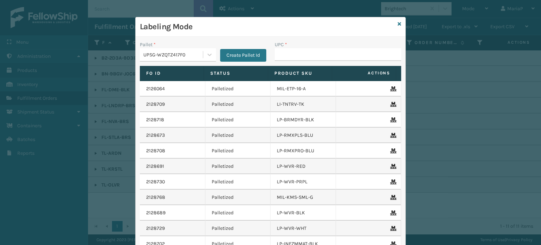
type input "840985117917"
type input "8500645"
type input "10080313017176"
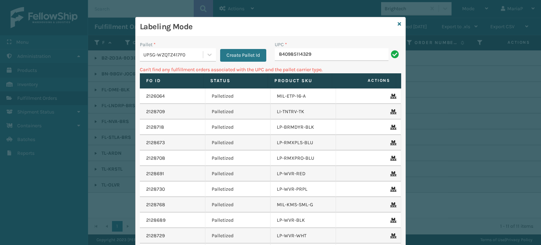
click at [171, 53] on div "UPSG-WZQTZ417F0" at bounding box center [173, 54] width 60 height 7
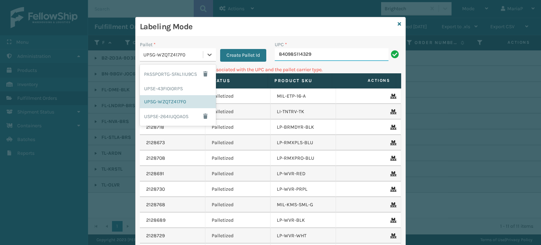
click at [275, 56] on input "840985114329" at bounding box center [332, 54] width 114 height 13
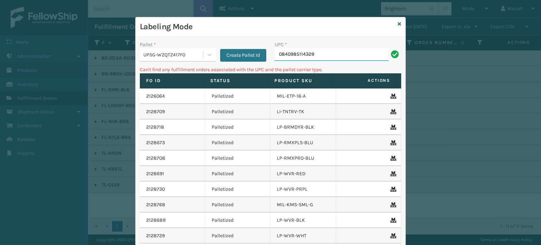
type input "0840985114329"
click at [394, 23] on div "Labeling Mode" at bounding box center [271, 26] width 270 height 19
click at [376, 59] on input "0840985114329" at bounding box center [332, 54] width 114 height 13
drag, startPoint x: 373, startPoint y: 59, endPoint x: 395, endPoint y: 24, distance: 41.0
click at [395, 24] on div "Labeling Mode Pallet * UPSG-WZQTZ417F0 Create Pallet Id UPC * 0840985114329 Can…" at bounding box center [270, 158] width 270 height 282
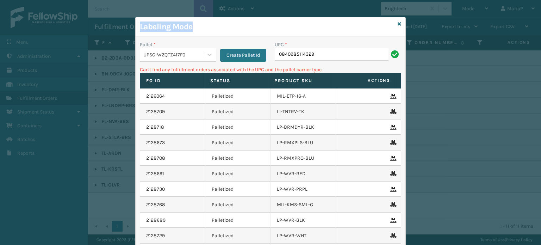
click at [394, 28] on div "Labeling Mode" at bounding box center [271, 26] width 270 height 19
click at [397, 24] on icon at bounding box center [399, 23] width 4 height 5
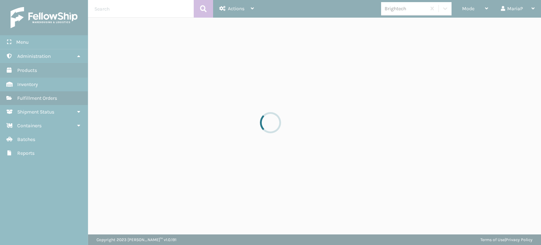
click at [401, 11] on div at bounding box center [270, 122] width 541 height 245
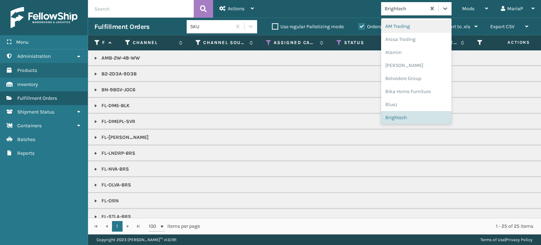
click at [404, 8] on div "Brightech" at bounding box center [405, 8] width 42 height 7
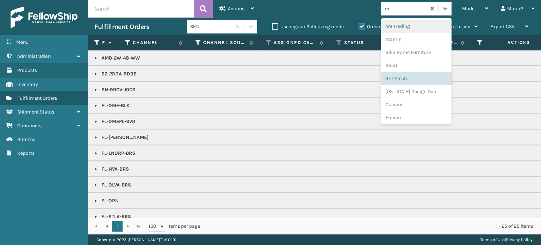
type input "mi"
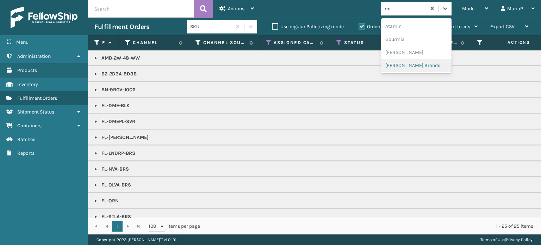
click at [409, 66] on div "[PERSON_NAME] Brands" at bounding box center [416, 65] width 70 height 13
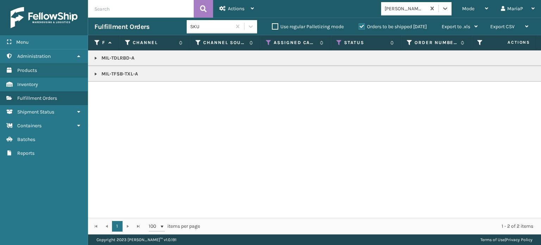
click at [94, 58] on link at bounding box center [96, 58] width 6 height 6
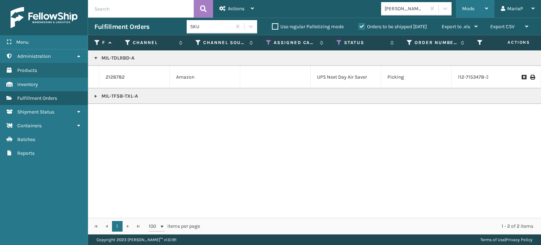
click at [474, 7] on span "Mode" at bounding box center [468, 9] width 12 height 6
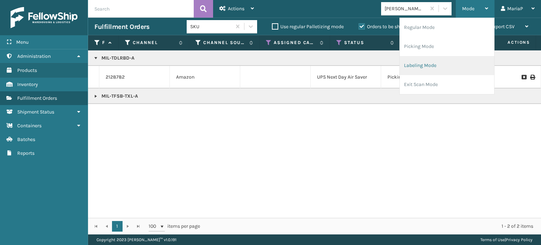
click at [442, 63] on li "Labeling Mode" at bounding box center [447, 65] width 94 height 19
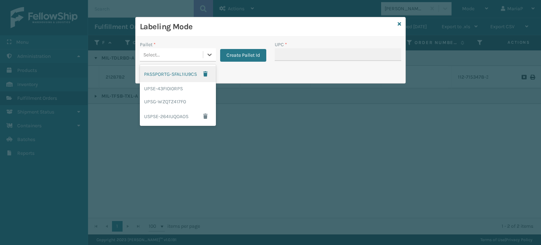
click at [191, 53] on div "Select..." at bounding box center [171, 55] width 63 height 12
click at [163, 85] on div "UPSE-43FI0I0RPS" at bounding box center [178, 88] width 76 height 13
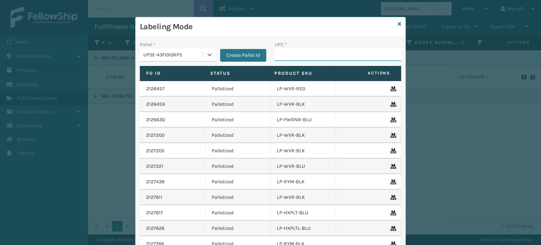
click at [283, 59] on input "UPC *" at bounding box center [338, 54] width 126 height 13
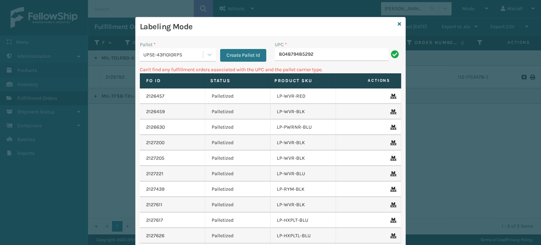
click at [187, 59] on div "UPSE-43FI0I0RPS" at bounding box center [171, 55] width 63 height 12
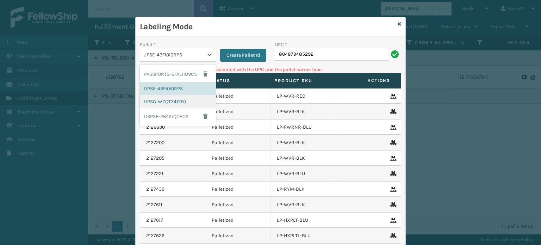
click at [180, 96] on div "UPSG-WZQTZ417F0" at bounding box center [178, 101] width 76 height 13
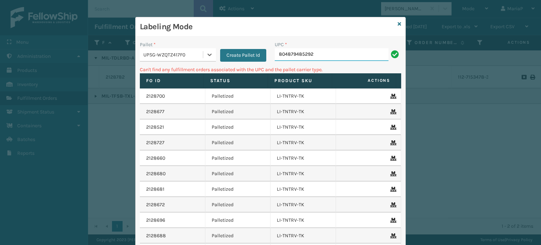
click at [313, 59] on input "804879485292" at bounding box center [332, 54] width 114 height 13
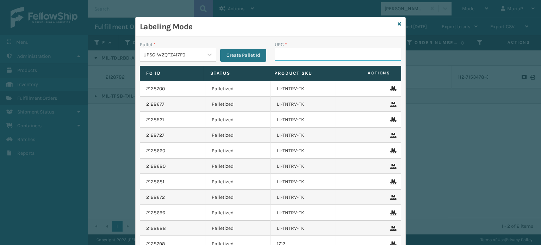
click at [289, 51] on input "UPC *" at bounding box center [338, 54] width 126 height 13
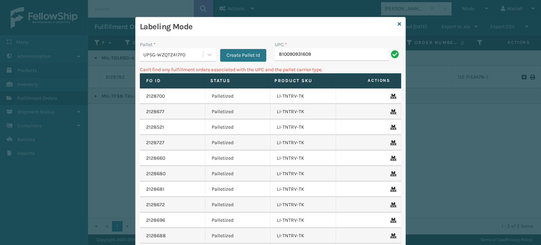
click at [324, 52] on input "810090931609" at bounding box center [332, 54] width 114 height 13
